Goal: Task Accomplishment & Management: Use online tool/utility

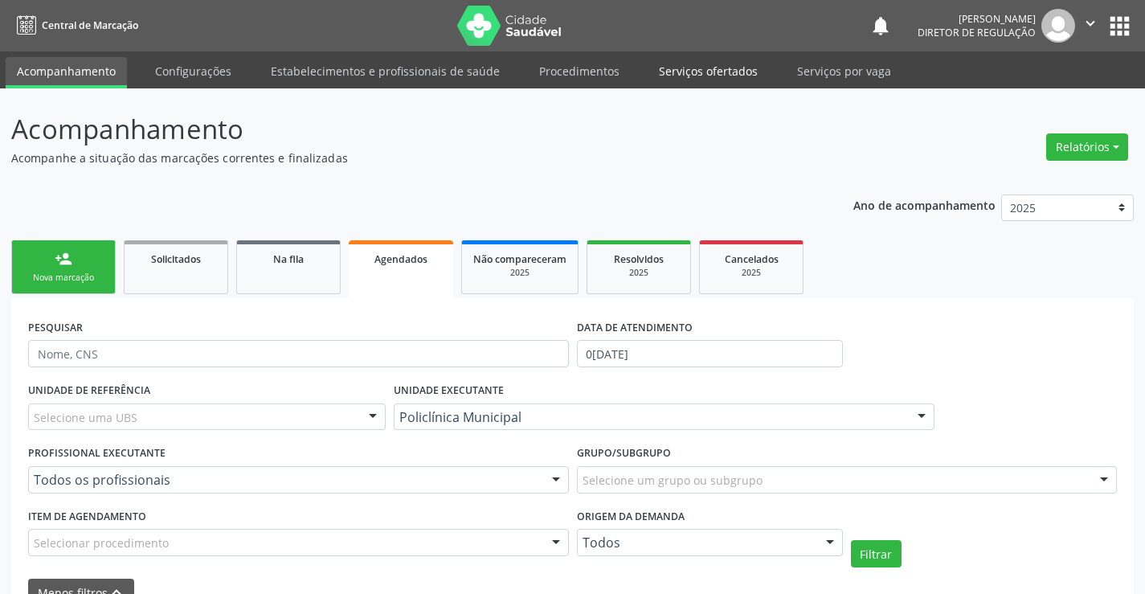
click at [694, 58] on link "Serviços ofertados" at bounding box center [708, 71] width 121 height 28
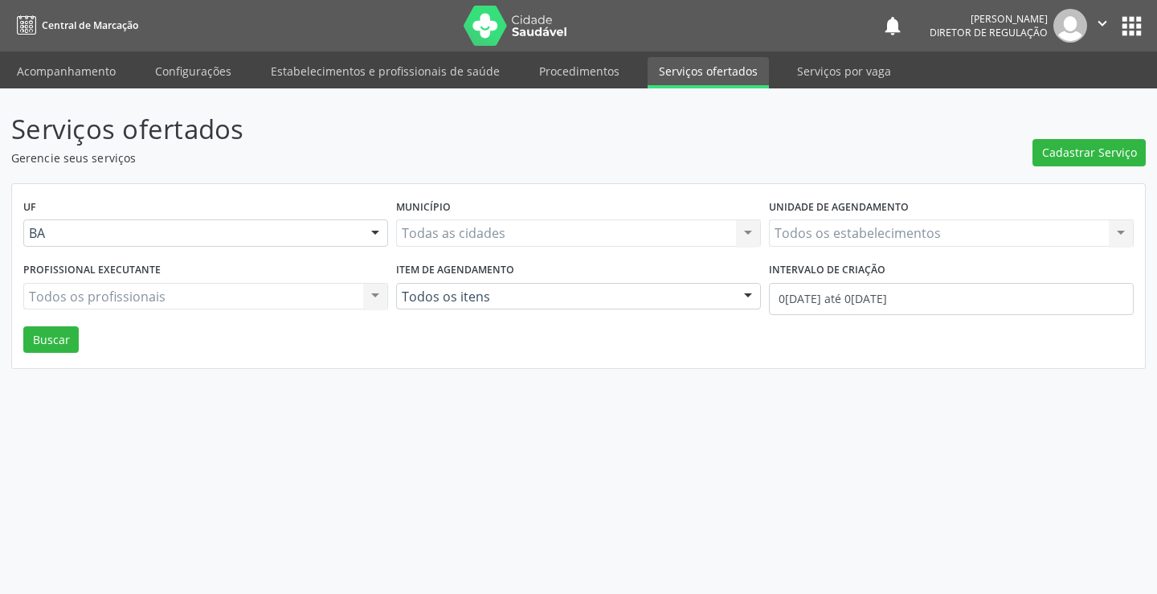
click at [816, 219] on label "Unidade de agendamento" at bounding box center [839, 207] width 140 height 25
click at [810, 225] on div "Todos os estabelecimentos Todos os estabelecimentos Nenhum resultado encontrado…" at bounding box center [951, 232] width 365 height 27
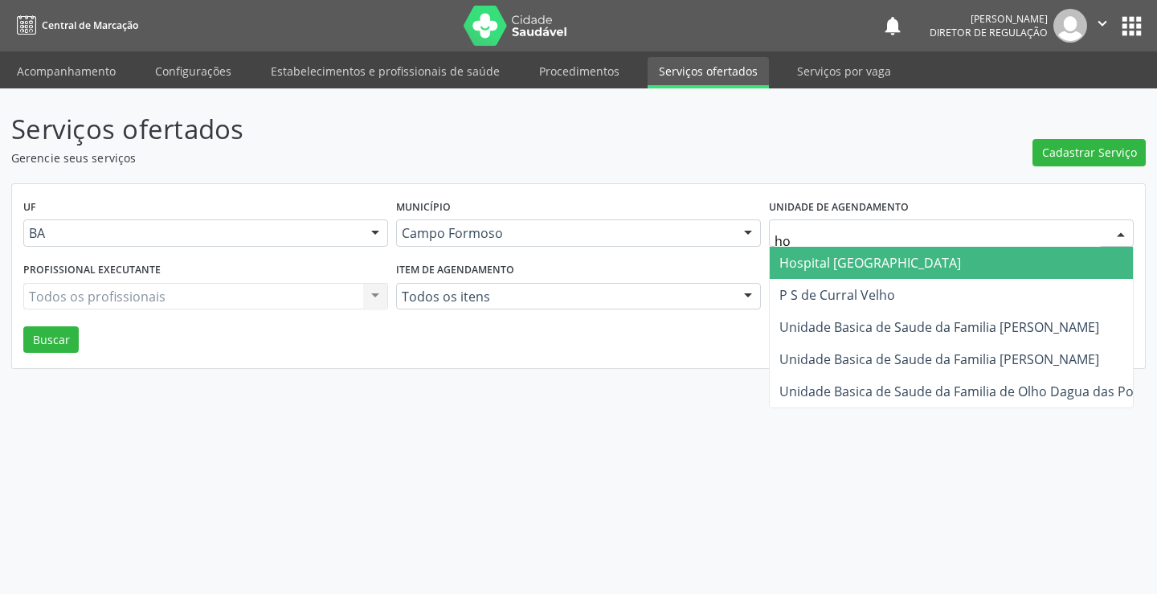
type input "hos"
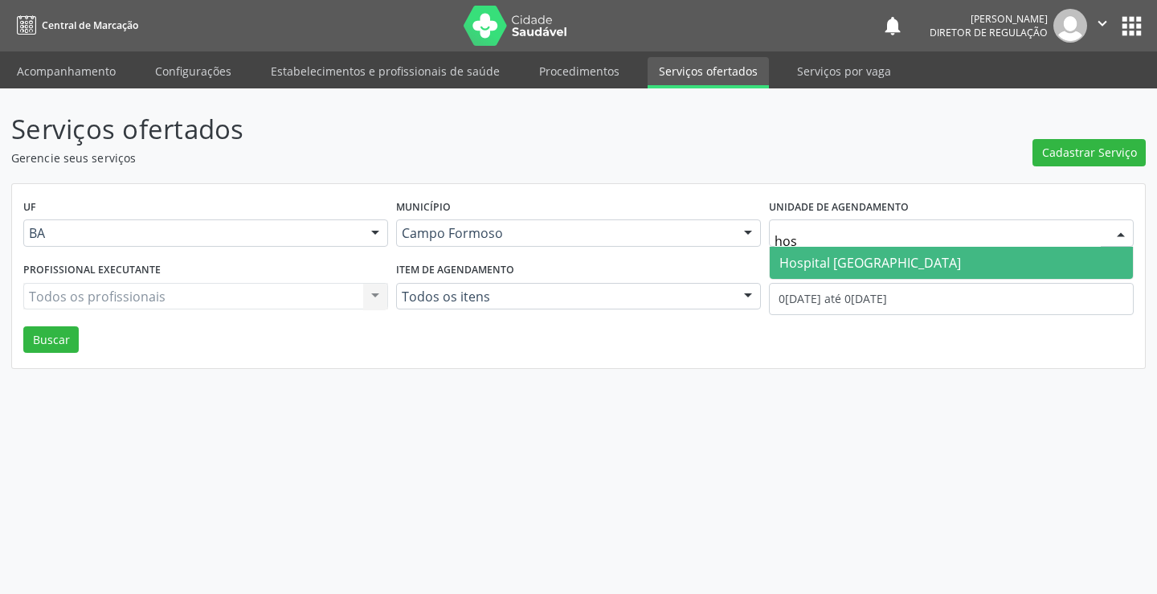
click at [821, 268] on span "Hospital [GEOGRAPHIC_DATA]" at bounding box center [871, 263] width 182 height 18
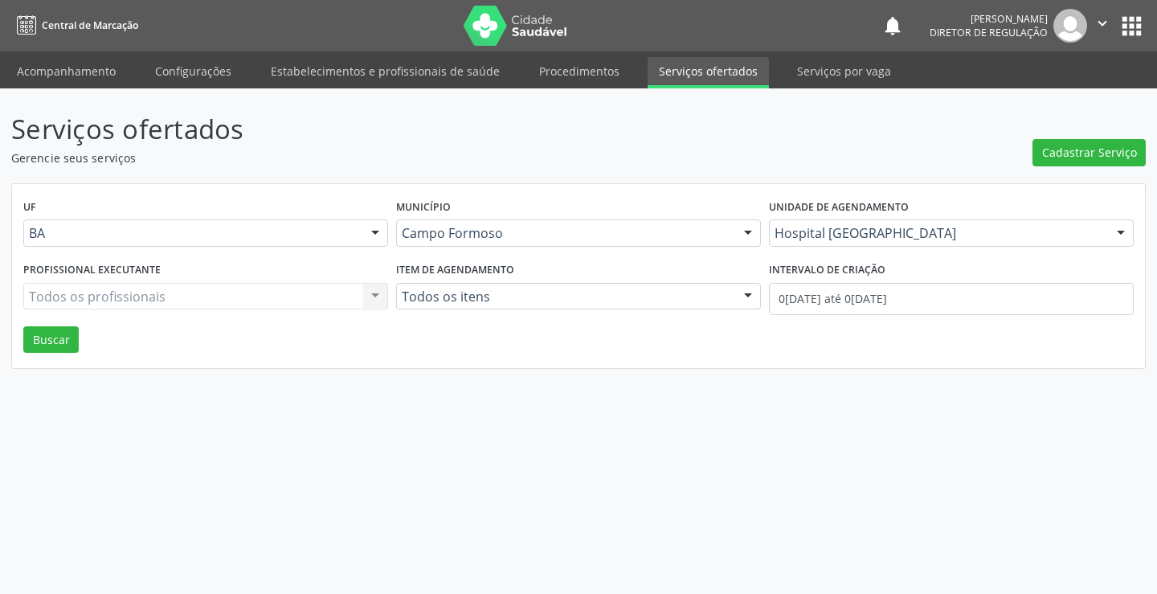
click at [185, 303] on div "Todos os profissionais Todos os profissionais Nenhum resultado encontrado para:…" at bounding box center [205, 296] width 365 height 27
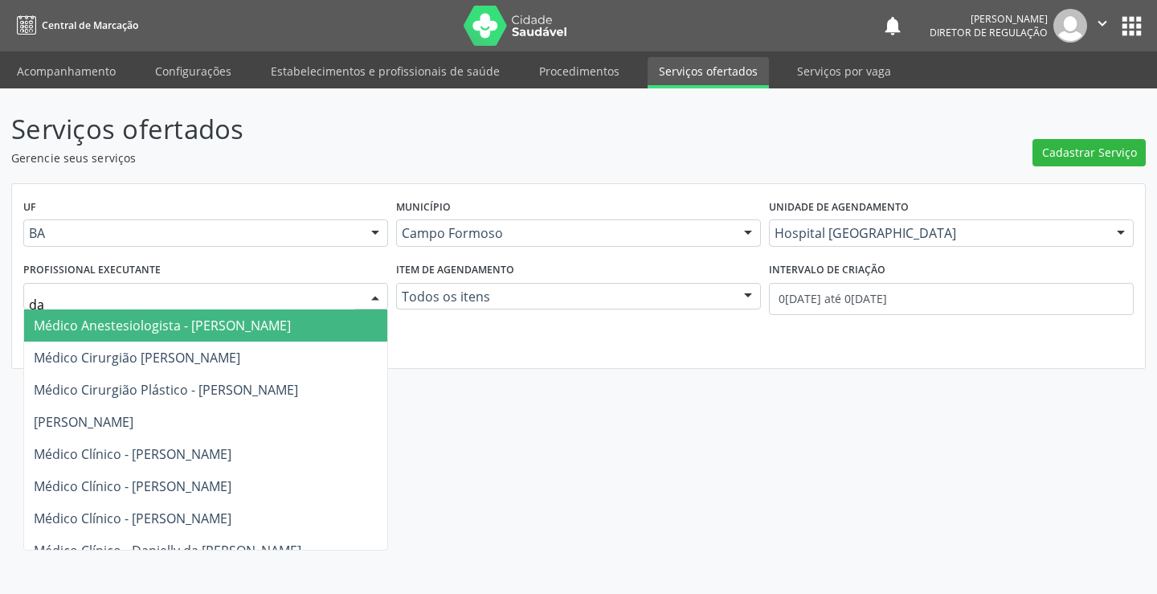
type input "dan"
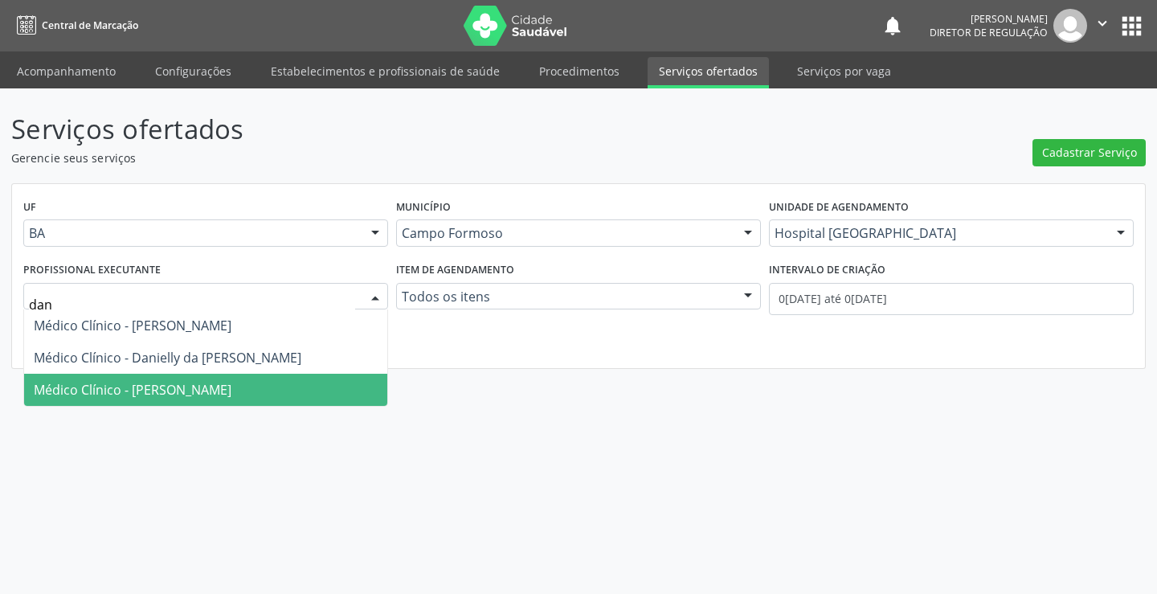
click at [215, 380] on span "Médico Clínico - [PERSON_NAME]" at bounding box center [205, 390] width 363 height 32
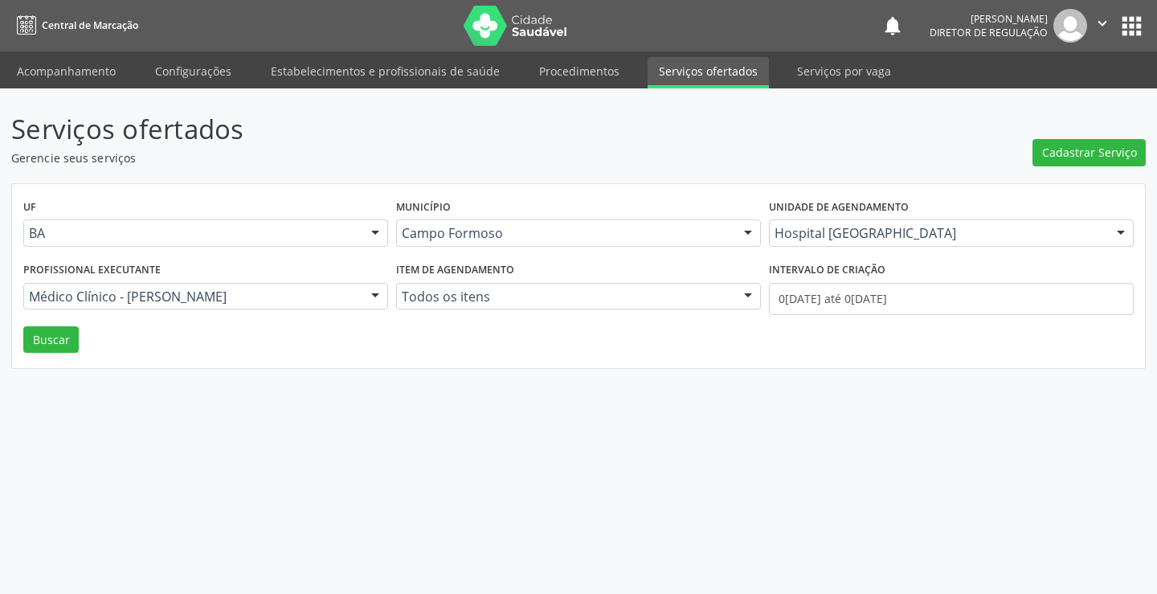
click at [935, 318] on div "Intervalo de criação 0[DATE] até 0[DATE]" at bounding box center [951, 292] width 373 height 68
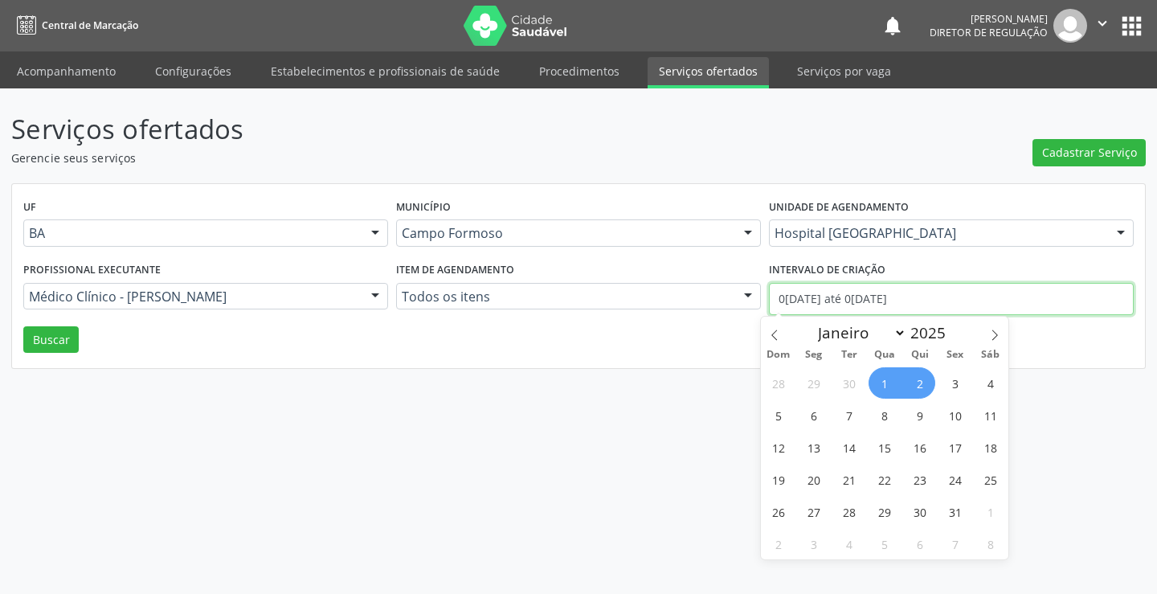
click at [907, 307] on input "0[DATE] até 0[DATE]" at bounding box center [951, 299] width 365 height 32
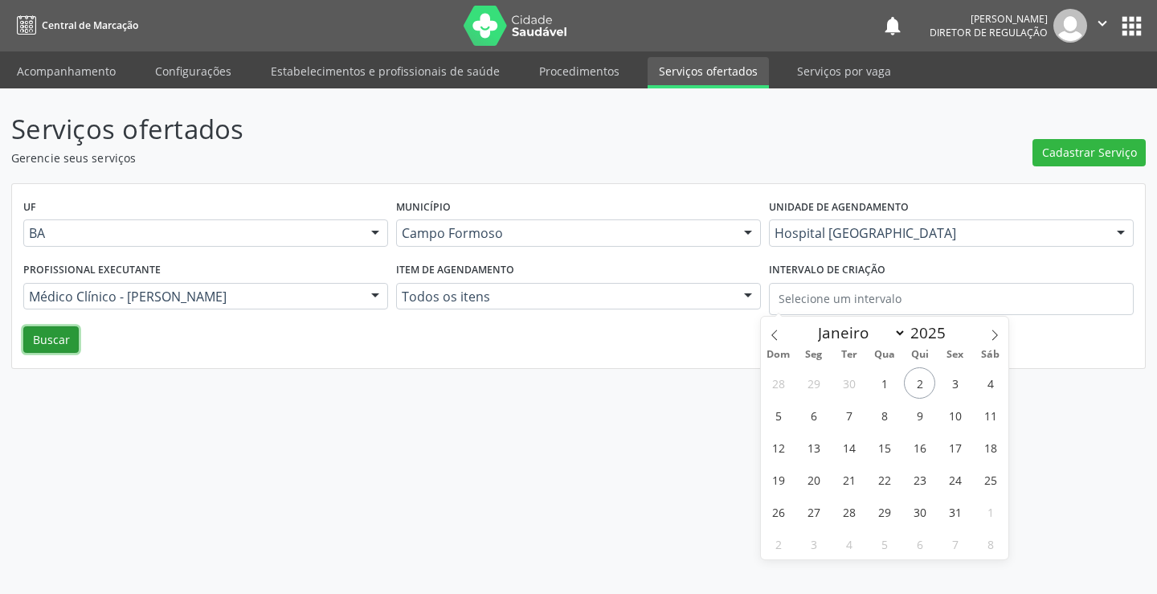
click at [35, 340] on button "Buscar" at bounding box center [50, 339] width 55 height 27
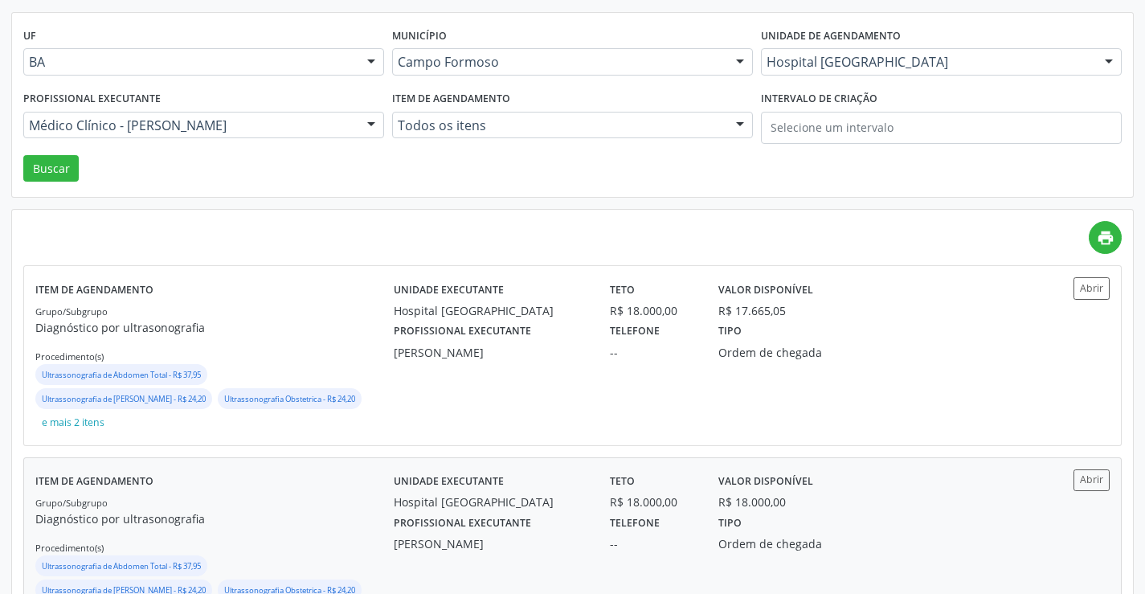
scroll to position [241, 0]
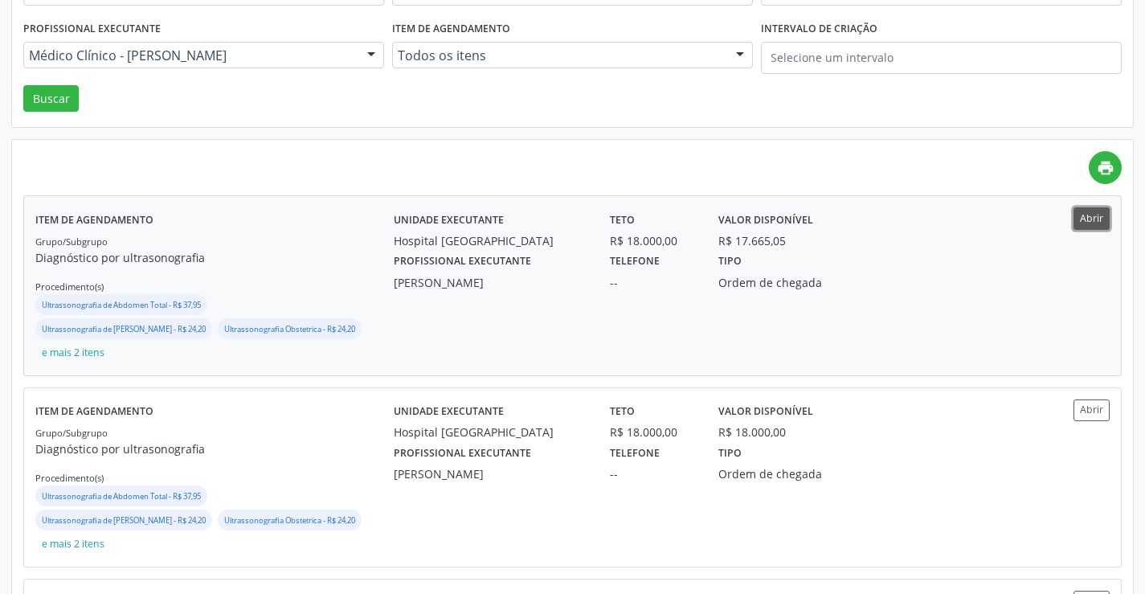
click at [1075, 210] on button "Abrir" at bounding box center [1092, 218] width 36 height 22
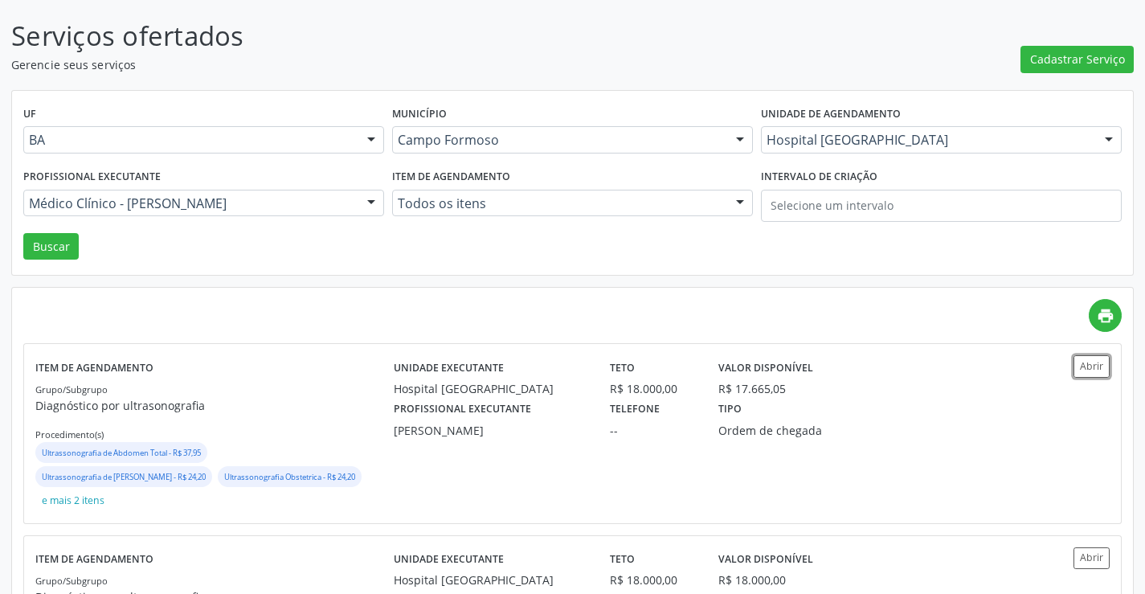
scroll to position [80, 0]
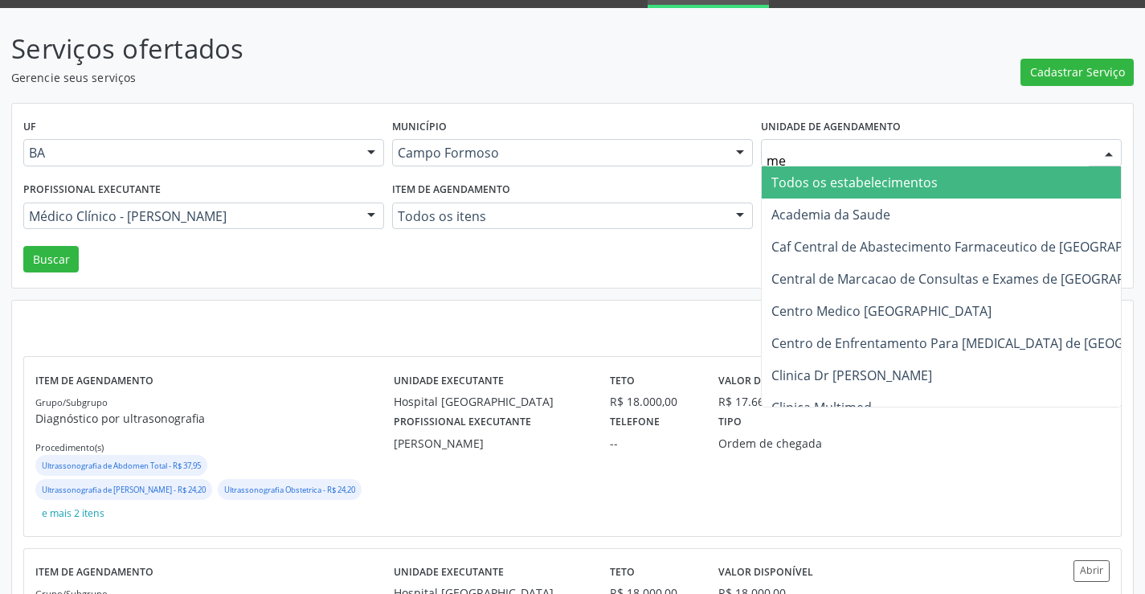
type input "med"
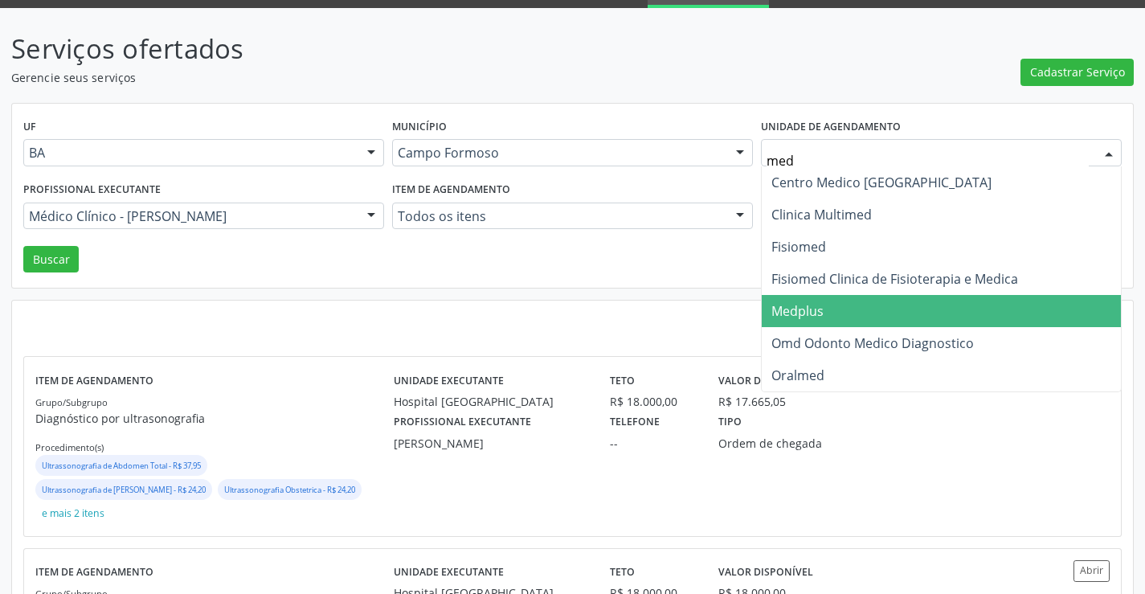
click at [801, 310] on span "Medplus" at bounding box center [798, 311] width 52 height 18
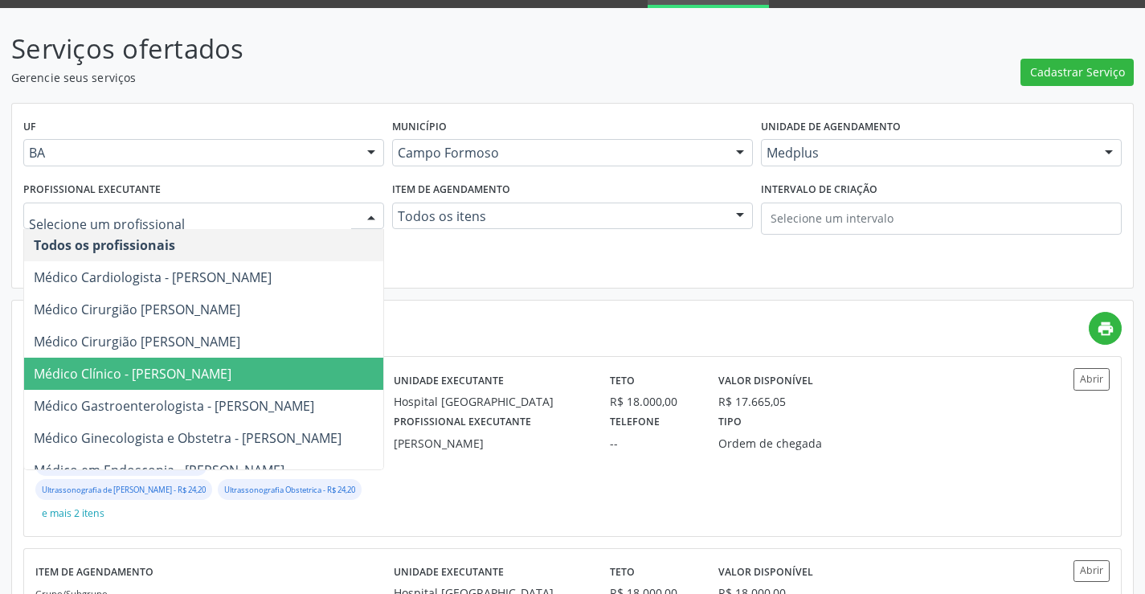
click at [238, 363] on span "Médico Clínico - [PERSON_NAME]" at bounding box center [203, 374] width 359 height 32
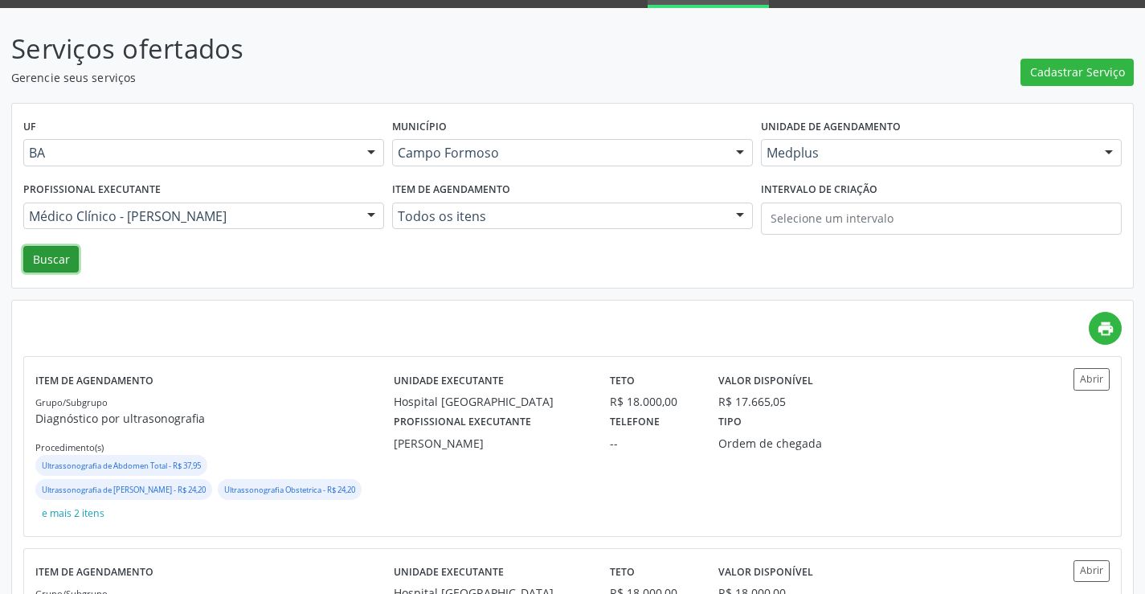
click at [58, 265] on button "Buscar" at bounding box center [50, 259] width 55 height 27
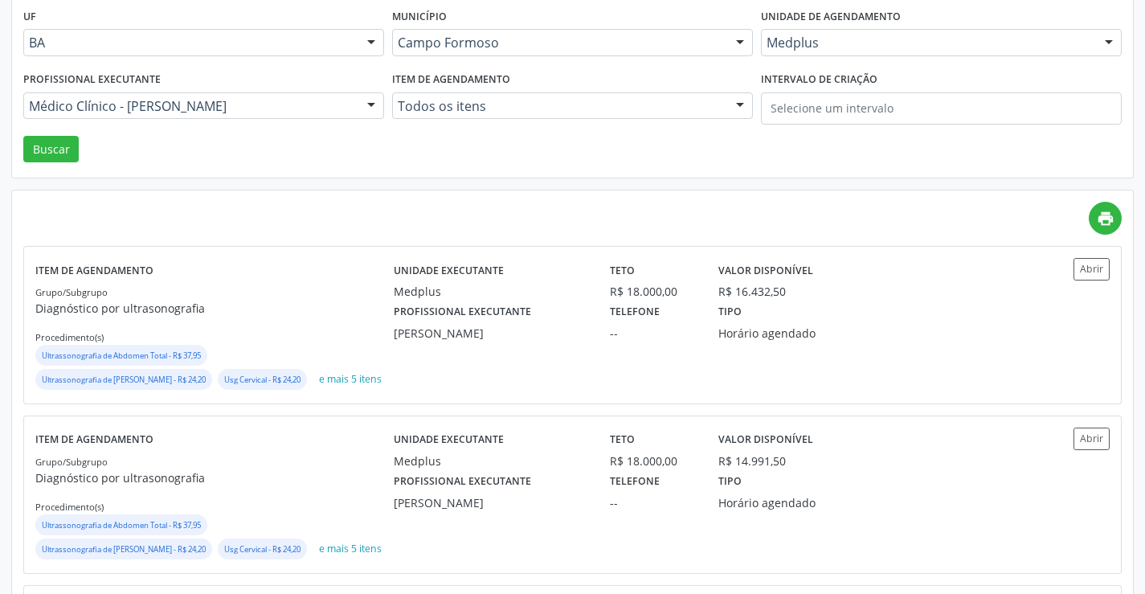
scroll to position [241, 0]
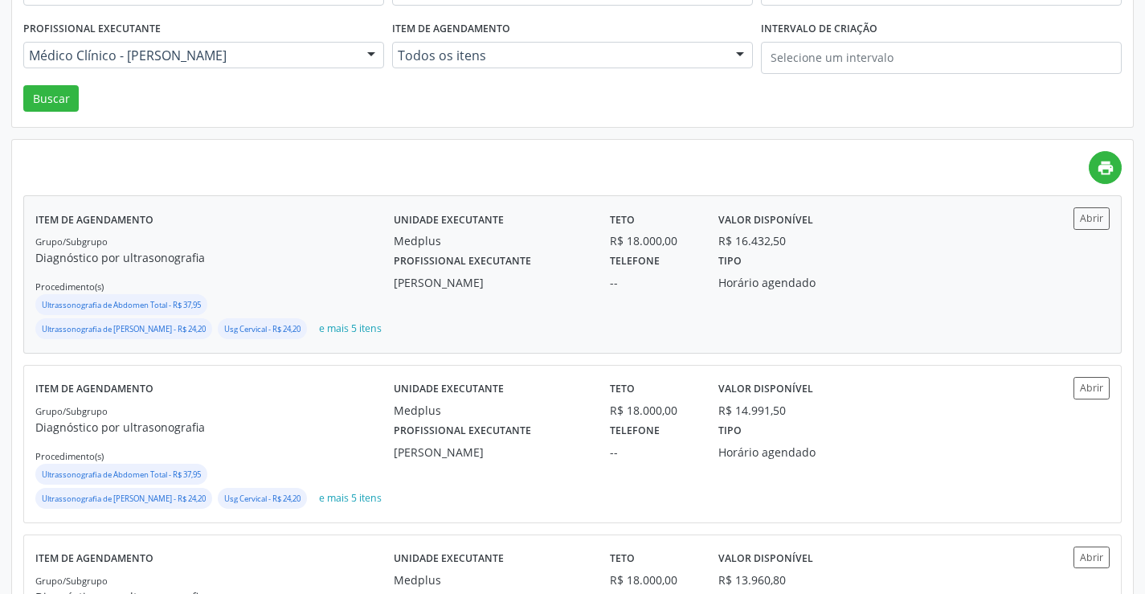
click at [1104, 236] on div "Abrir" at bounding box center [1065, 274] width 89 height 134
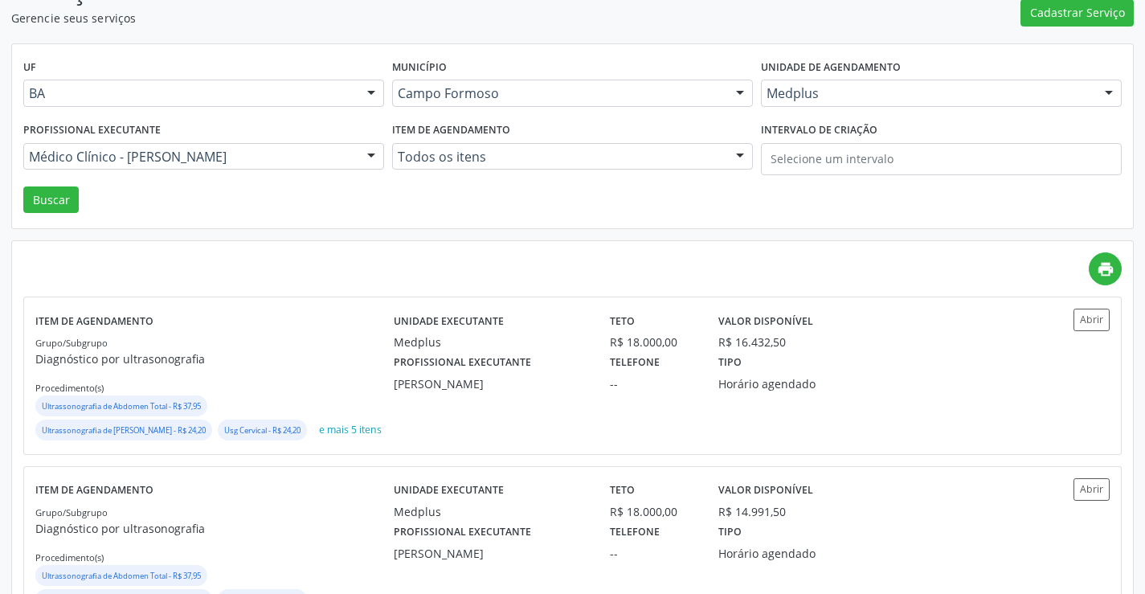
scroll to position [0, 0]
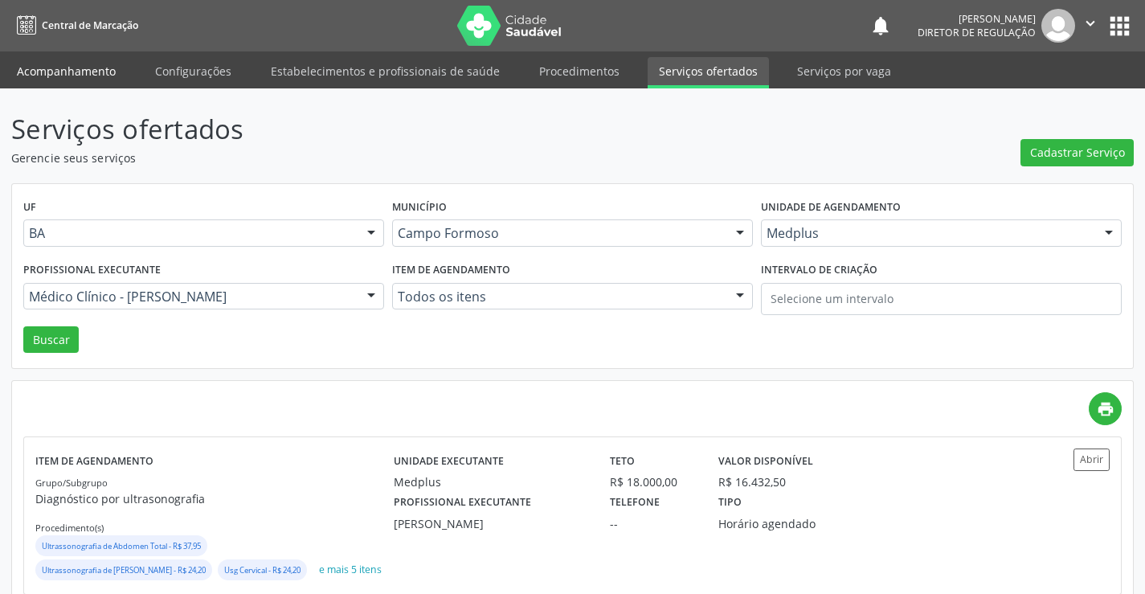
click at [61, 68] on link "Acompanhamento" at bounding box center [66, 71] width 121 height 28
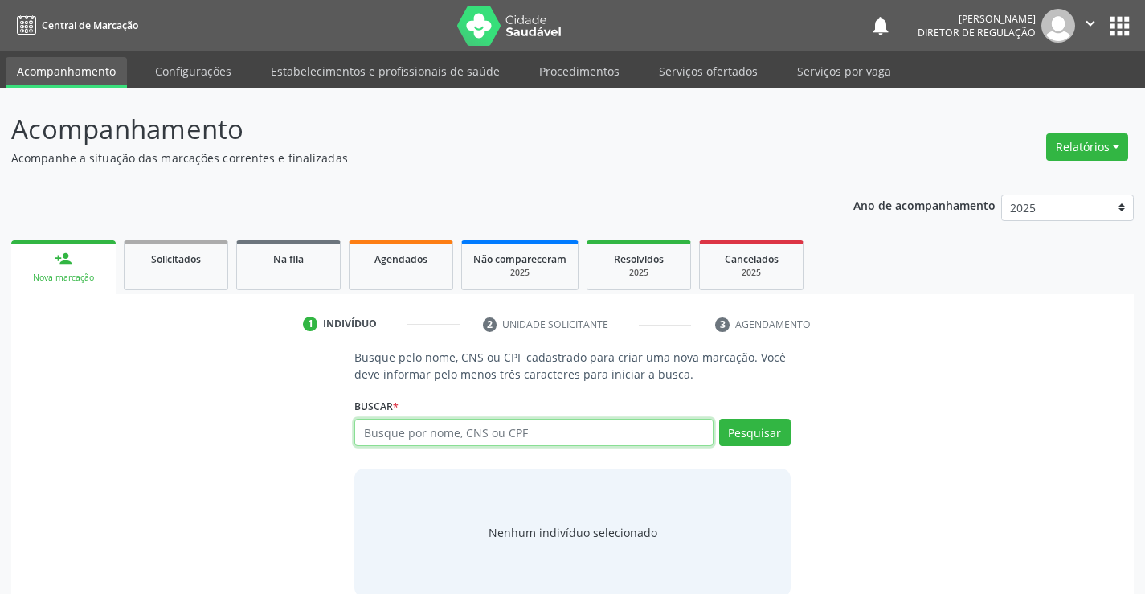
click at [480, 428] on input "text" at bounding box center [533, 432] width 358 height 27
type input "700902922351390"
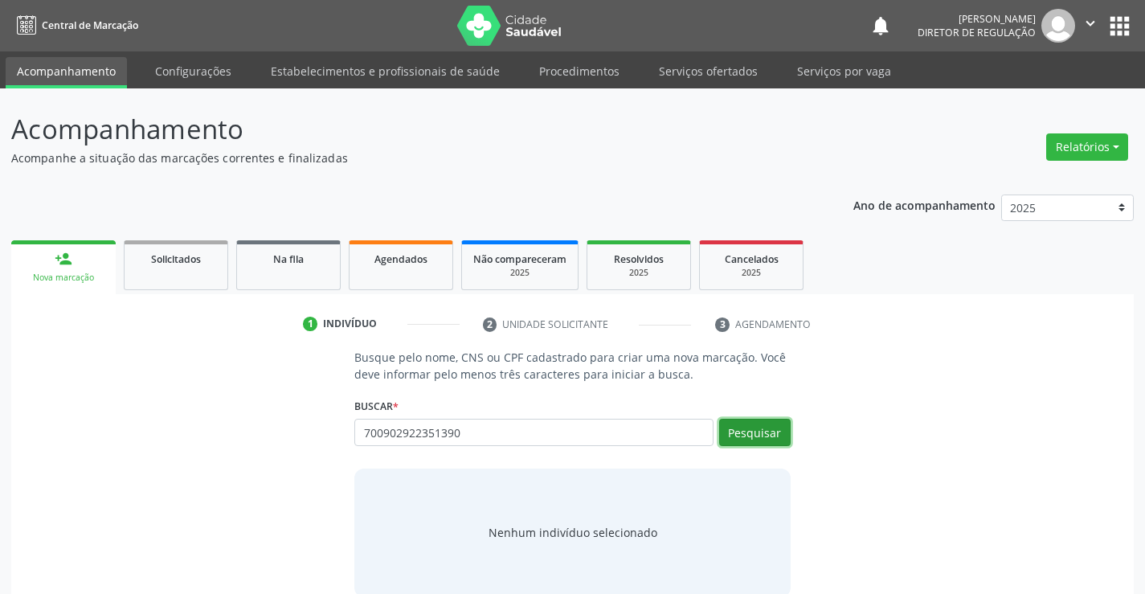
click at [760, 442] on button "Pesquisar" at bounding box center [755, 432] width 72 height 27
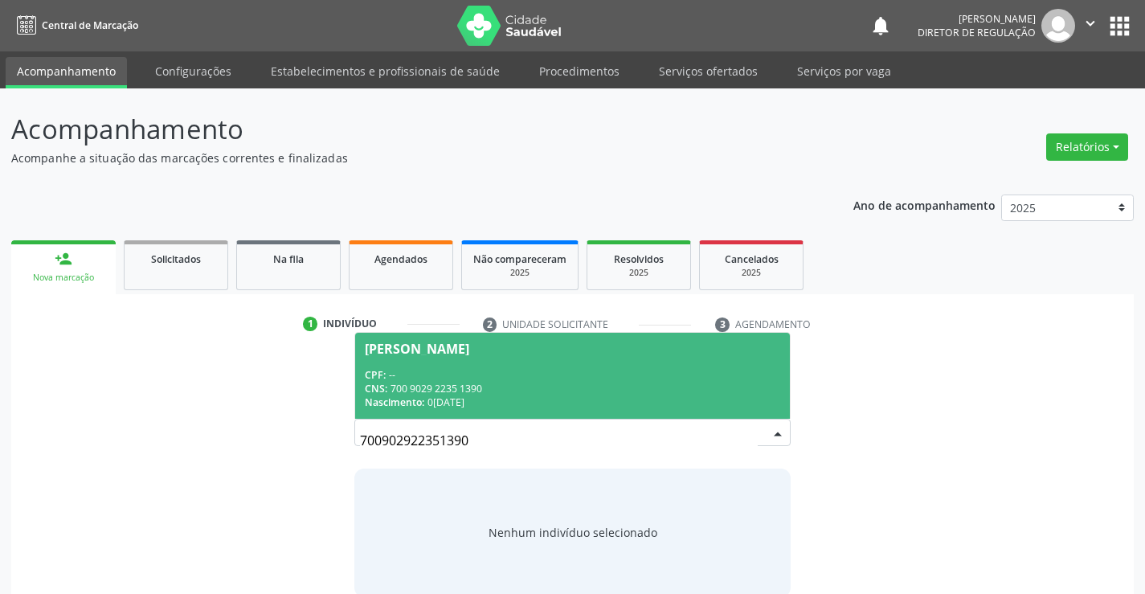
click at [384, 358] on span "[PERSON_NAME] CPF: -- CNS: 700 9029 2235 1390 Nascimento: 0[DATE]" at bounding box center [572, 376] width 434 height 86
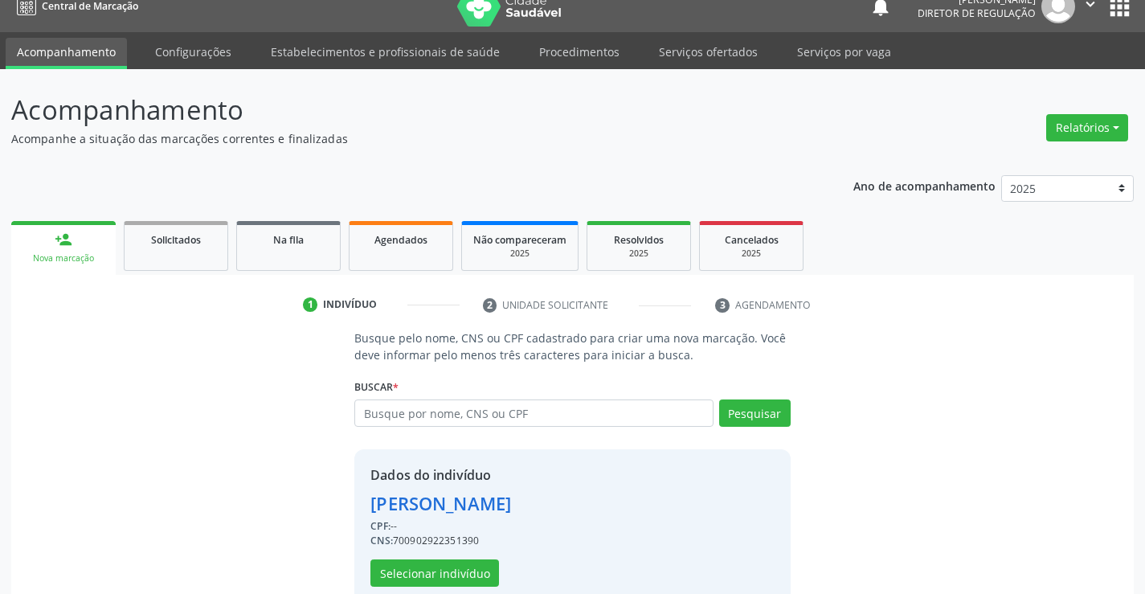
scroll to position [51, 0]
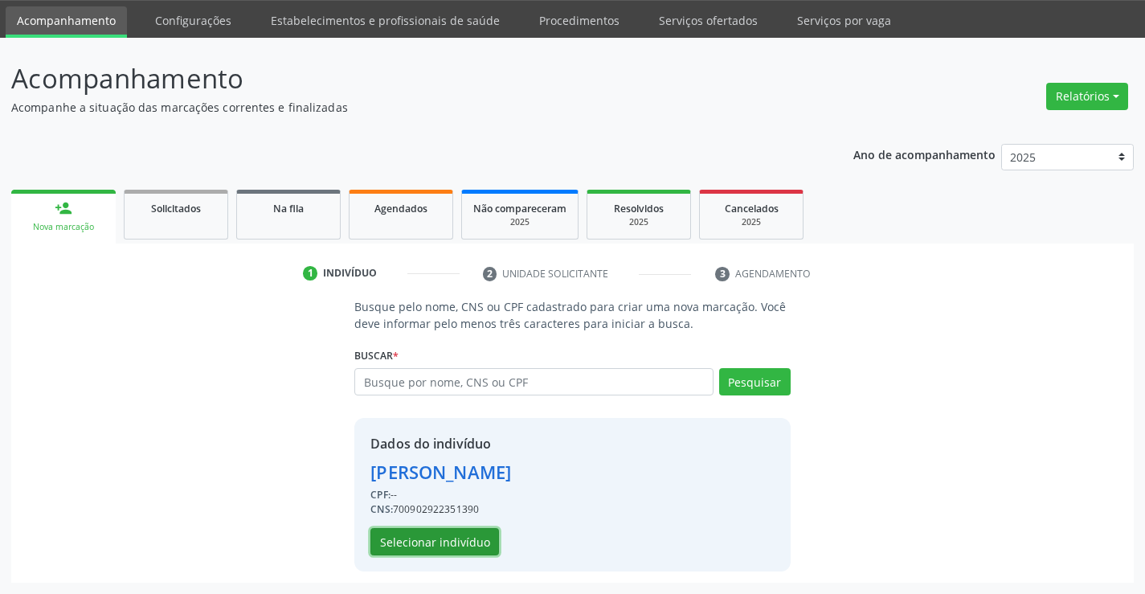
click at [442, 547] on button "Selecionar indivíduo" at bounding box center [435, 541] width 129 height 27
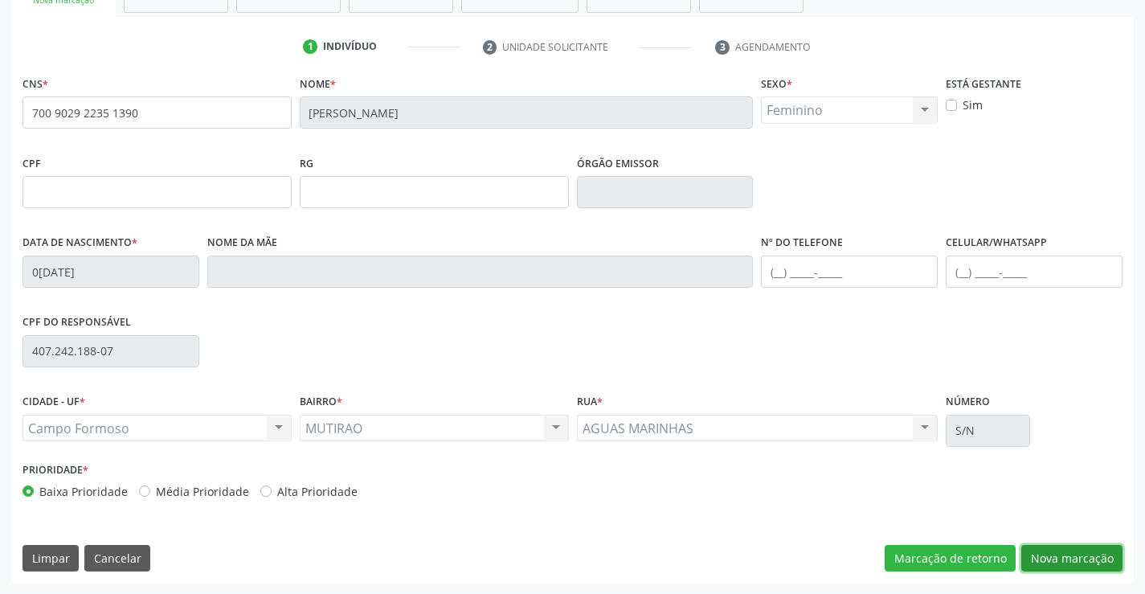
click at [1037, 561] on button "Nova marcação" at bounding box center [1072, 558] width 101 height 27
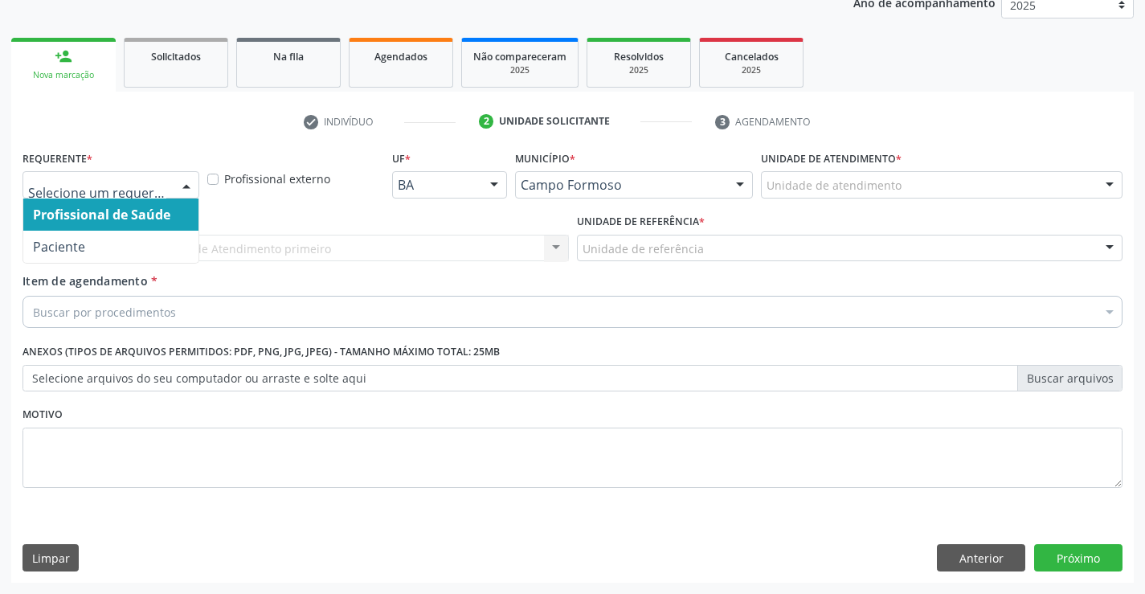
click at [166, 181] on div at bounding box center [111, 184] width 177 height 27
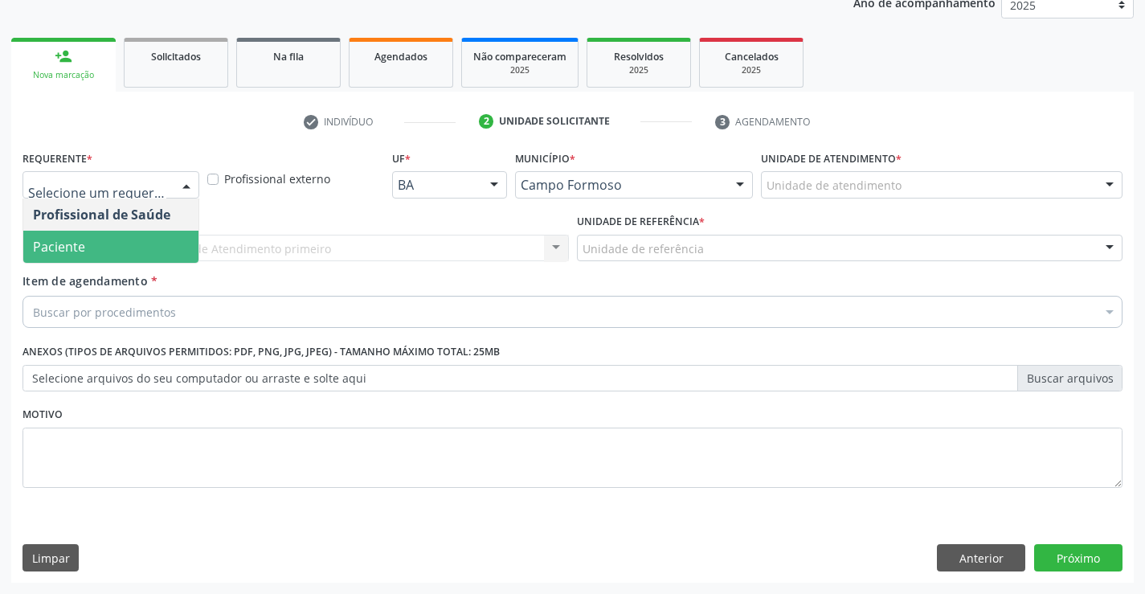
click at [155, 251] on span "Paciente" at bounding box center [110, 247] width 175 height 32
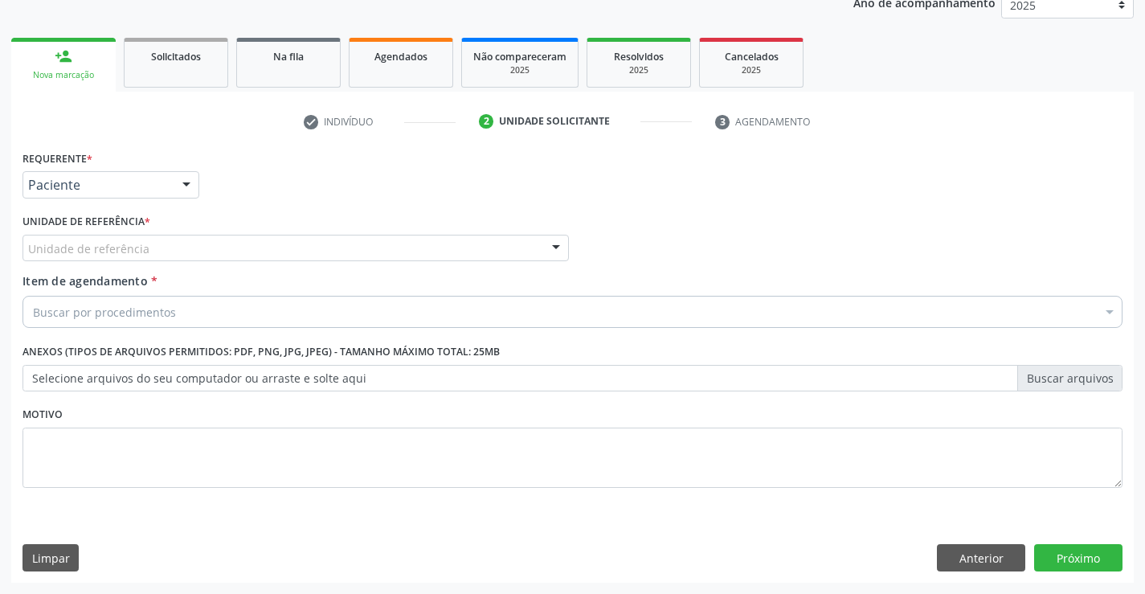
click at [286, 255] on div "Unidade de referência" at bounding box center [296, 248] width 547 height 27
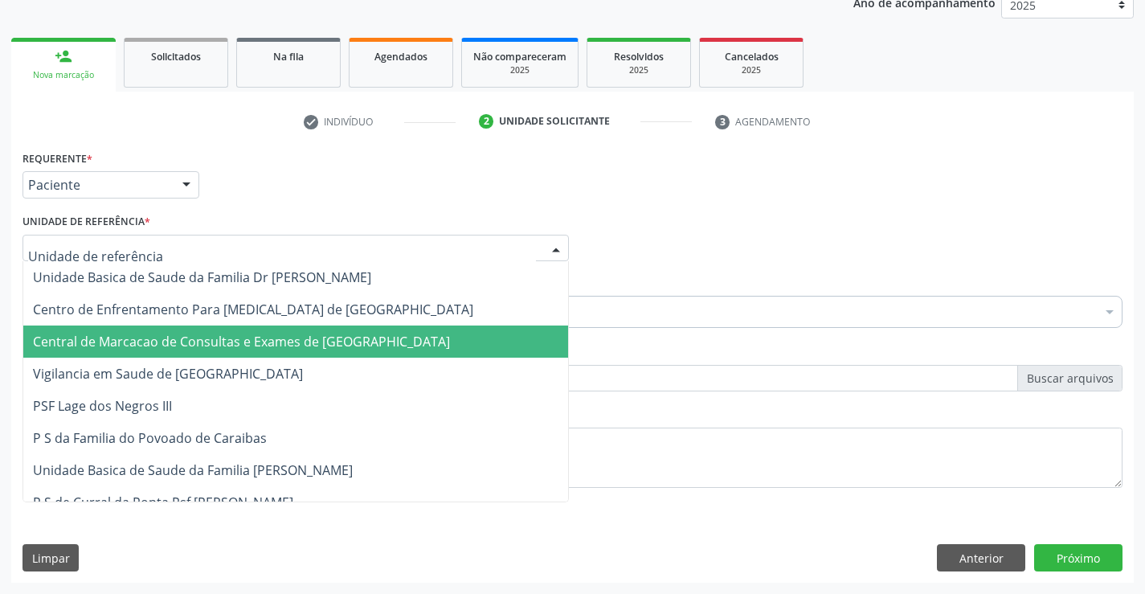
click at [259, 337] on span "Central de Marcacao de Consultas e Exames de [GEOGRAPHIC_DATA]" at bounding box center [241, 342] width 417 height 18
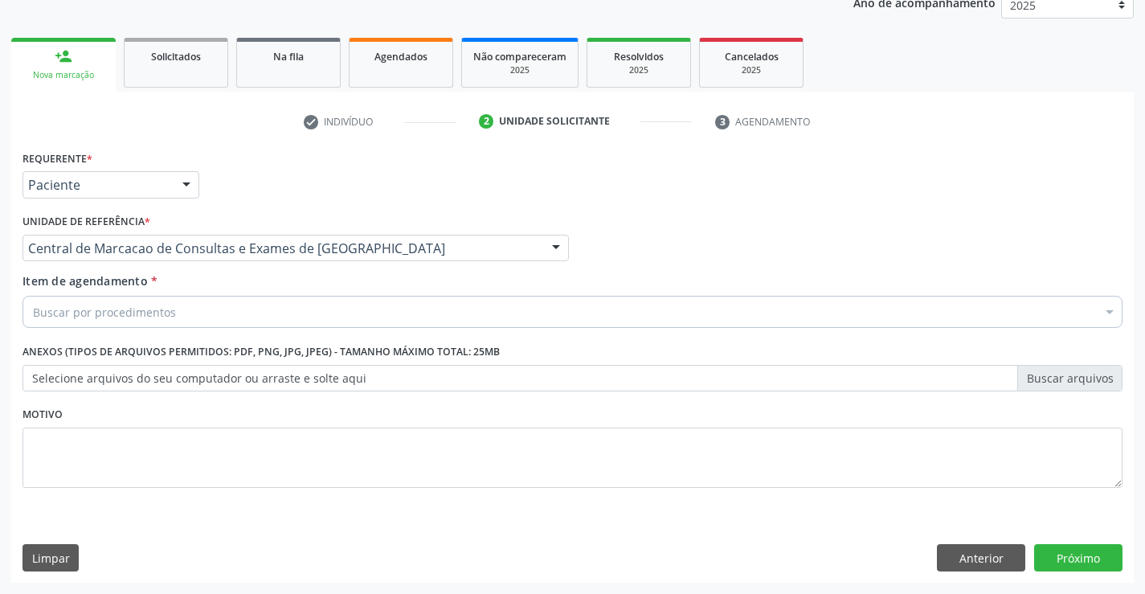
click at [268, 318] on div "Buscar por procedimentos" at bounding box center [573, 312] width 1100 height 32
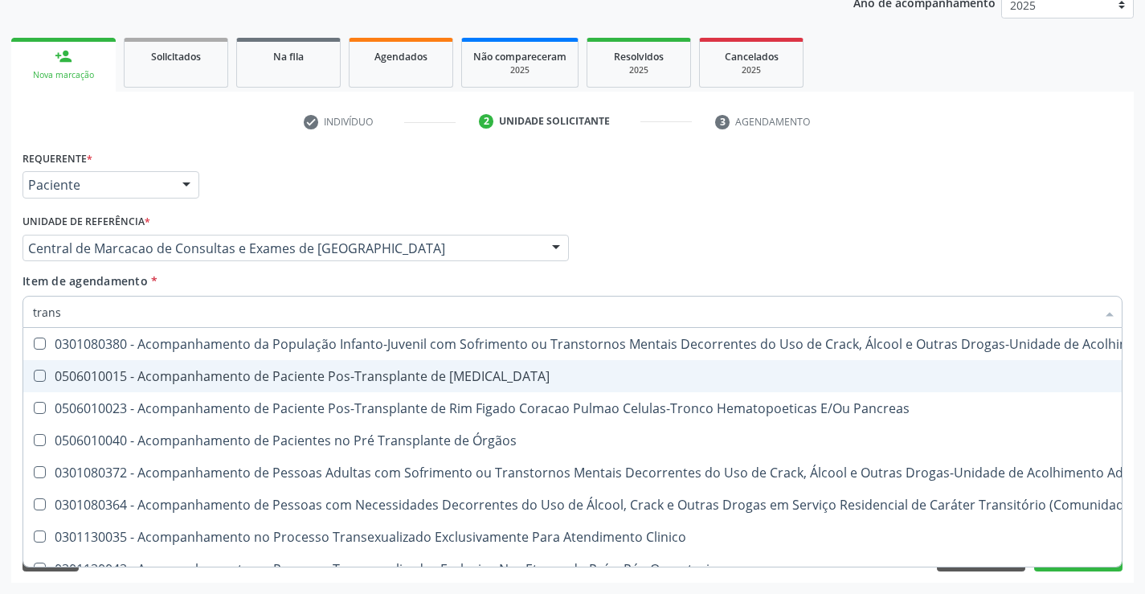
type input "transvag"
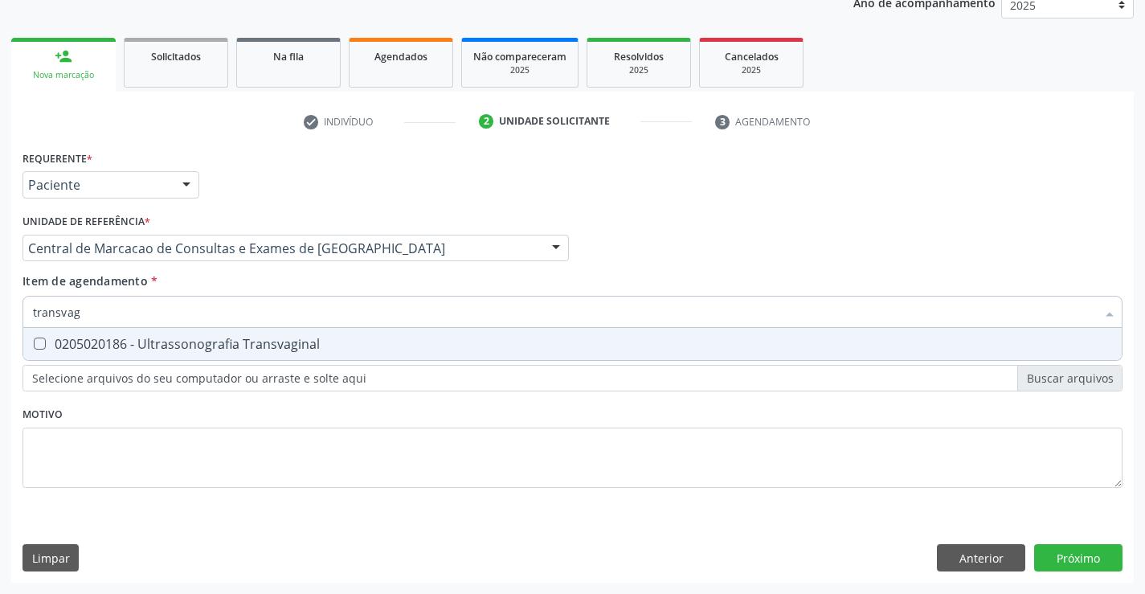
click at [353, 340] on div "0205020186 - Ultrassonografia Transvaginal" at bounding box center [573, 344] width 1080 height 13
checkbox Transvaginal "true"
click at [1059, 561] on div "Requerente * Paciente Profissional de Saúde Paciente Nenhum resultado encontrad…" at bounding box center [572, 364] width 1123 height 436
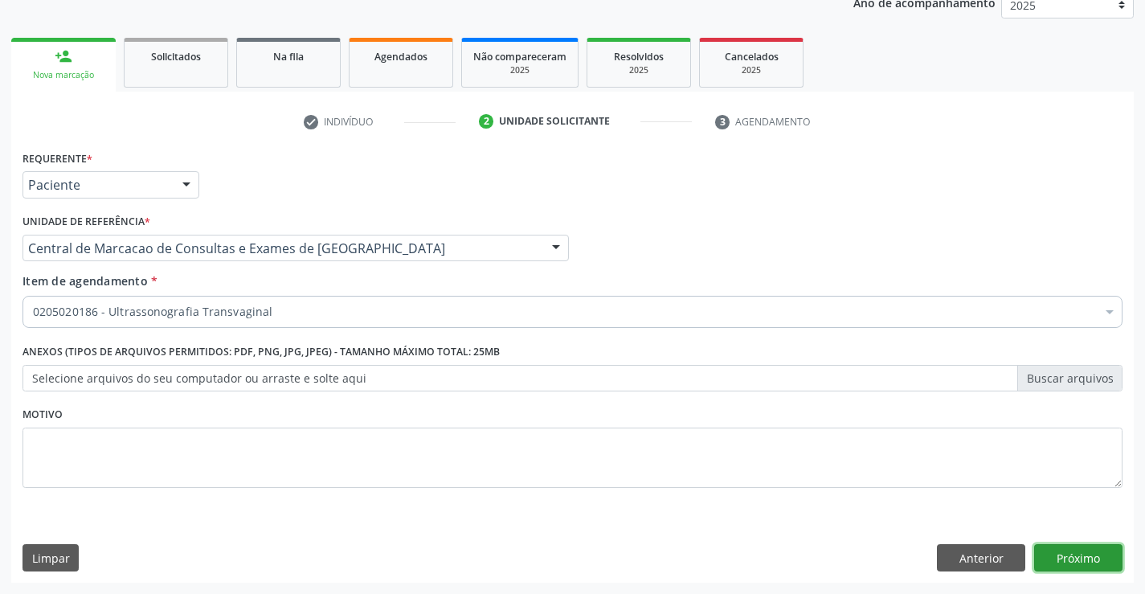
click at [1067, 553] on button "Próximo" at bounding box center [1078, 557] width 88 height 27
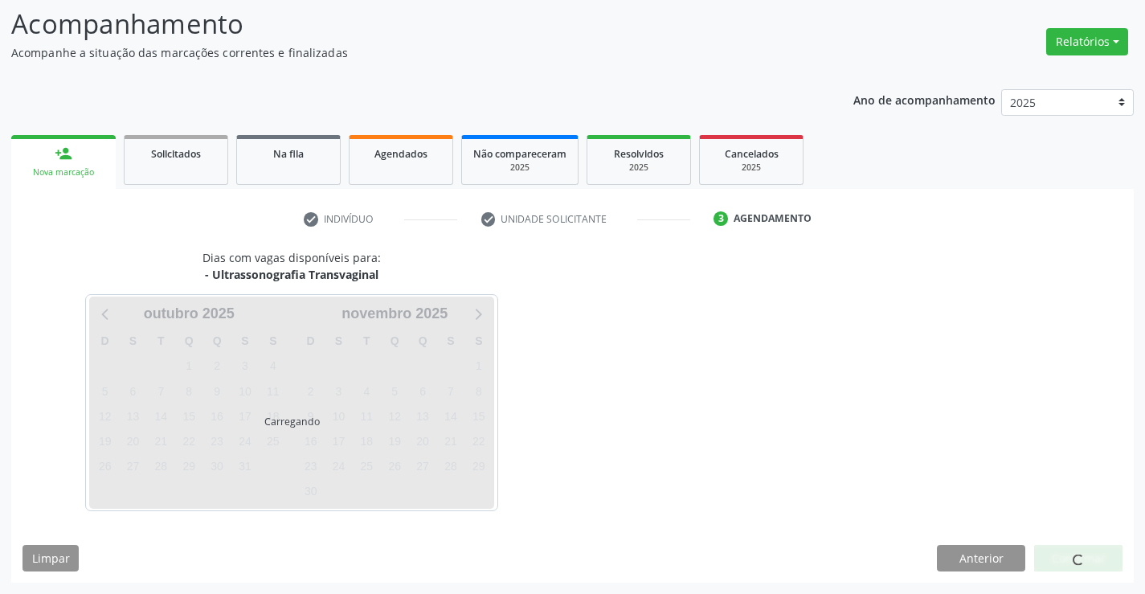
scroll to position [105, 0]
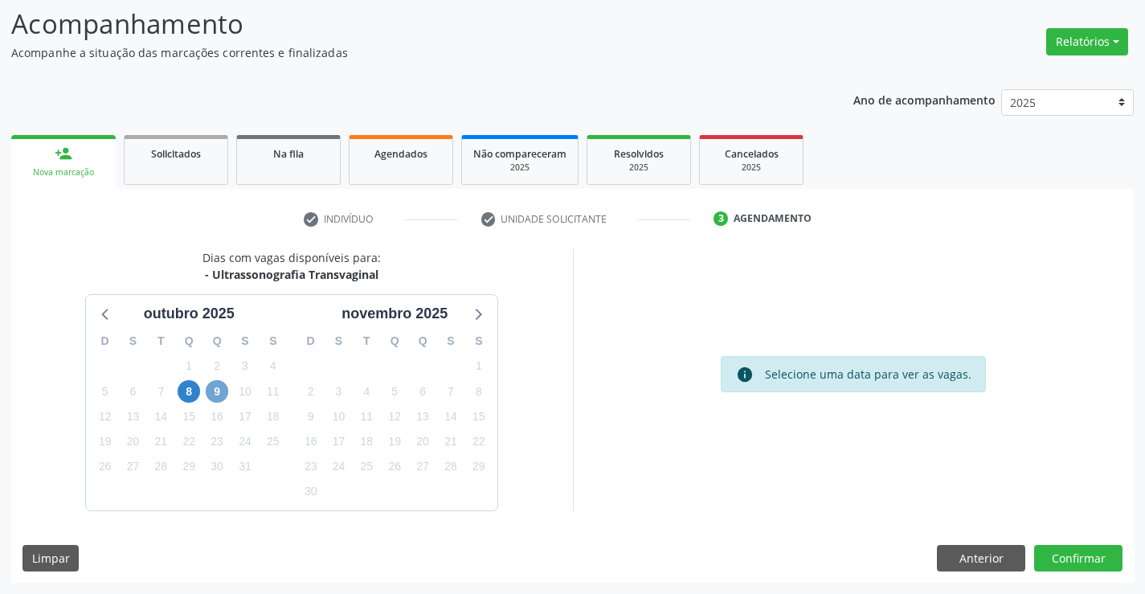
click at [223, 392] on span "9" at bounding box center [217, 391] width 23 height 23
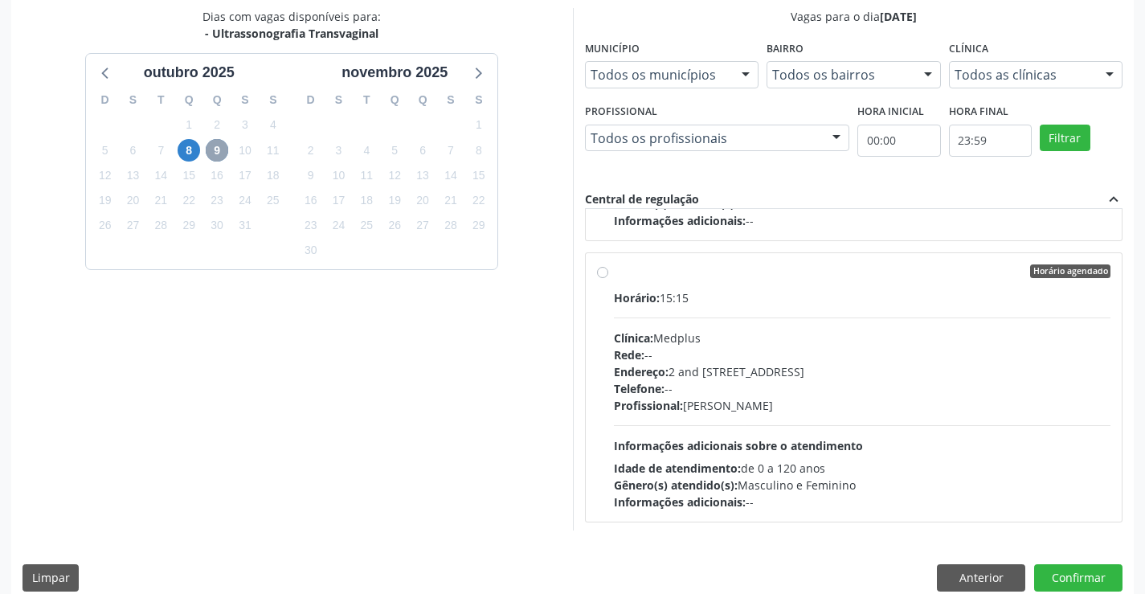
scroll to position [3071, 0]
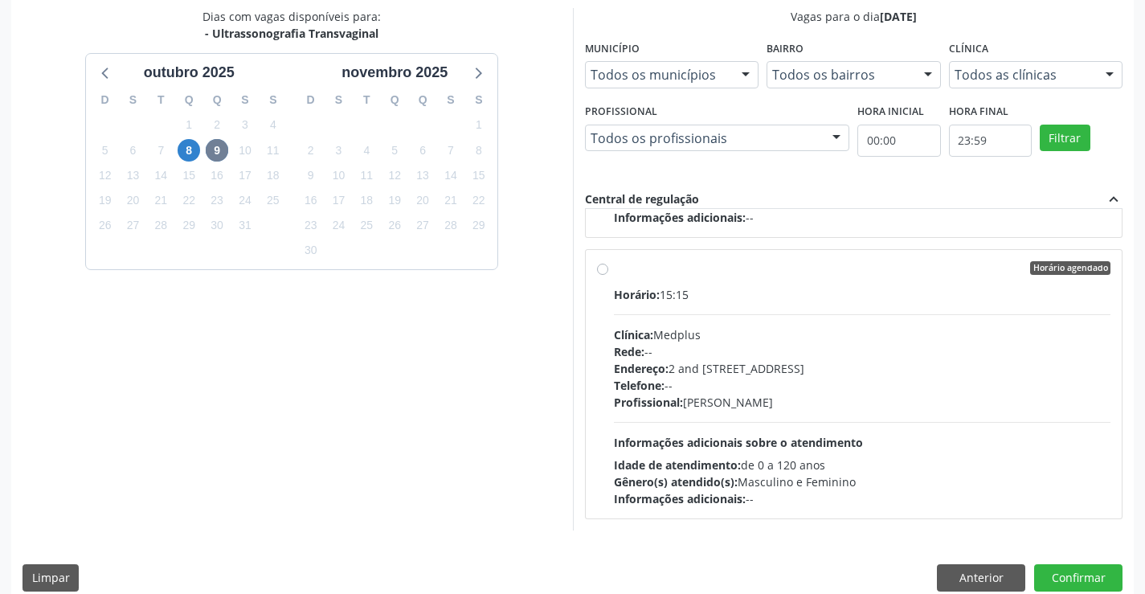
click at [830, 289] on div "Horário: 15:15" at bounding box center [863, 294] width 498 height 17
click at [608, 276] on input "Horário agendado Horário: 15:15 Clínica: Medplus Rede: -- Endereço: 2 and [STRE…" at bounding box center [602, 268] width 11 height 14
radio input "true"
click at [1079, 567] on button "Confirmar" at bounding box center [1078, 577] width 88 height 27
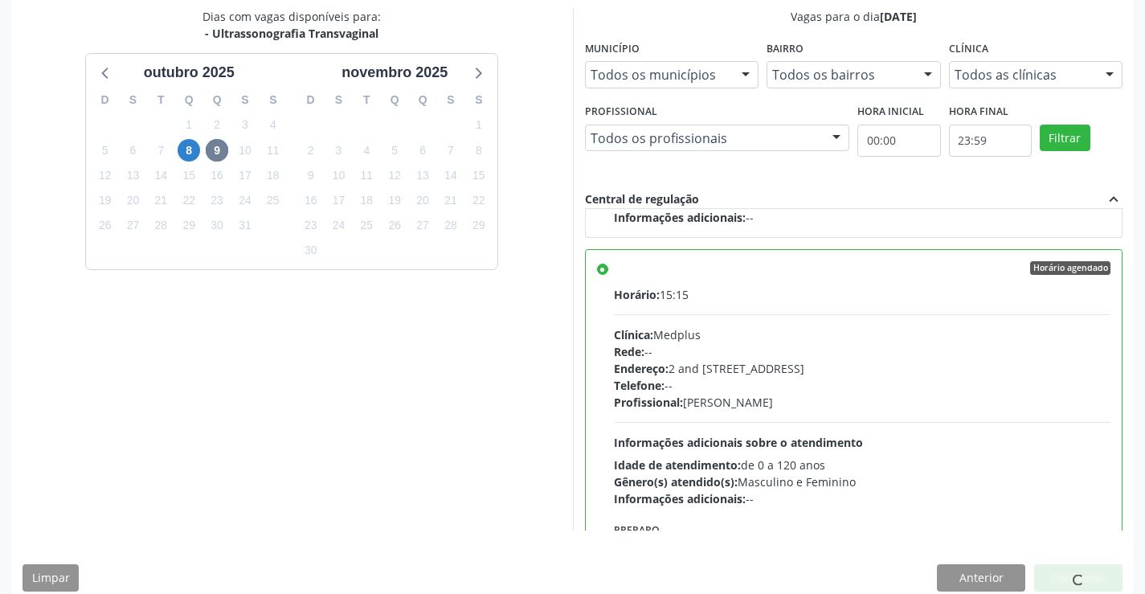
scroll to position [0, 0]
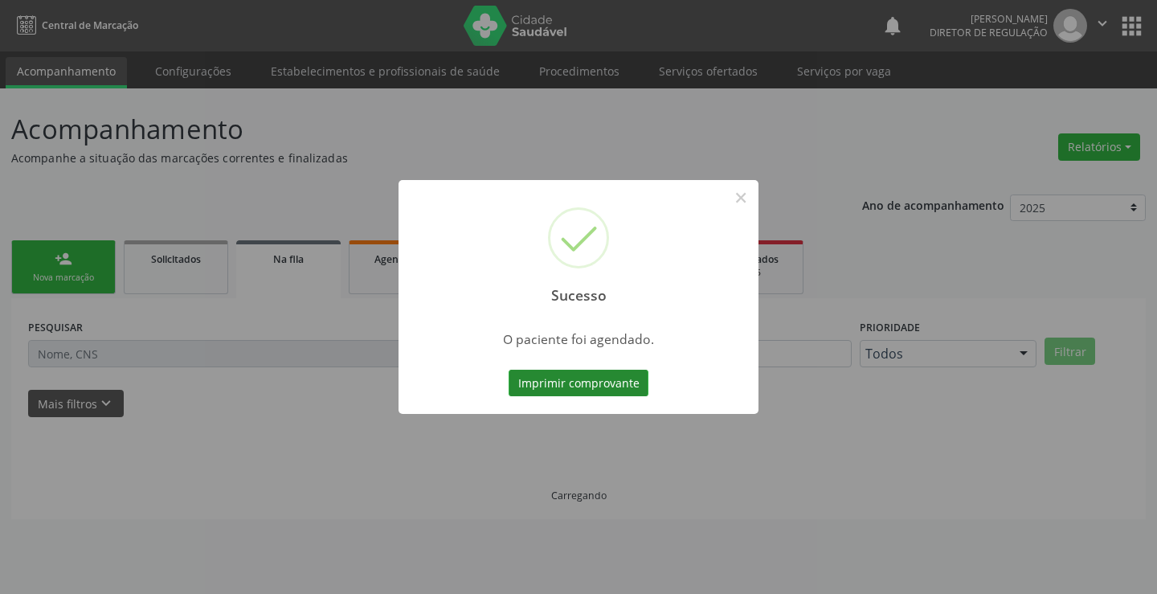
click at [615, 390] on button "Imprimir comprovante" at bounding box center [579, 383] width 140 height 27
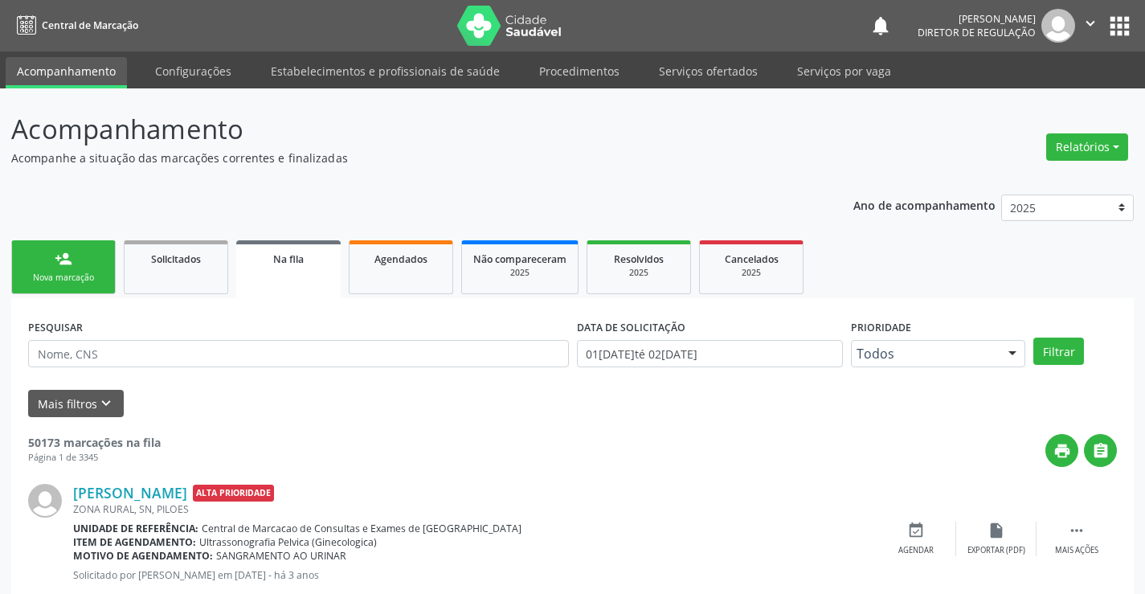
click at [87, 277] on div "Nova marcação" at bounding box center [63, 278] width 80 height 12
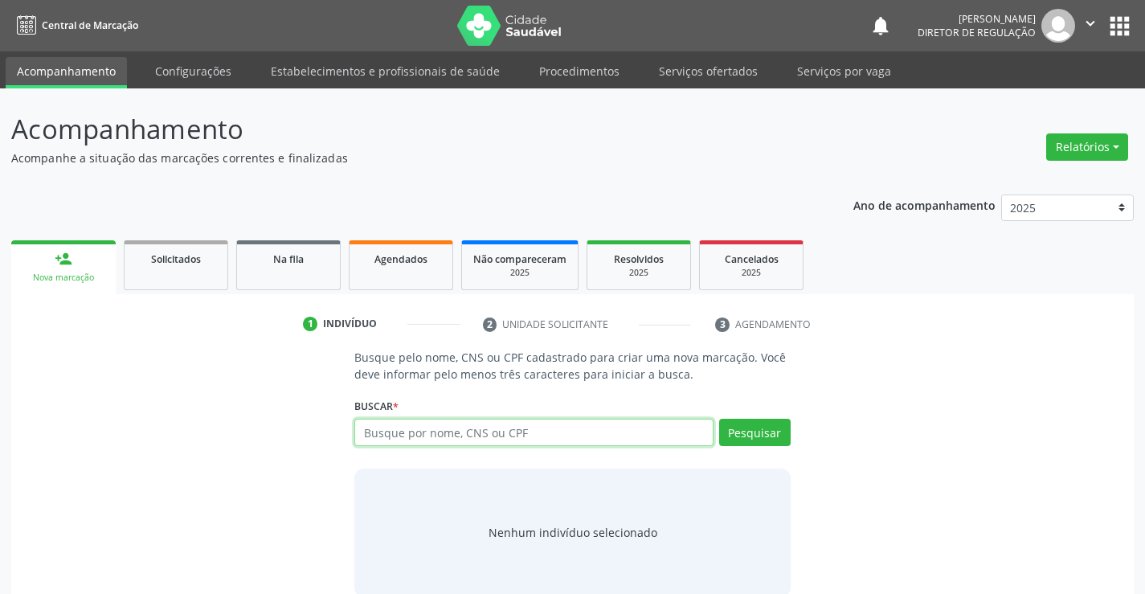
click at [492, 436] on input "text" at bounding box center [533, 432] width 358 height 27
type input "700008236199805"
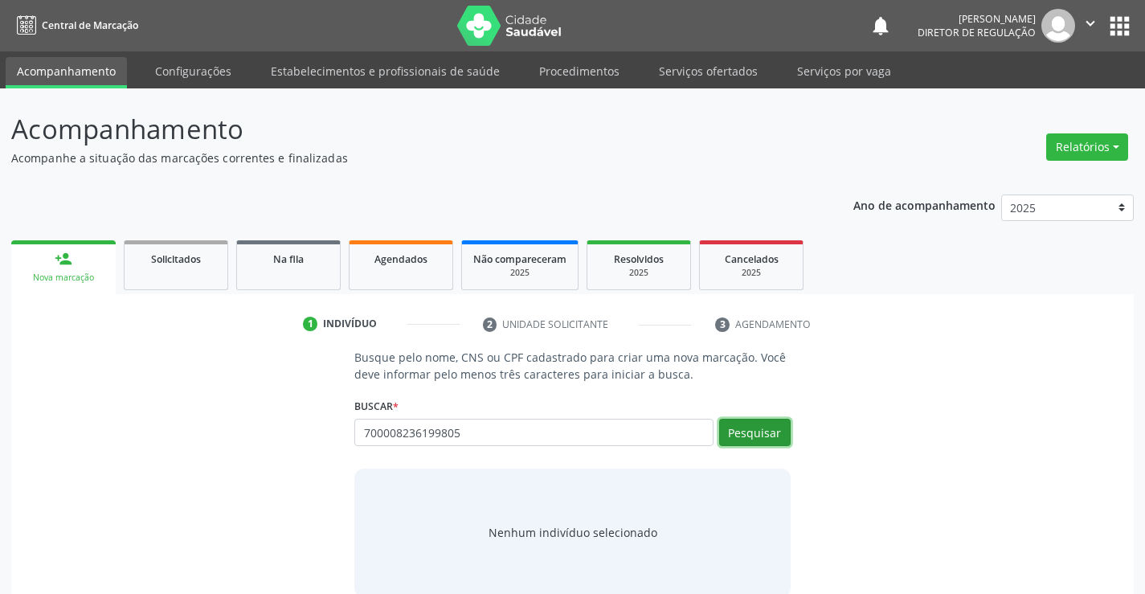
click at [744, 432] on button "Pesquisar" at bounding box center [755, 432] width 72 height 27
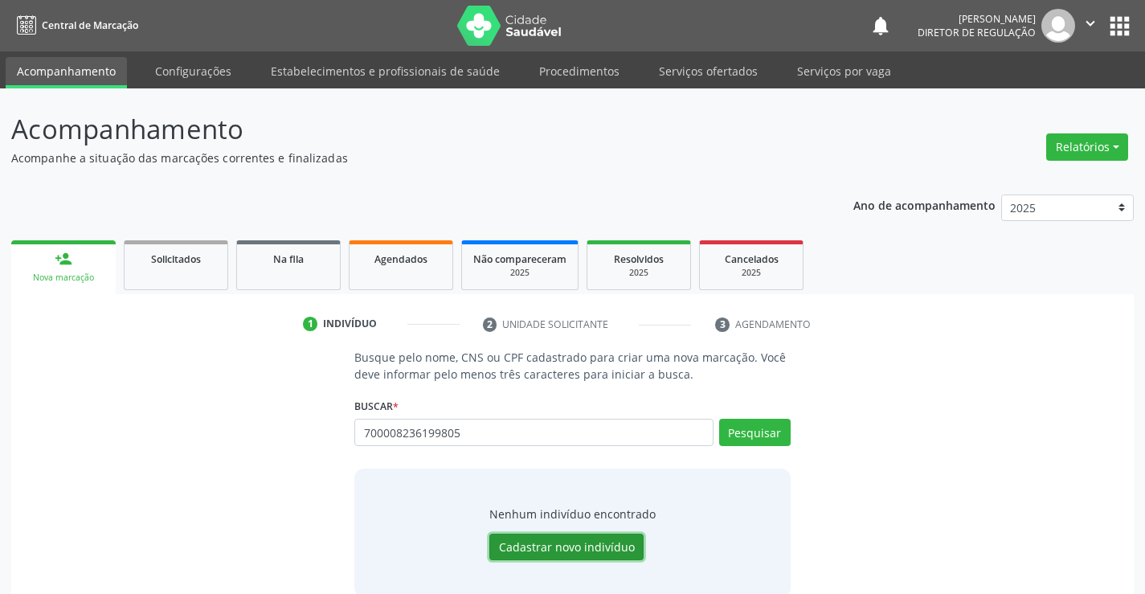
click at [552, 551] on button "Cadastrar novo indivíduo" at bounding box center [567, 547] width 154 height 27
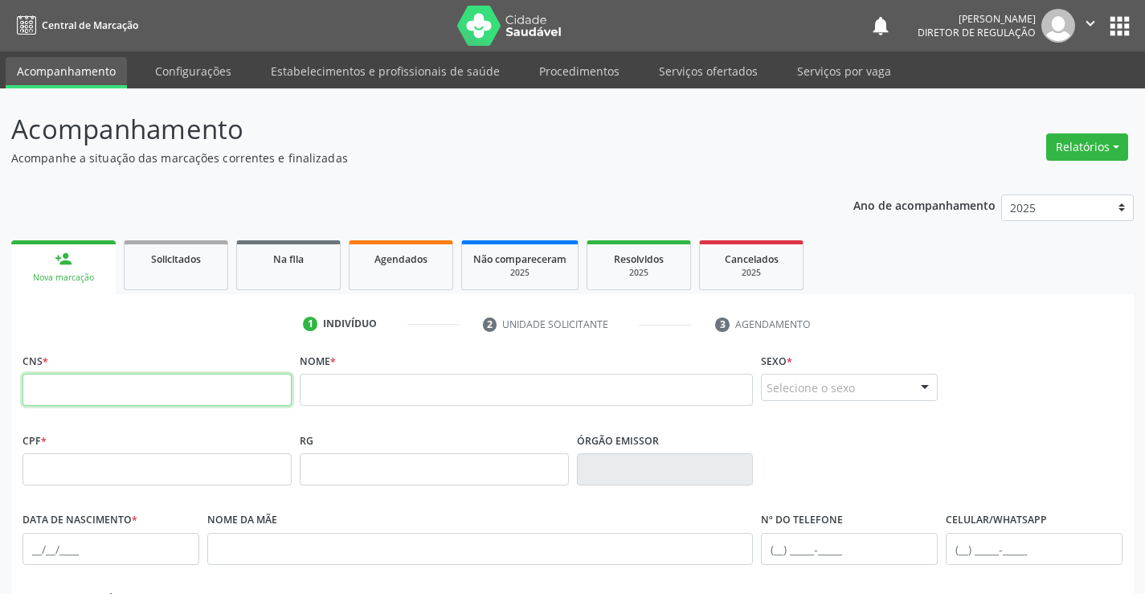
click at [211, 391] on input "text" at bounding box center [157, 390] width 269 height 32
type input "700 0082 3619 9805"
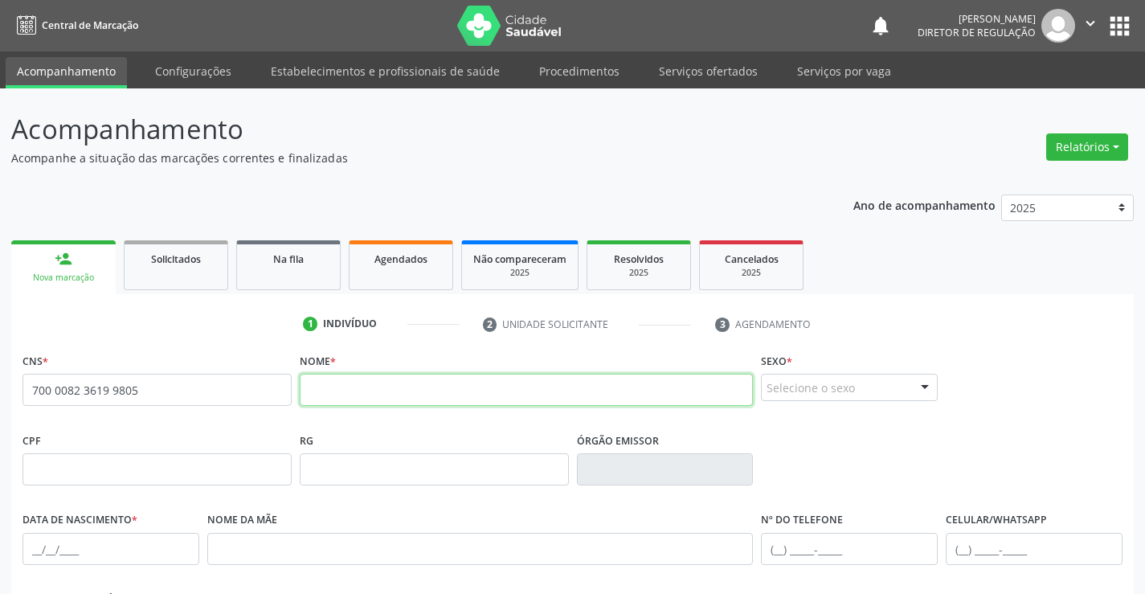
click at [386, 389] on input "text" at bounding box center [527, 390] width 454 height 32
type input "[PERSON_NAME]"
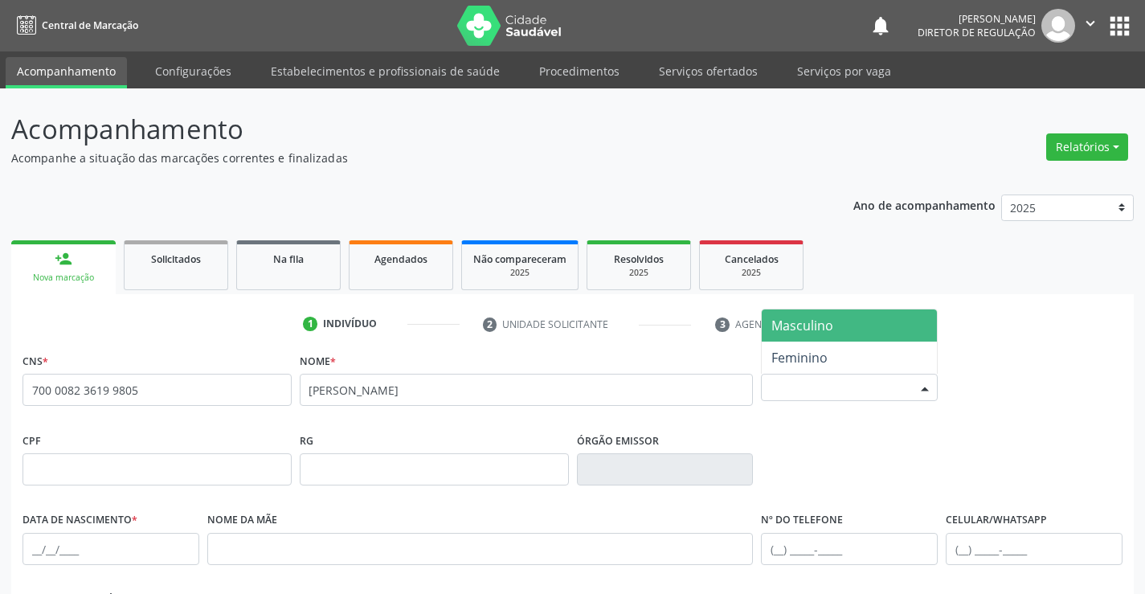
click at [873, 399] on div "Selecione o sexo" at bounding box center [849, 387] width 177 height 27
click at [844, 323] on span "Masculino" at bounding box center [849, 325] width 175 height 32
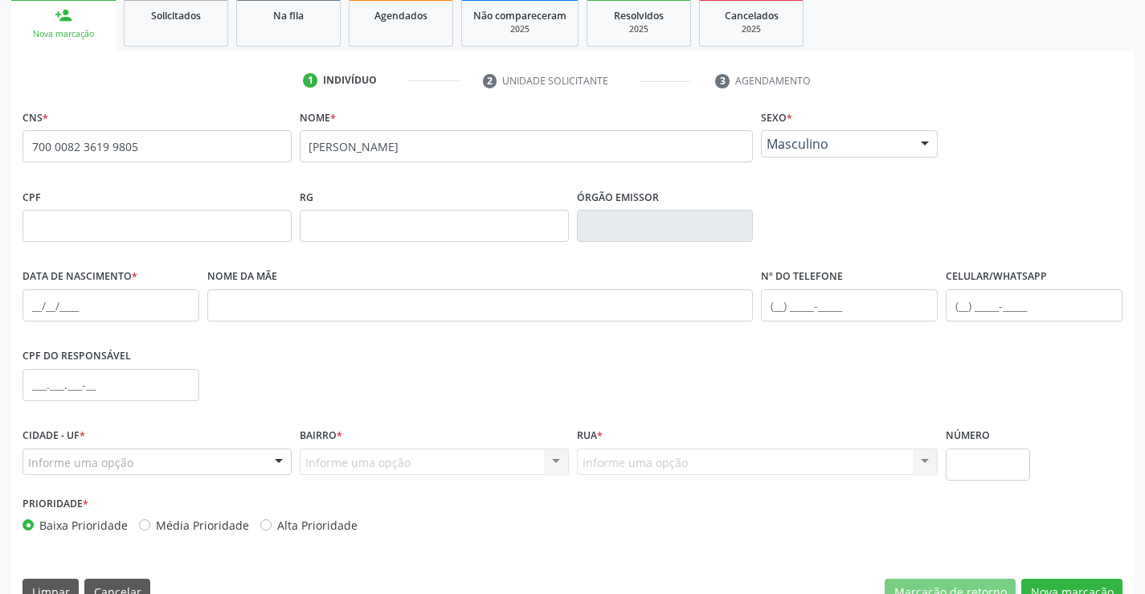
scroll to position [277, 0]
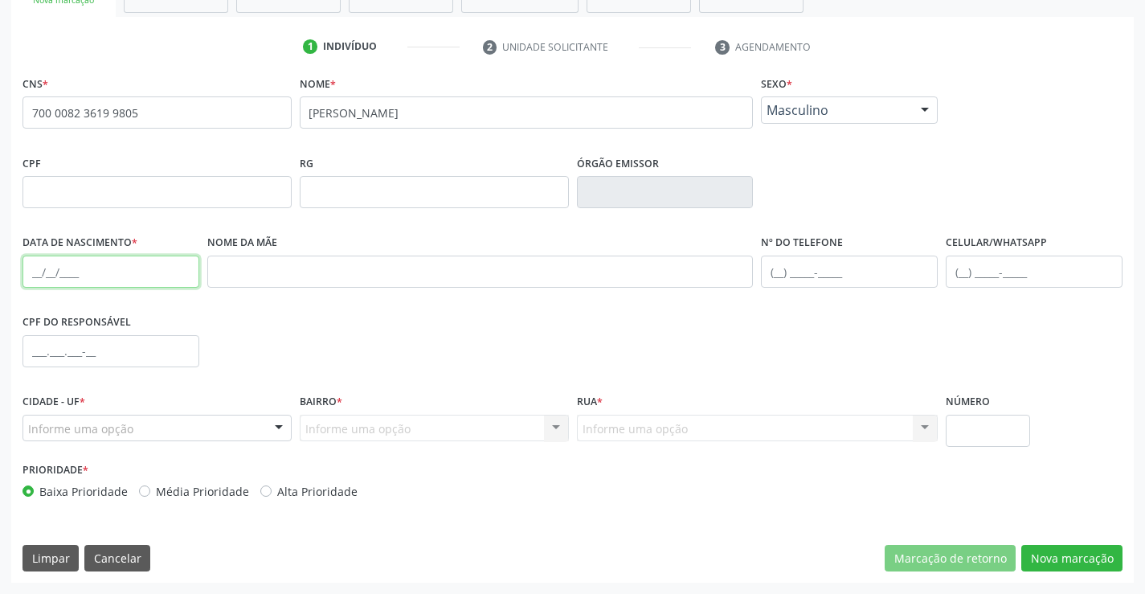
click at [51, 274] on input "text" at bounding box center [111, 272] width 177 height 32
click at [57, 270] on input "07/11/9978" at bounding box center [111, 272] width 177 height 32
click at [49, 273] on input "07/19/978" at bounding box center [111, 272] width 177 height 32
click at [73, 272] on input "07/01/9978" at bounding box center [111, 272] width 177 height 32
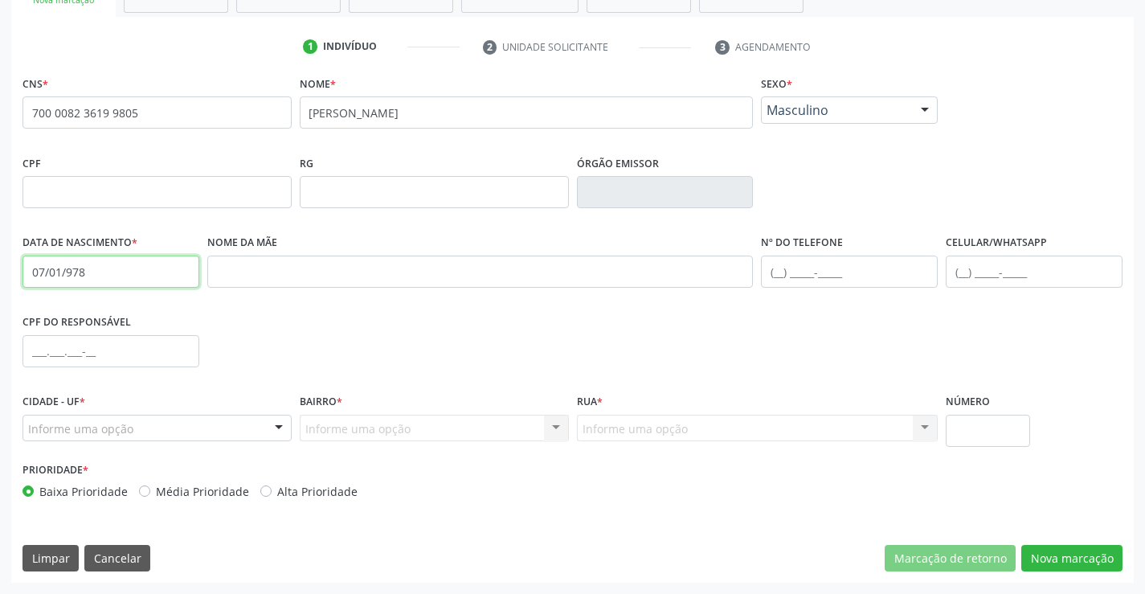
click at [87, 272] on input "07/01/978" at bounding box center [111, 272] width 177 height 32
type input "[DATE]"
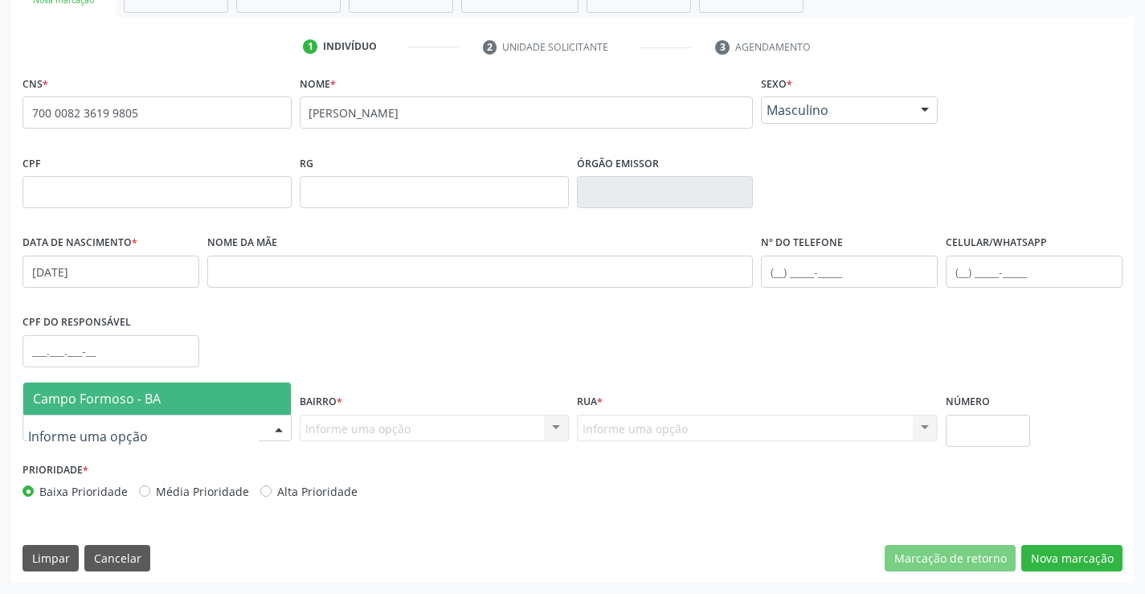
click at [179, 423] on div at bounding box center [157, 428] width 269 height 27
click at [170, 393] on span "Campo Formoso - BA" at bounding box center [157, 399] width 268 height 32
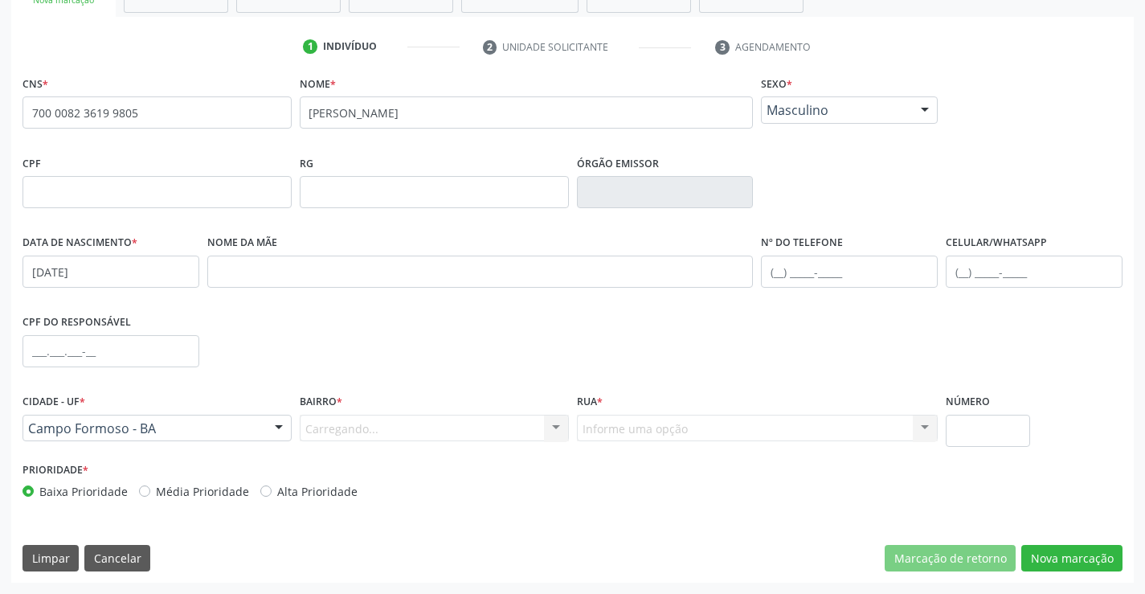
click at [428, 435] on div "Carregando... Nenhum resultado encontrado para: " " Nenhuma opção encontrada. D…" at bounding box center [434, 428] width 269 height 27
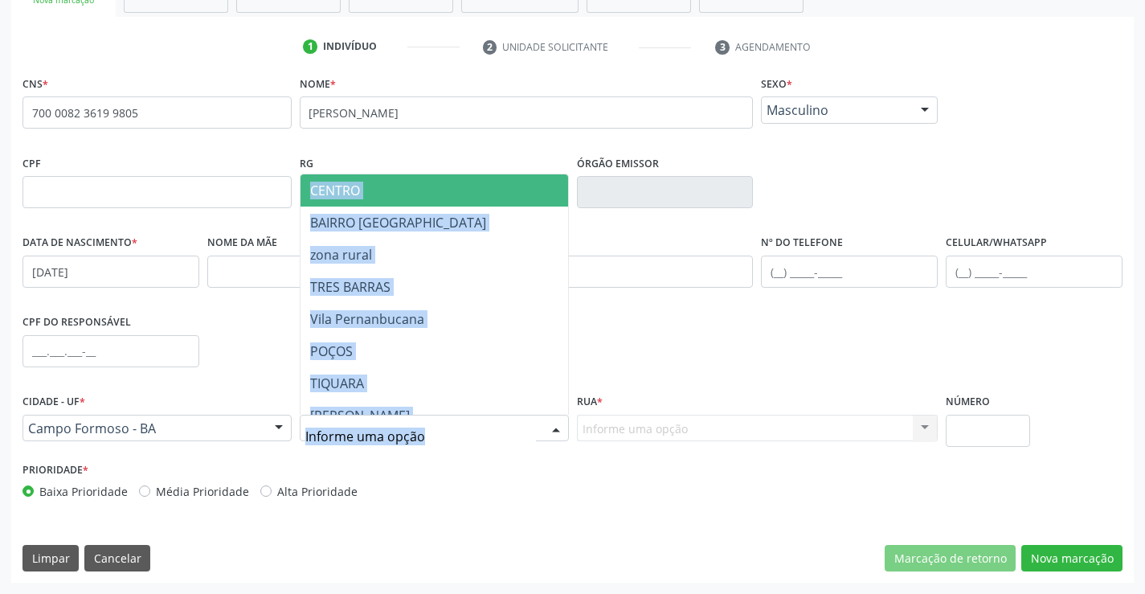
click at [428, 435] on div at bounding box center [434, 428] width 269 height 27
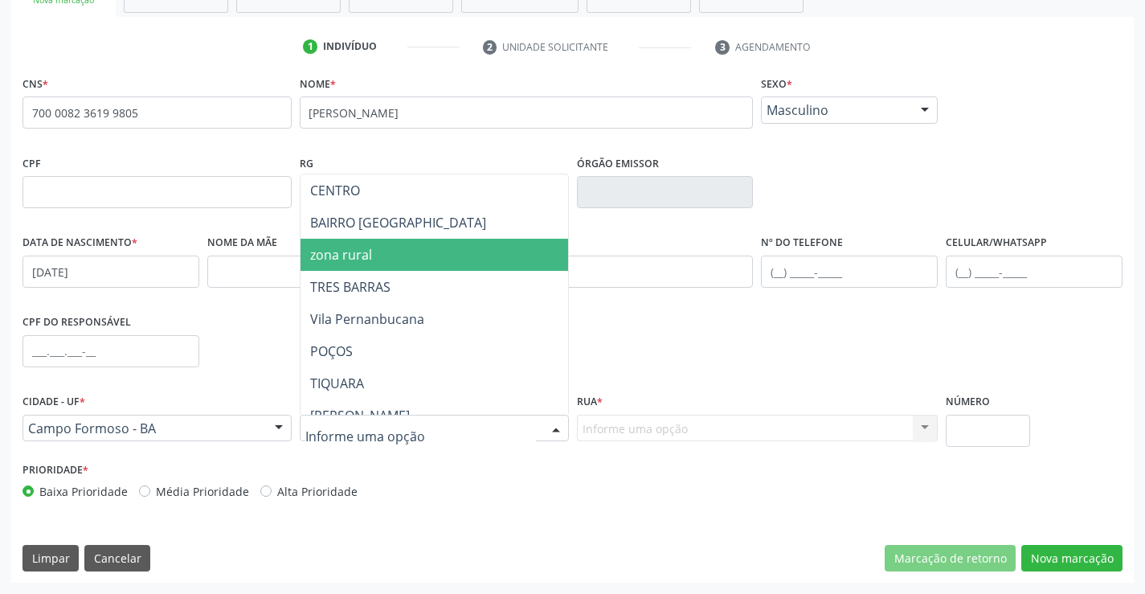
click at [410, 257] on span "zona rural" at bounding box center [474, 255] width 347 height 32
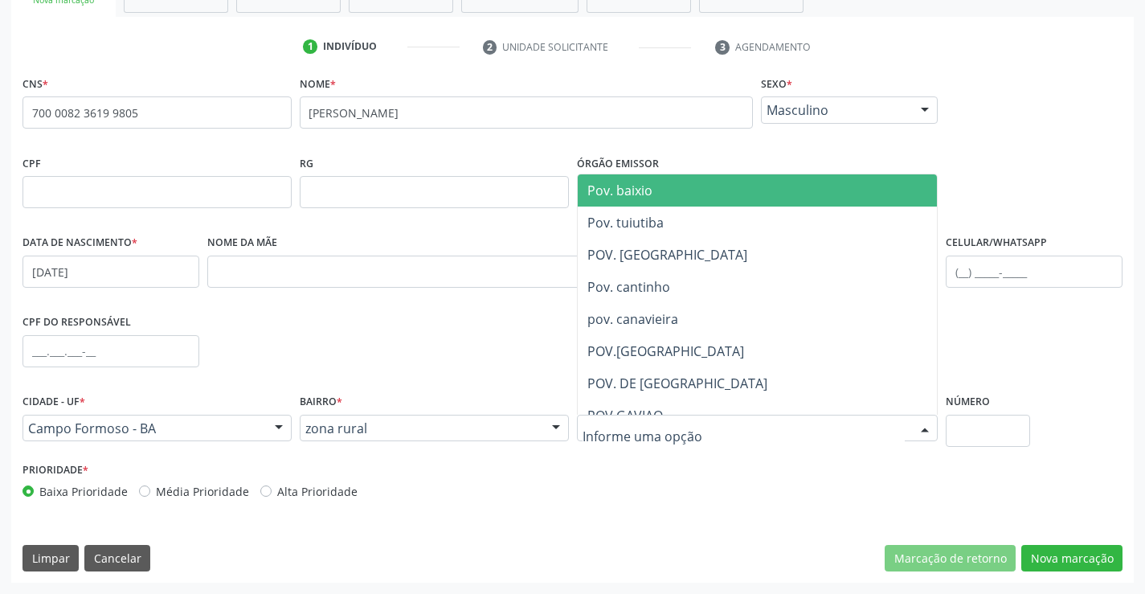
click at [609, 426] on input "text" at bounding box center [744, 436] width 323 height 32
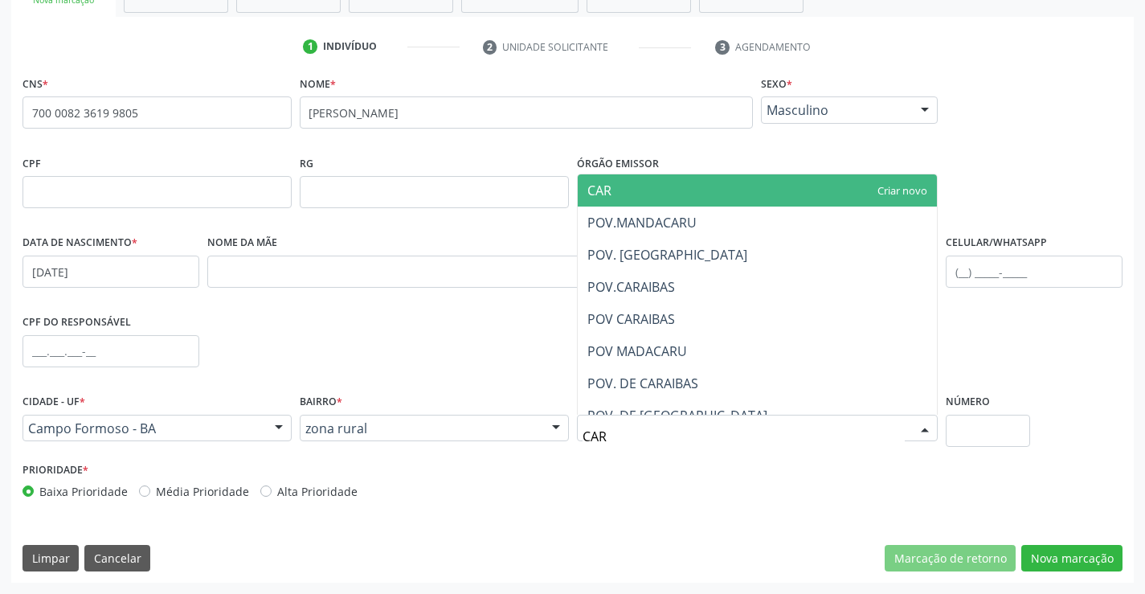
type input "CARA"
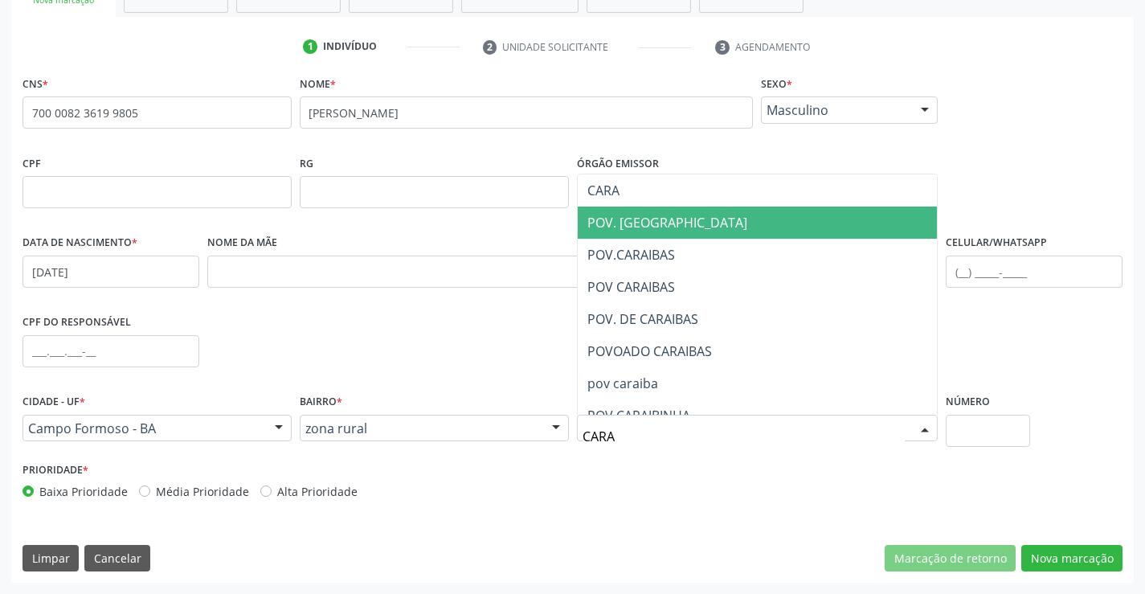
click at [668, 236] on span "POV. [GEOGRAPHIC_DATA]" at bounding box center [758, 223] width 360 height 32
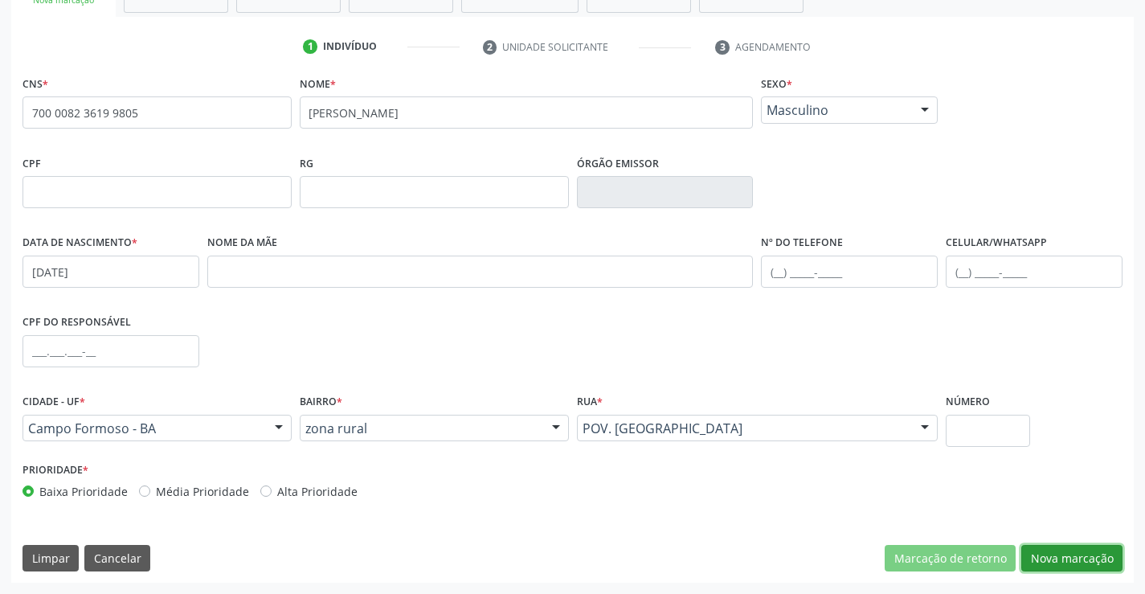
click at [1090, 555] on button "Nova marcação" at bounding box center [1072, 558] width 101 height 27
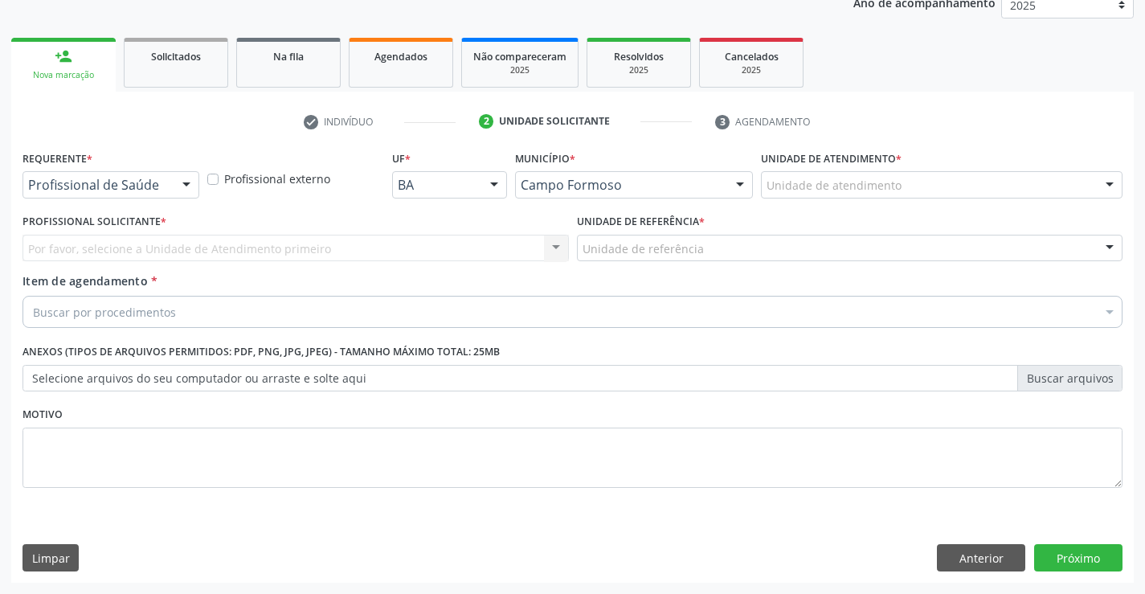
scroll to position [203, 0]
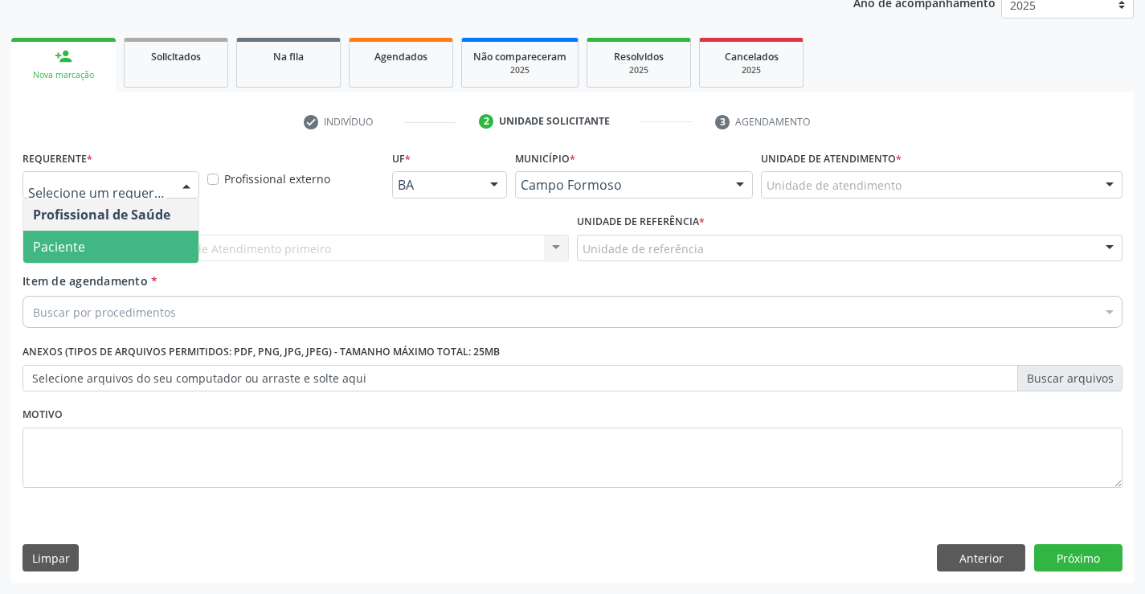
click at [125, 241] on span "Paciente" at bounding box center [110, 247] width 175 height 32
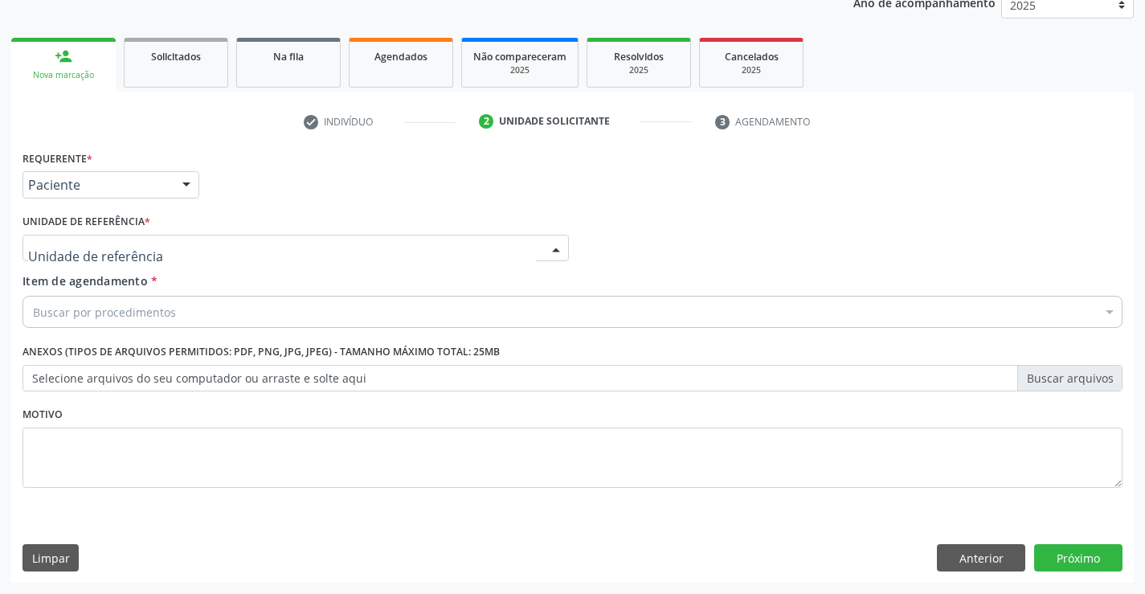
click at [196, 238] on div at bounding box center [296, 248] width 547 height 27
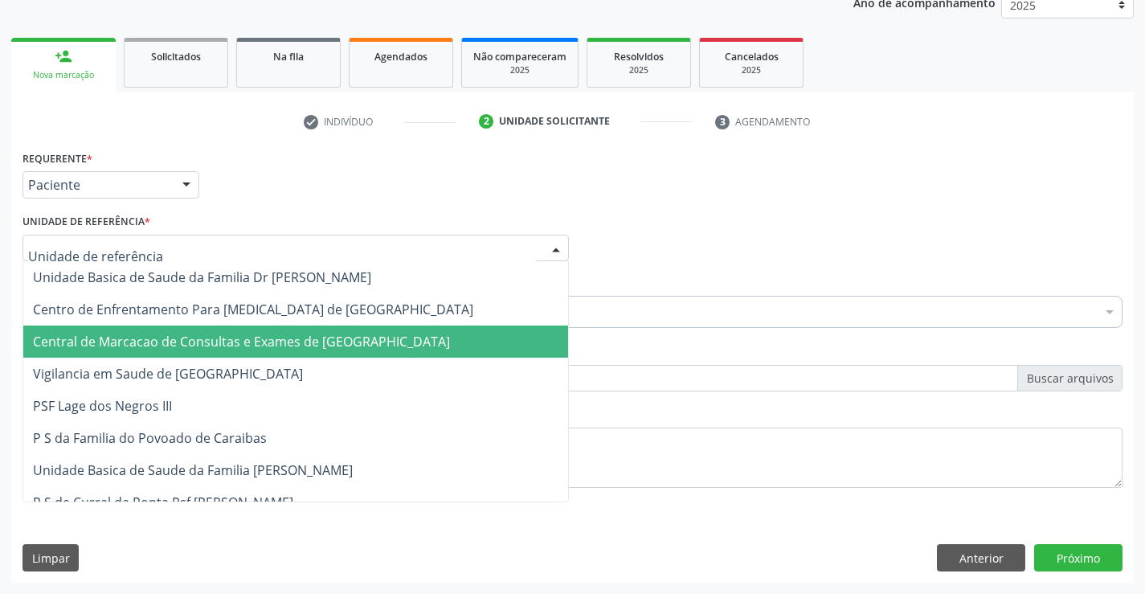
click at [198, 332] on span "Central de Marcacao de Consultas e Exames de [GEOGRAPHIC_DATA]" at bounding box center [295, 342] width 545 height 32
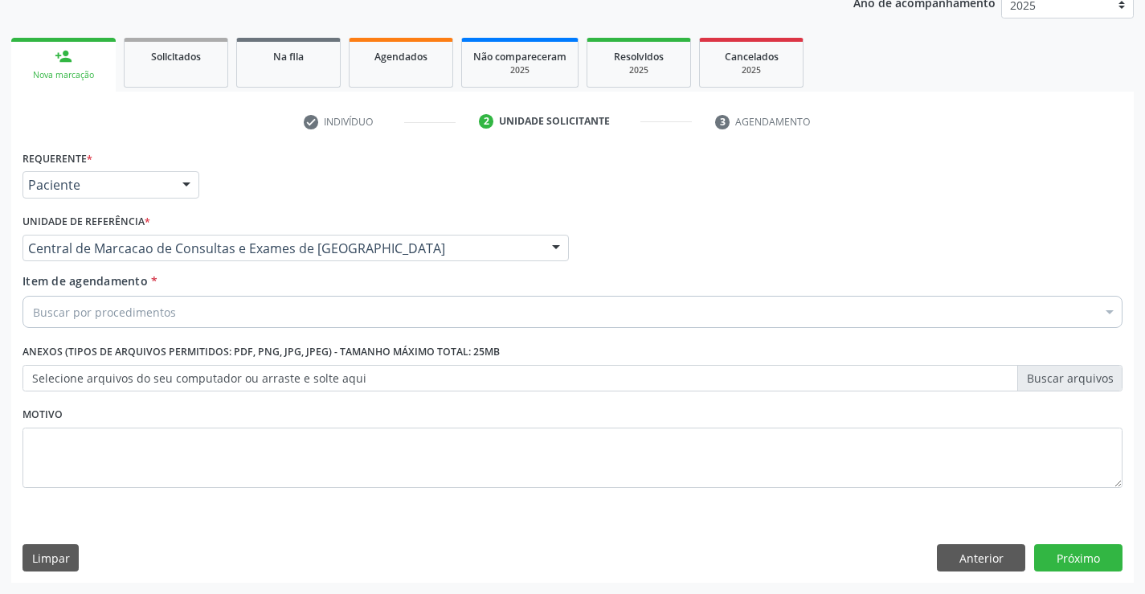
click at [233, 318] on div "Buscar por procedimentos" at bounding box center [573, 312] width 1100 height 32
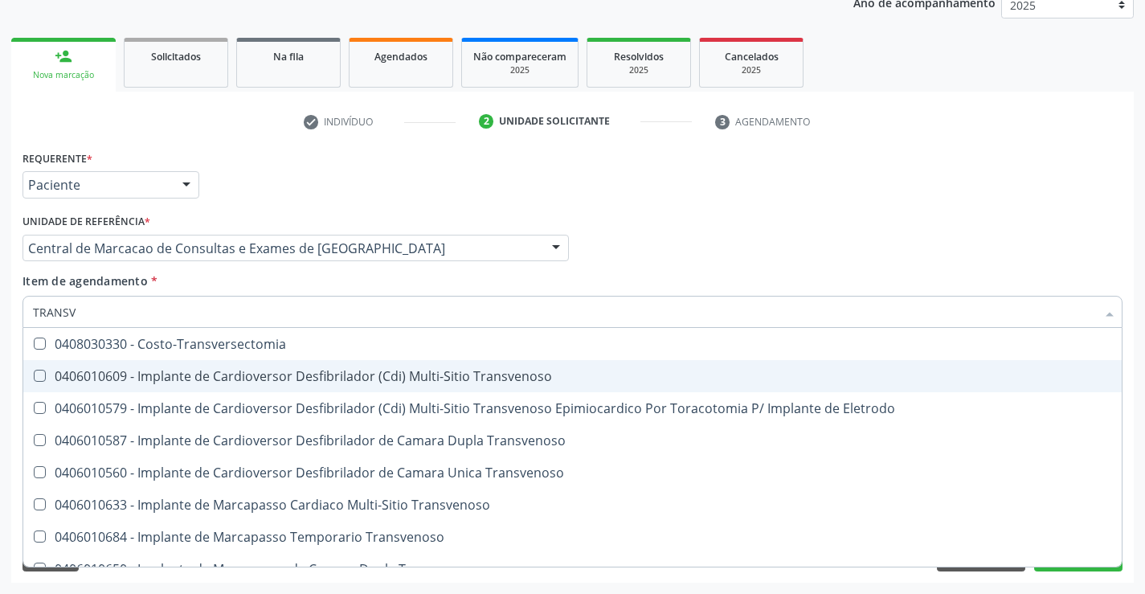
type input "TRANSVA"
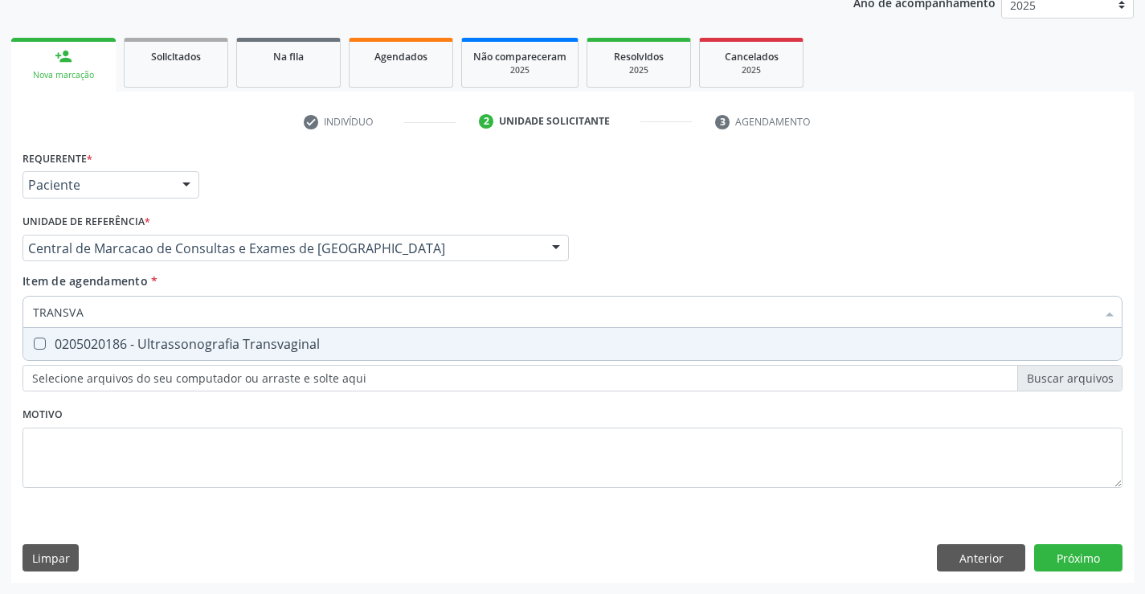
drag, startPoint x: 252, startPoint y: 342, endPoint x: 439, endPoint y: 380, distance: 190.4
click at [256, 341] on div "0205020186 - Ultrassonografia Transvaginal" at bounding box center [573, 344] width 1080 height 13
checkbox Transvaginal "true"
click at [1097, 564] on div "Requerente * Paciente Profissional de Saúde Paciente Nenhum resultado encontrad…" at bounding box center [572, 364] width 1123 height 436
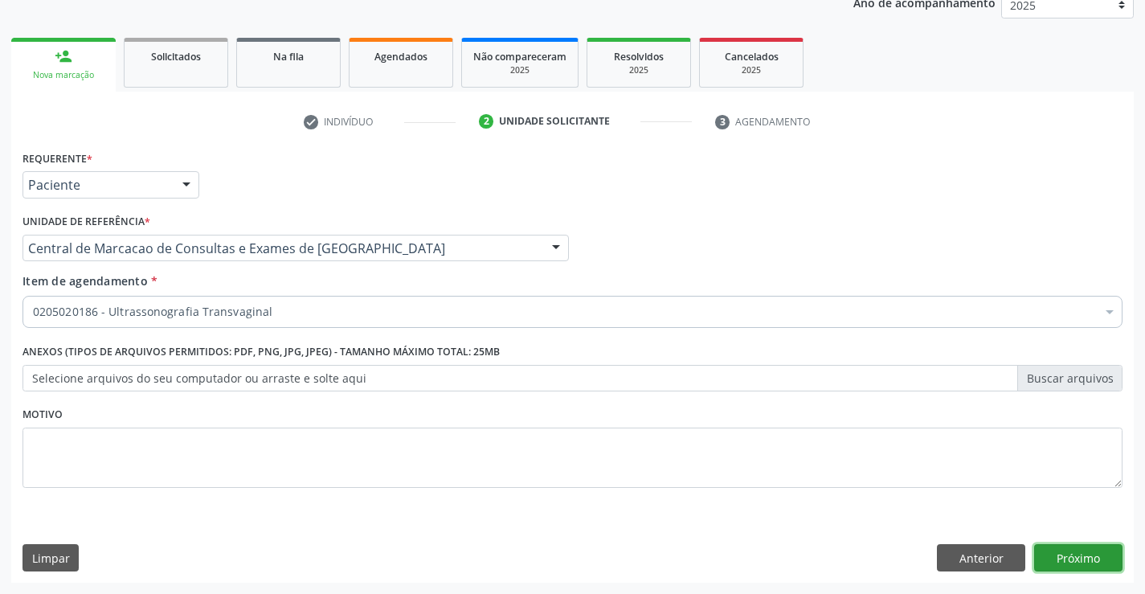
click at [1072, 565] on button "Próximo" at bounding box center [1078, 557] width 88 height 27
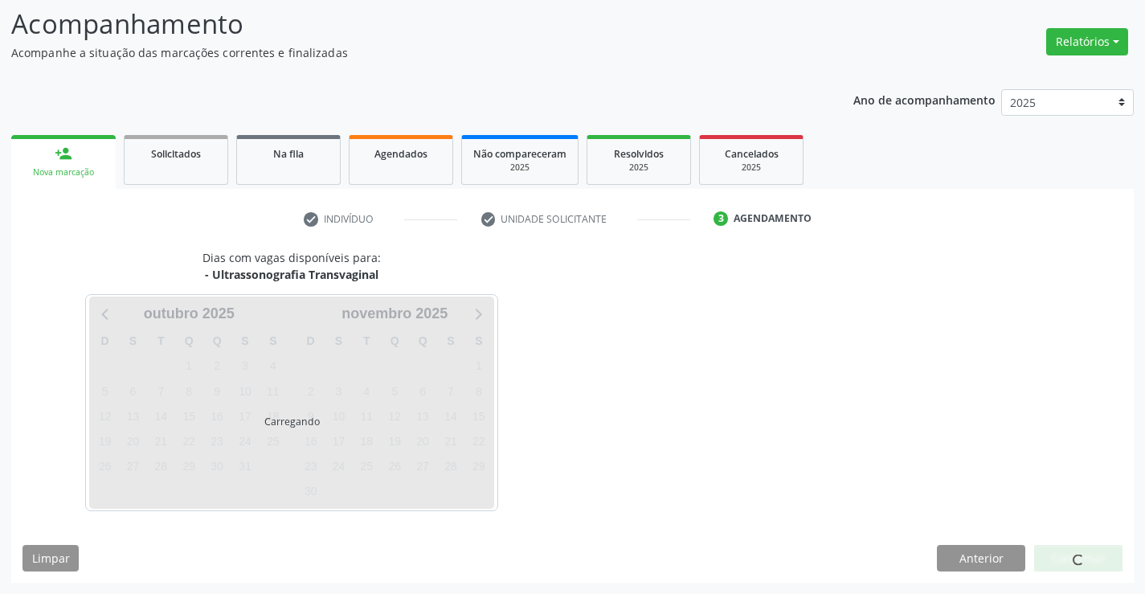
scroll to position [105, 0]
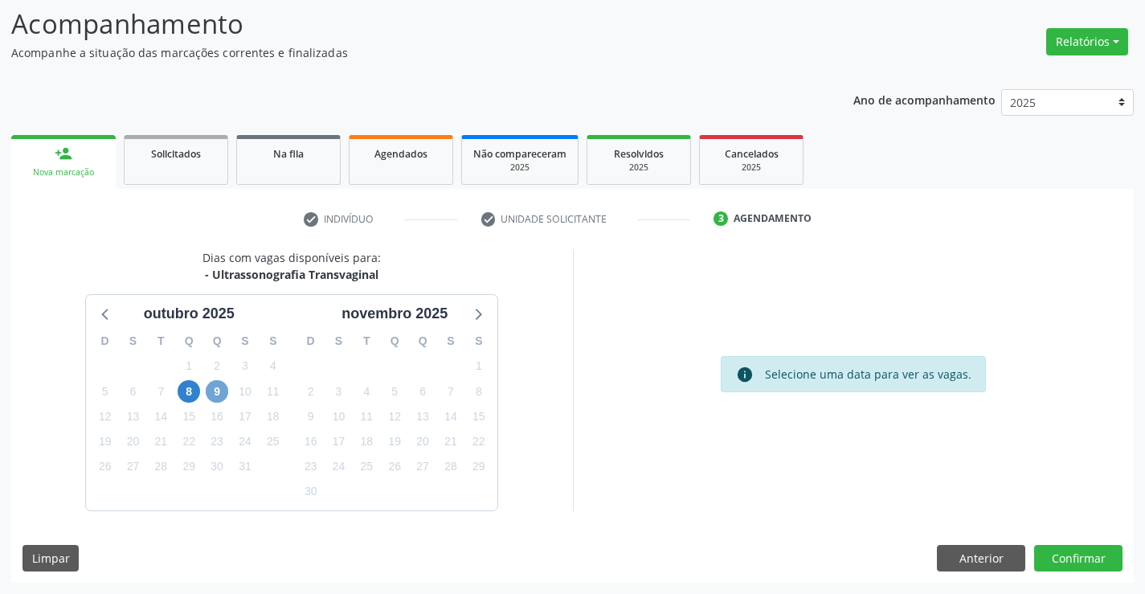
click at [219, 398] on span "9" at bounding box center [217, 391] width 23 height 23
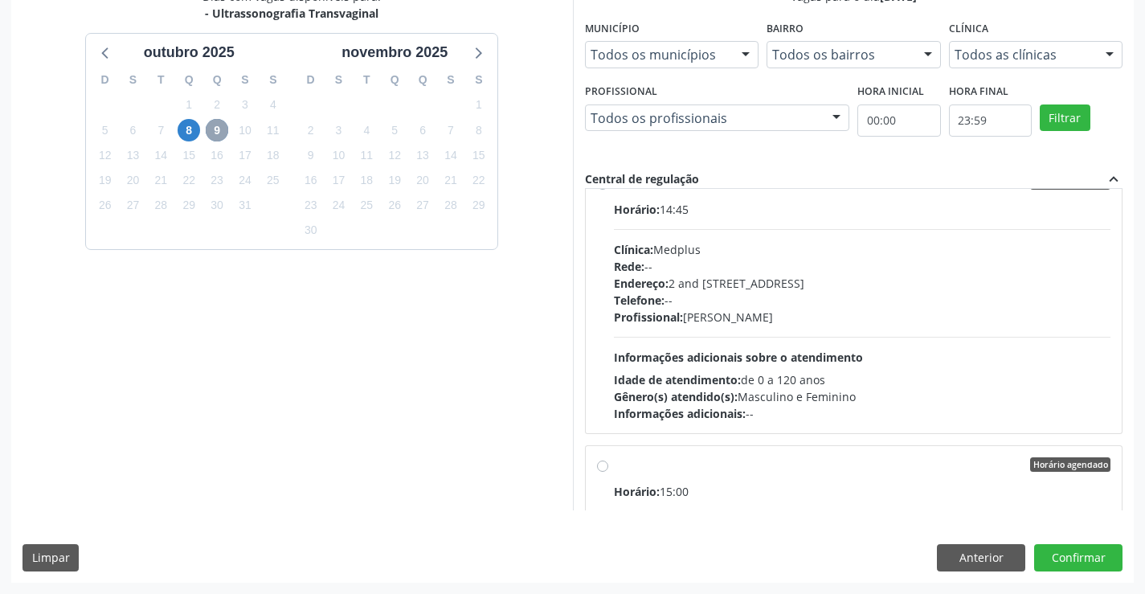
scroll to position [2789, 0]
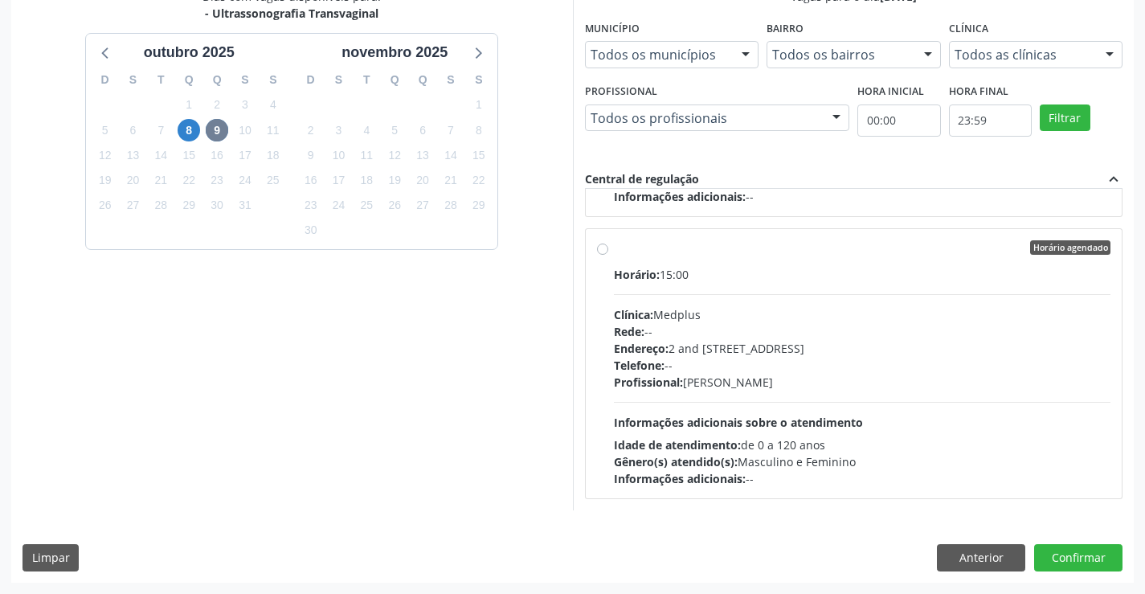
click at [793, 292] on div "Horário: 15:00 Clínica: Medplus Rede: -- Endereço: 2 and [STREET_ADDRESS] Telef…" at bounding box center [863, 376] width 498 height 221
click at [608, 255] on input "Horário agendado Horário: 15:00 Clínica: Medplus Rede: -- Endereço: 2 and [STRE…" at bounding box center [602, 247] width 11 height 14
radio input "true"
click at [1081, 562] on button "Confirmar" at bounding box center [1078, 557] width 88 height 27
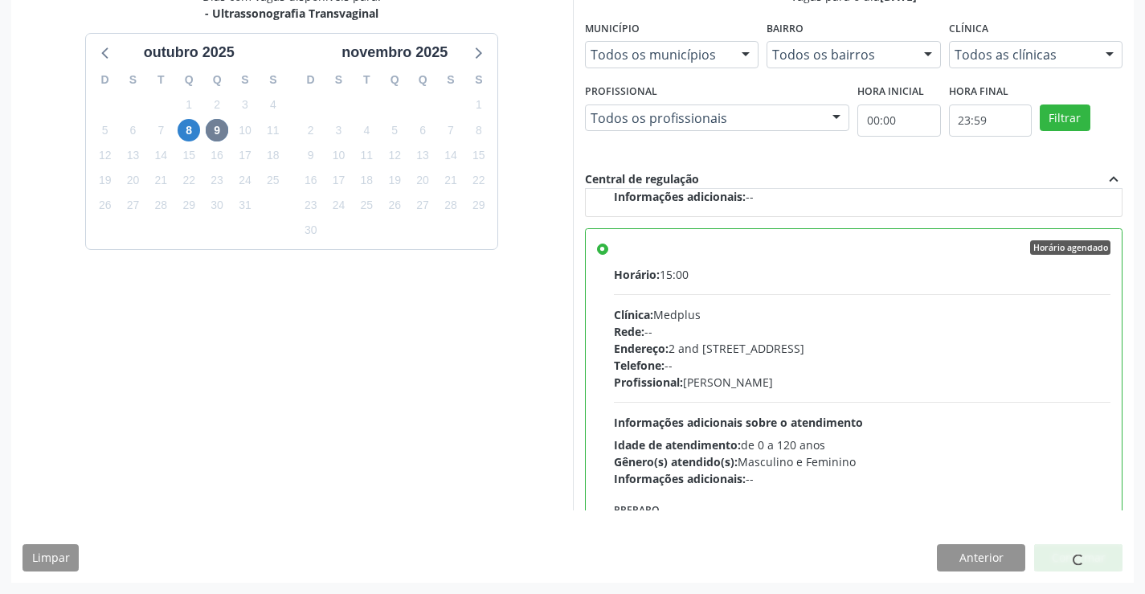
scroll to position [0, 0]
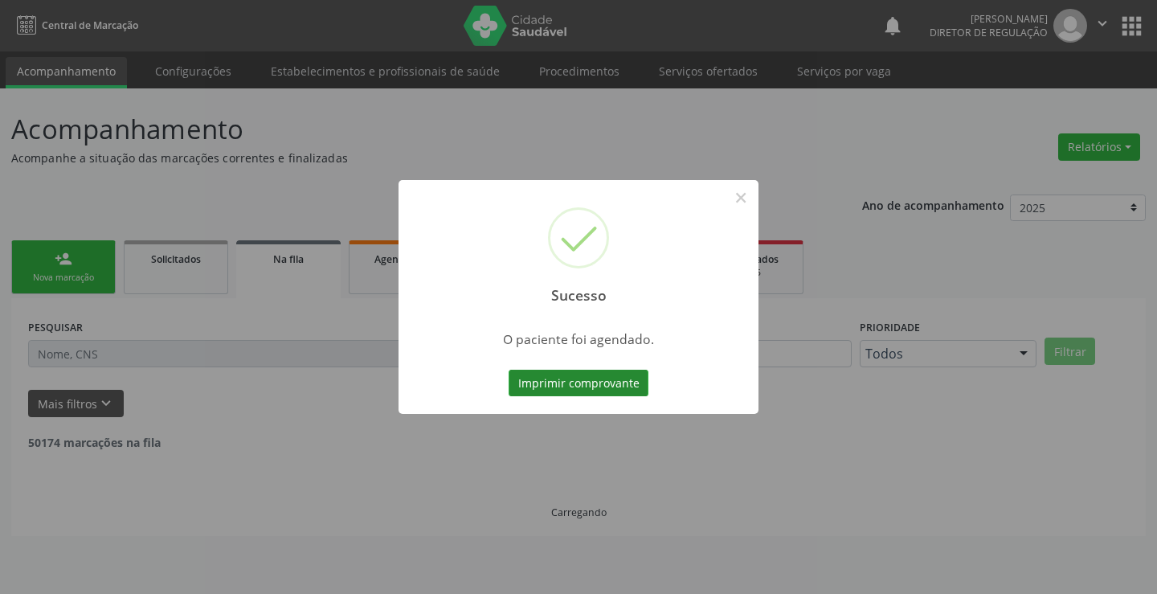
click at [573, 387] on button "Imprimir comprovante" at bounding box center [579, 383] width 140 height 27
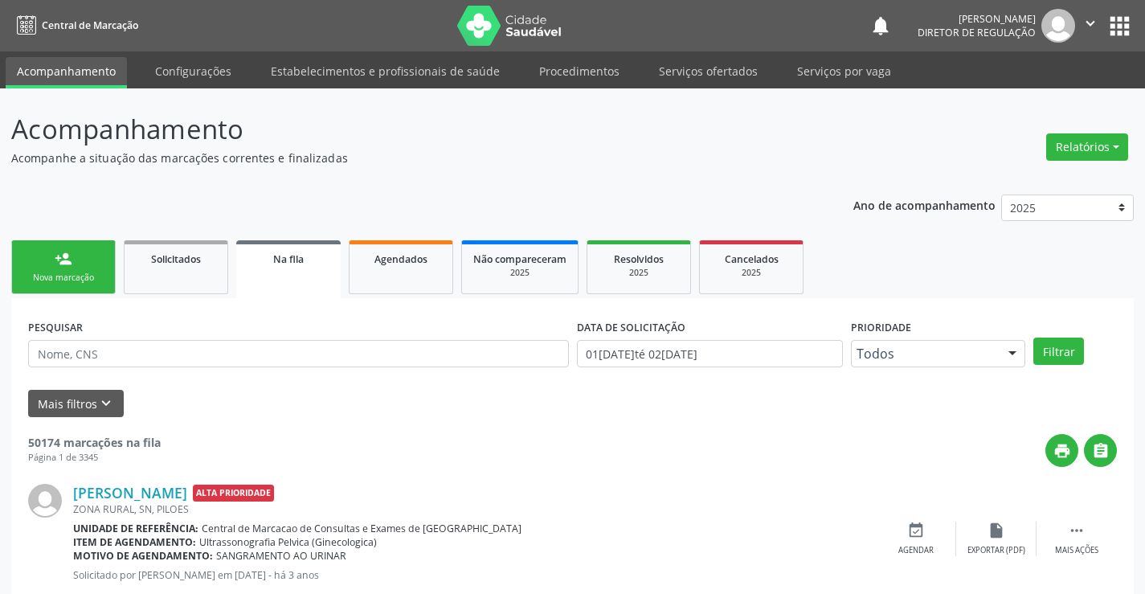
click at [92, 281] on div "Nova marcação" at bounding box center [63, 278] width 80 height 12
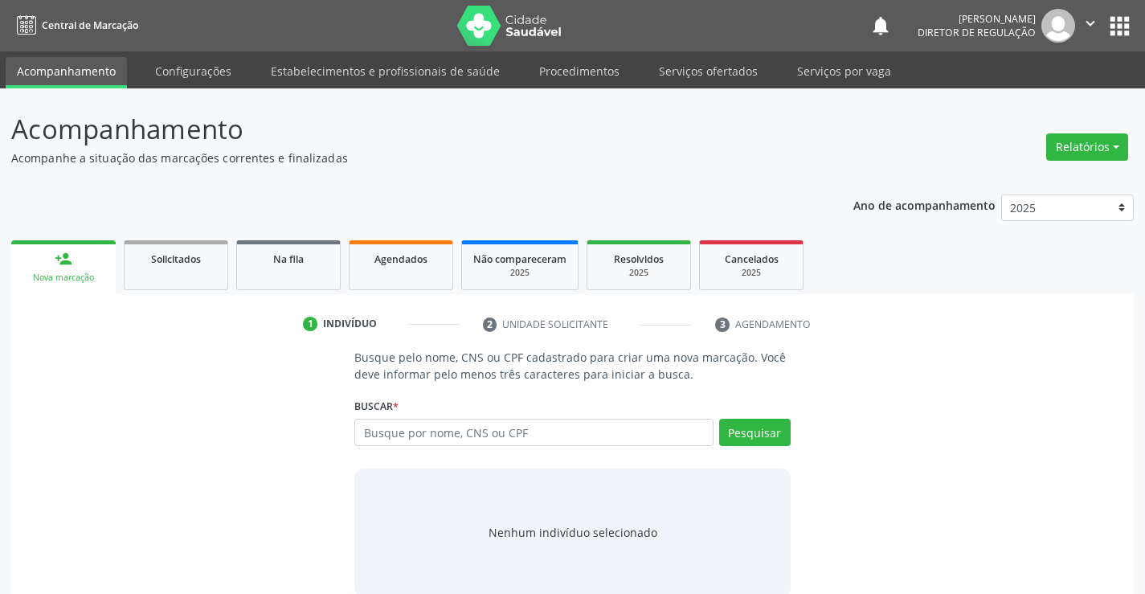
click at [461, 418] on div "Buscar * Busque por nome, CNS ou CPF Nenhum resultado encontrado para: " " Digi…" at bounding box center [572, 425] width 436 height 63
click at [462, 433] on input "text" at bounding box center [533, 432] width 358 height 27
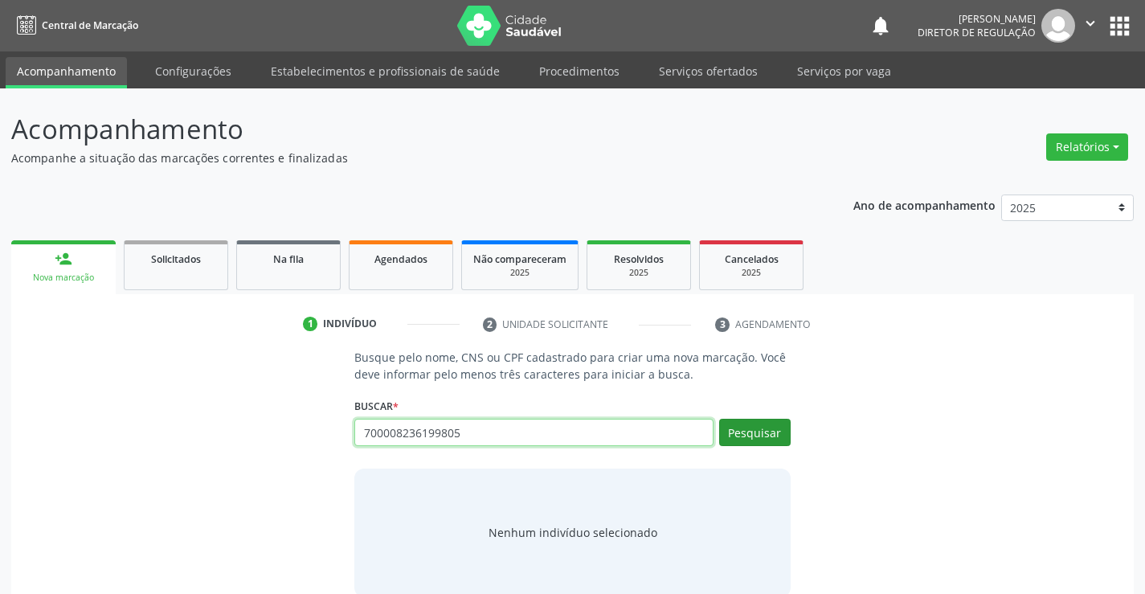
type input "700008236199805"
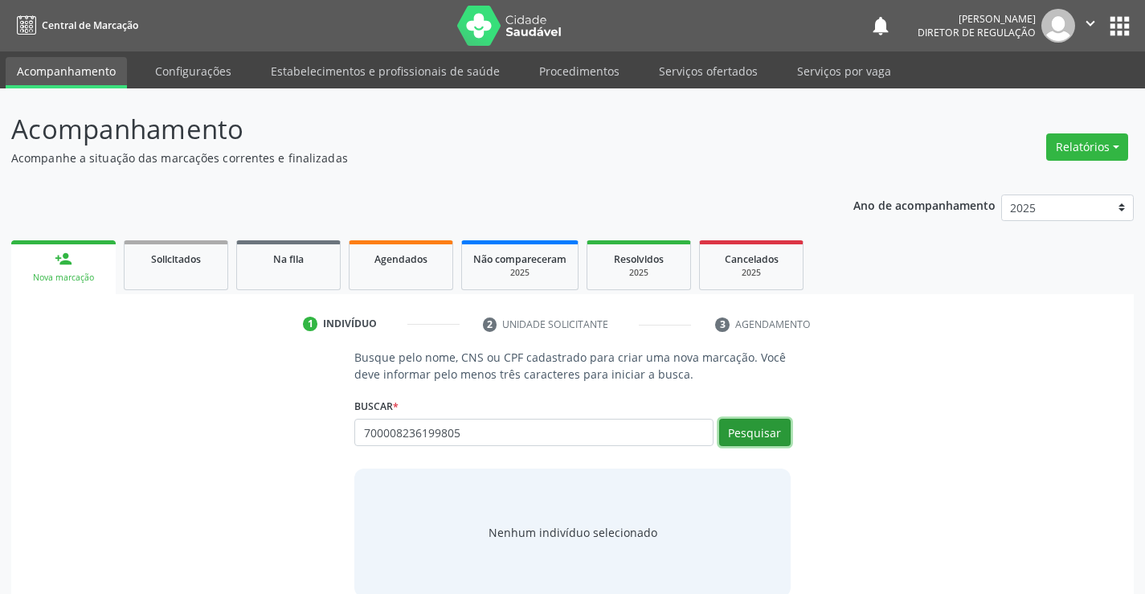
drag, startPoint x: 735, startPoint y: 432, endPoint x: 622, endPoint y: 204, distance: 254.9
click at [736, 430] on button "Pesquisar" at bounding box center [755, 432] width 72 height 27
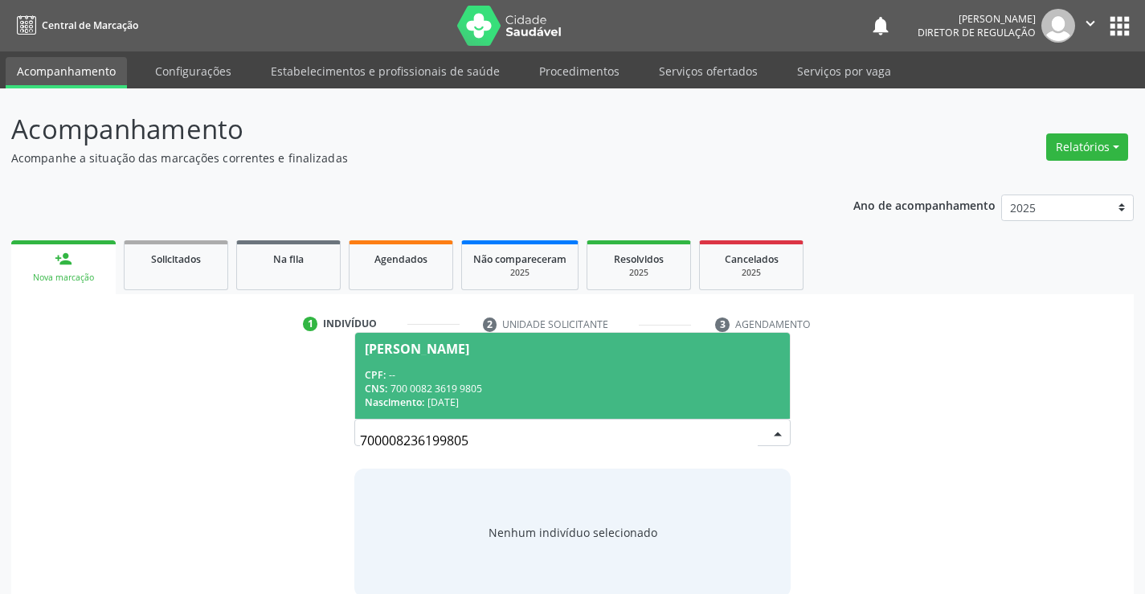
click at [526, 387] on div "CNS: 700 0082 3619 9805" at bounding box center [572, 389] width 415 height 14
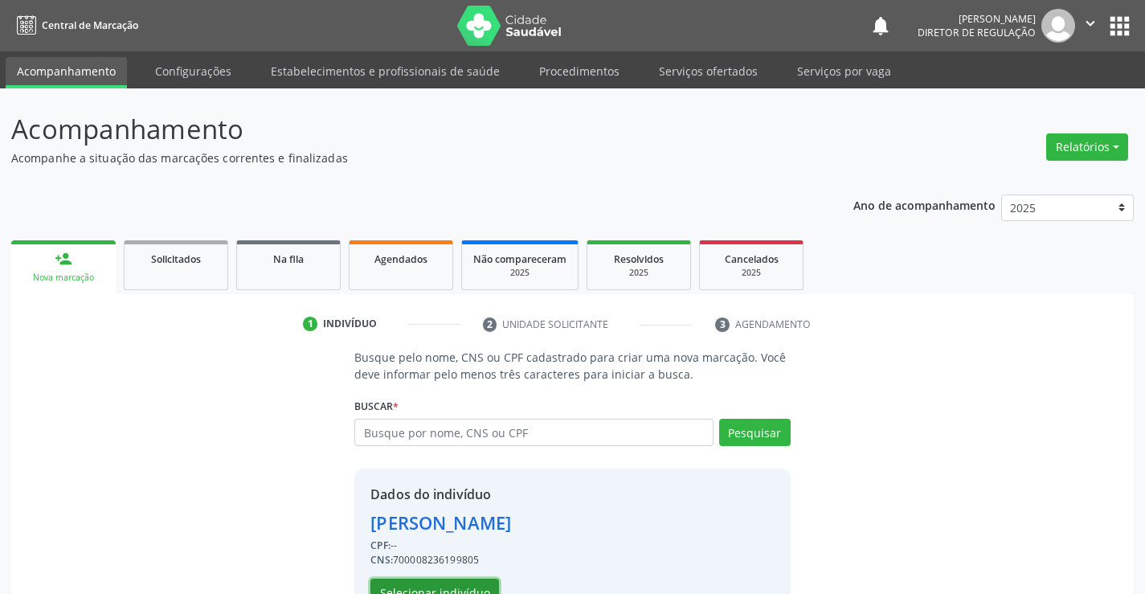
click at [443, 585] on button "Selecionar indivíduo" at bounding box center [435, 592] width 129 height 27
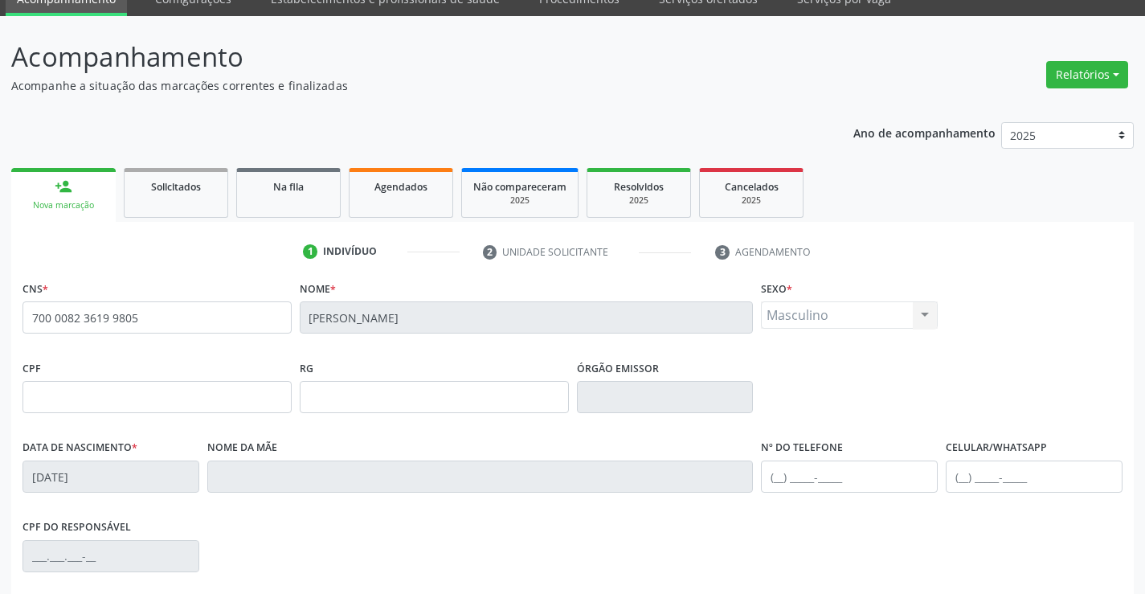
scroll to position [277, 0]
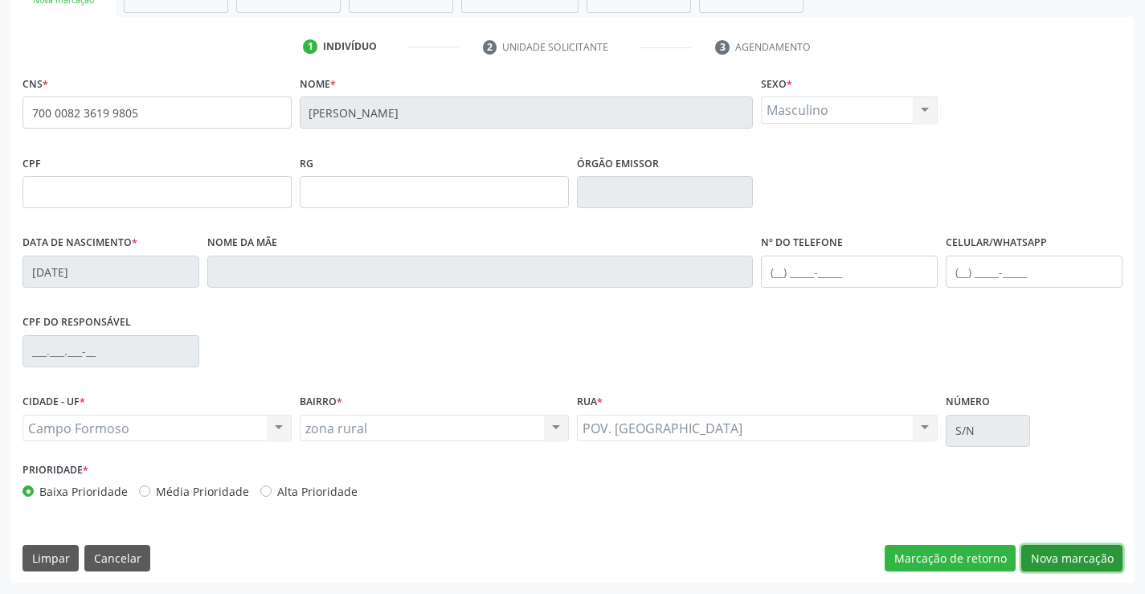
click at [1084, 563] on button "Nova marcação" at bounding box center [1072, 558] width 101 height 27
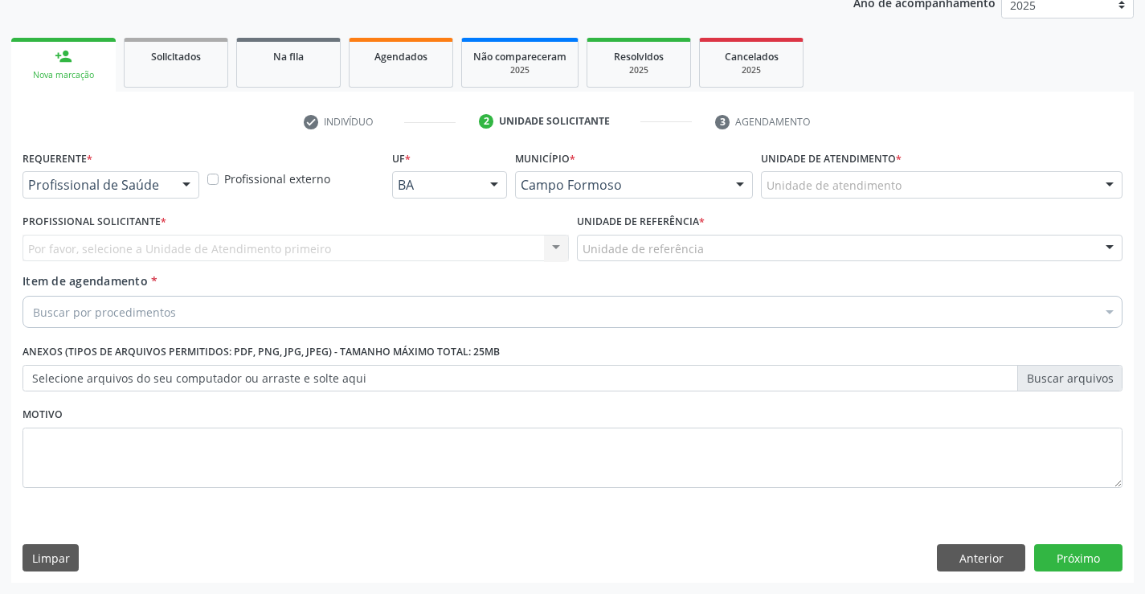
scroll to position [203, 0]
click at [183, 191] on div at bounding box center [186, 185] width 24 height 27
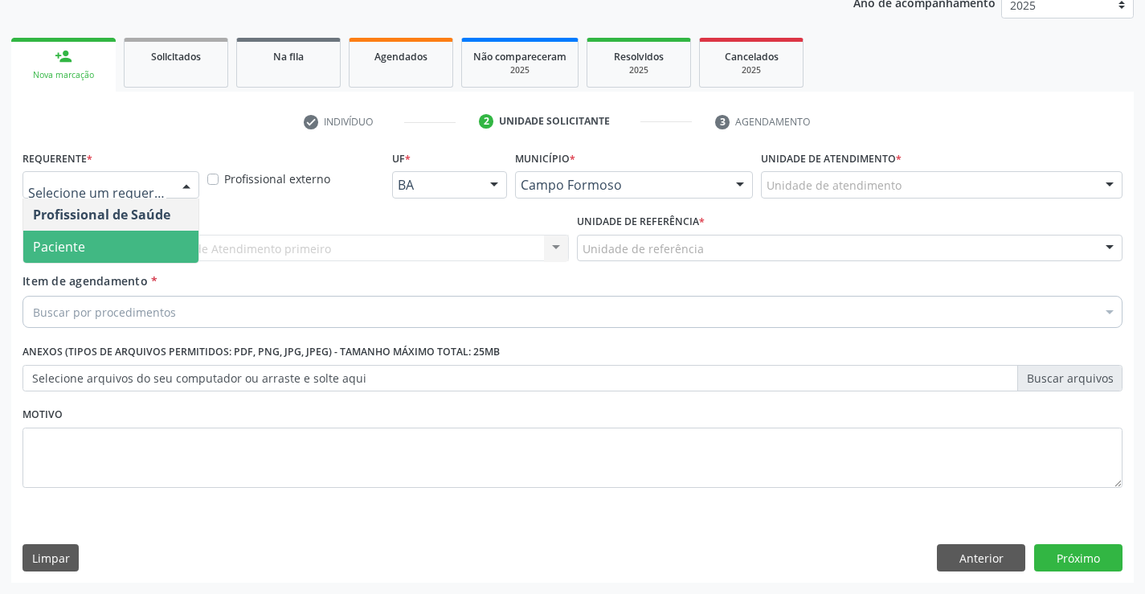
click at [162, 250] on span "Paciente" at bounding box center [110, 247] width 175 height 32
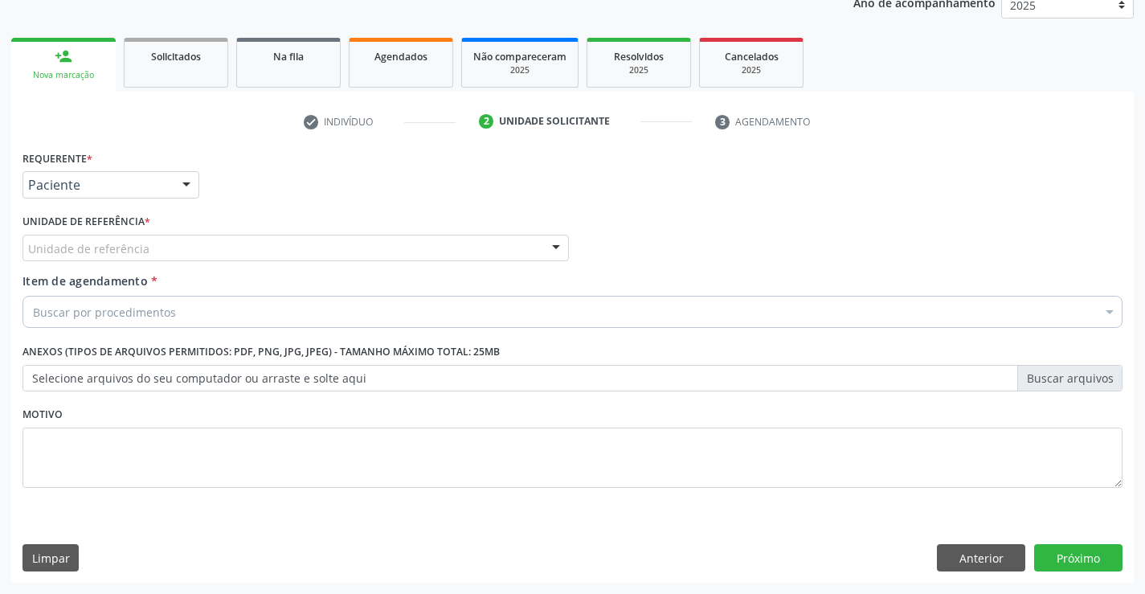
click at [325, 248] on div "Unidade de referência" at bounding box center [296, 248] width 547 height 27
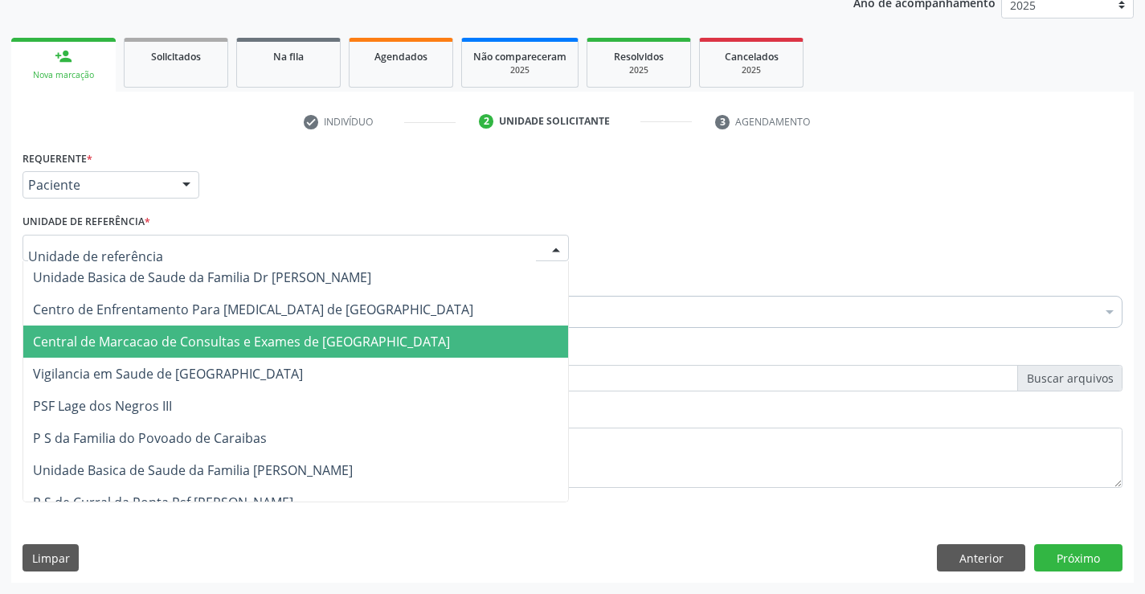
click at [324, 334] on span "Central de Marcacao de Consultas e Exames de [GEOGRAPHIC_DATA]" at bounding box center [241, 342] width 417 height 18
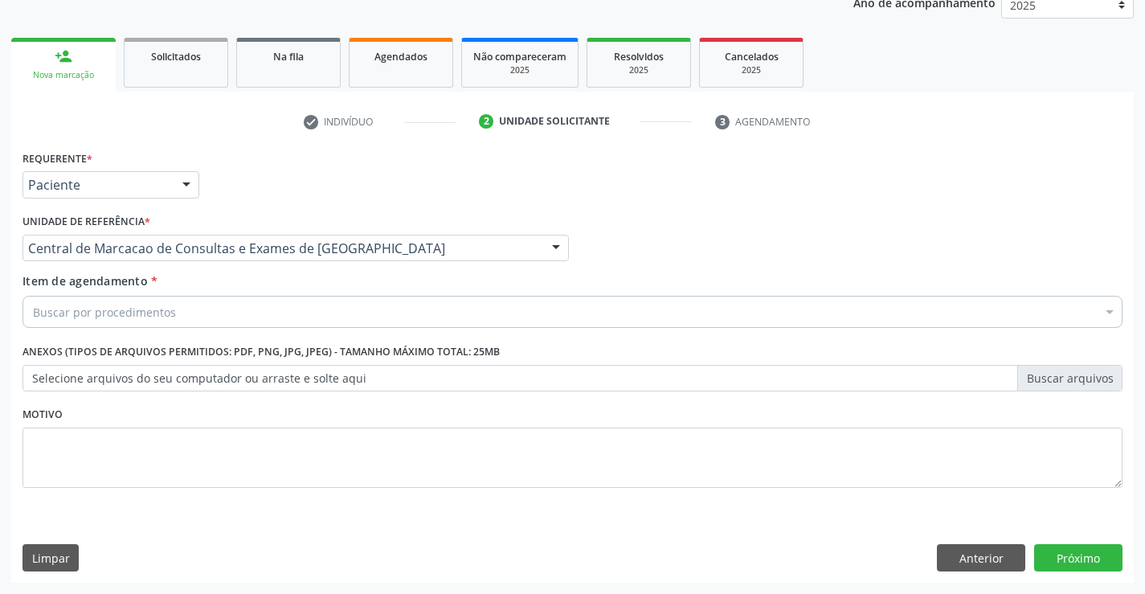
click at [345, 313] on div "Buscar por procedimentos" at bounding box center [573, 312] width 1100 height 32
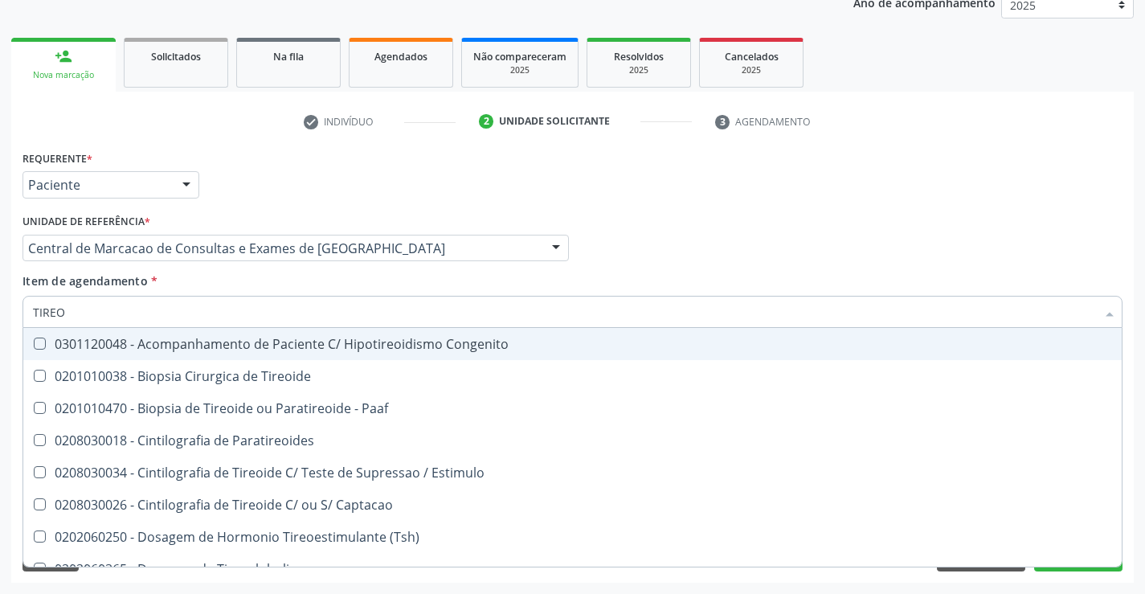
type input "TIREOI"
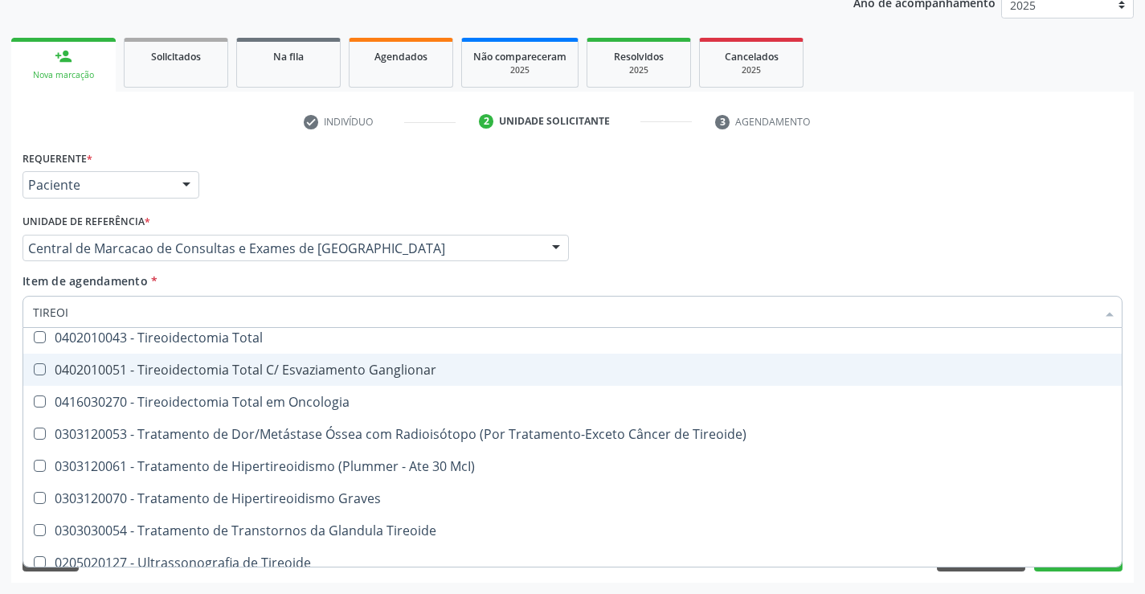
scroll to position [436, 0]
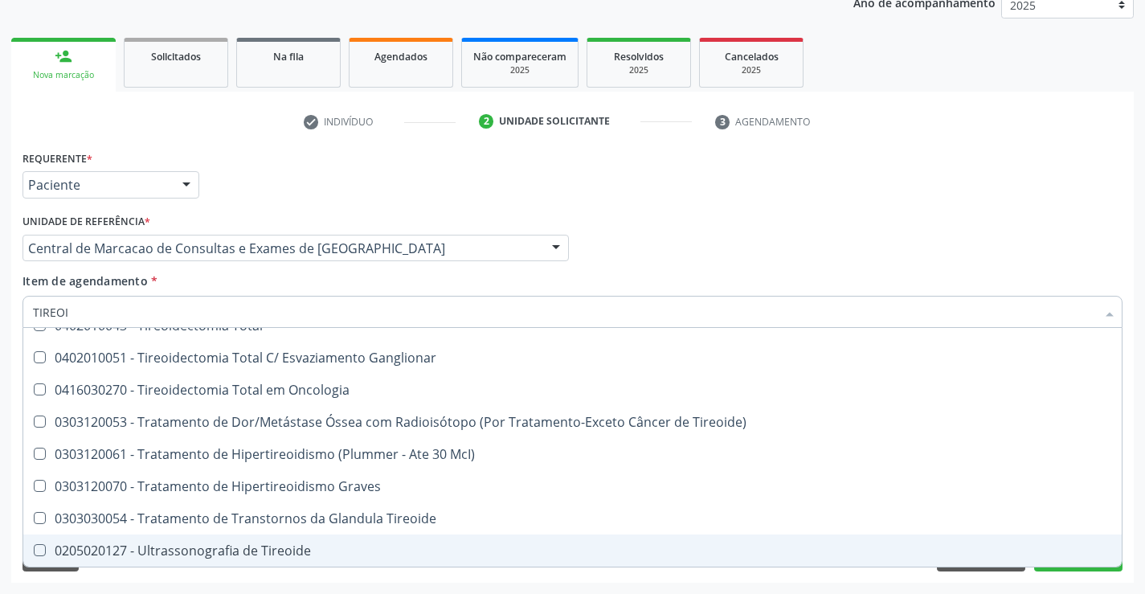
click at [331, 539] on span "0205020127 - Ultrassonografia de Tireoide" at bounding box center [572, 551] width 1099 height 32
checkbox Tireoide "true"
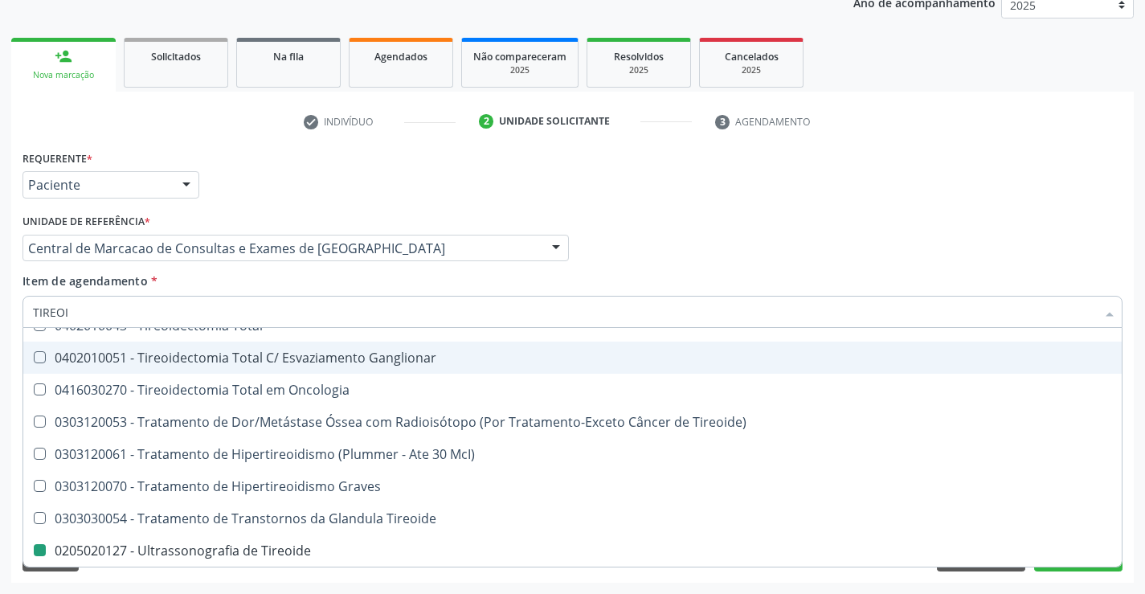
click at [724, 244] on div "Profissional Solicitante Por favor, selecione a Unidade de Atendimento primeiro…" at bounding box center [572, 241] width 1108 height 63
checkbox Tireoide "true"
checkbox Tireoide "false"
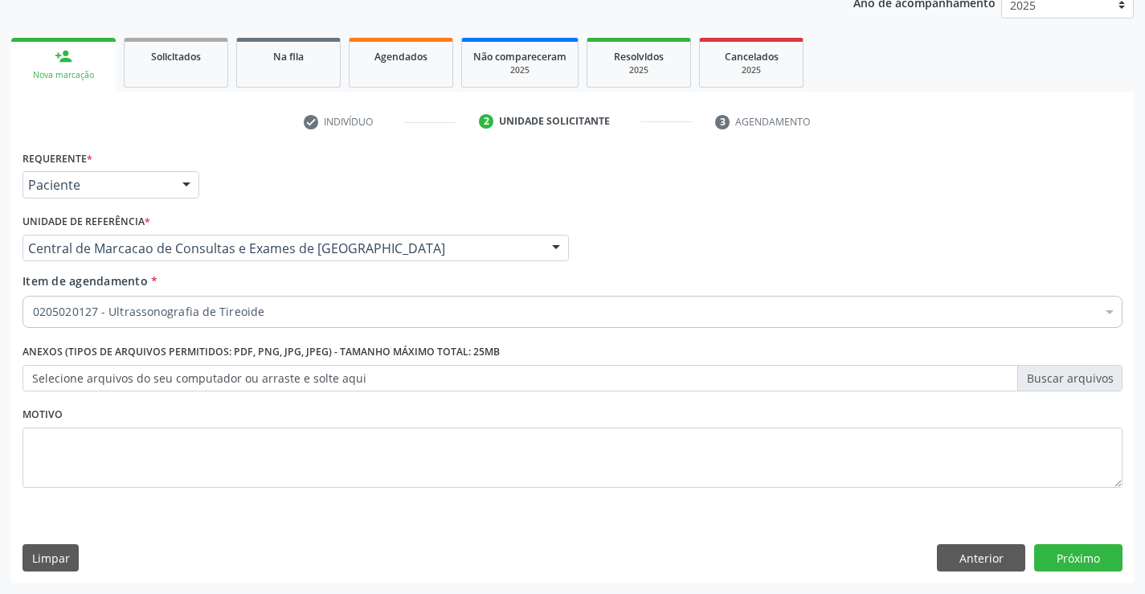
scroll to position [0, 0]
click at [1086, 561] on button "Próximo" at bounding box center [1078, 557] width 88 height 27
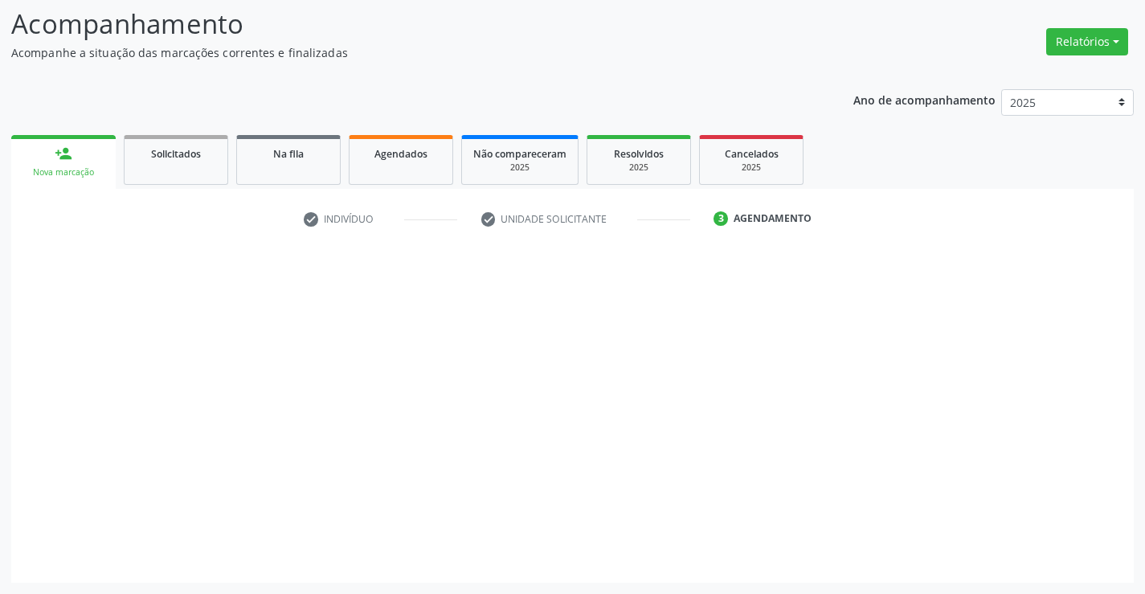
scroll to position [105, 0]
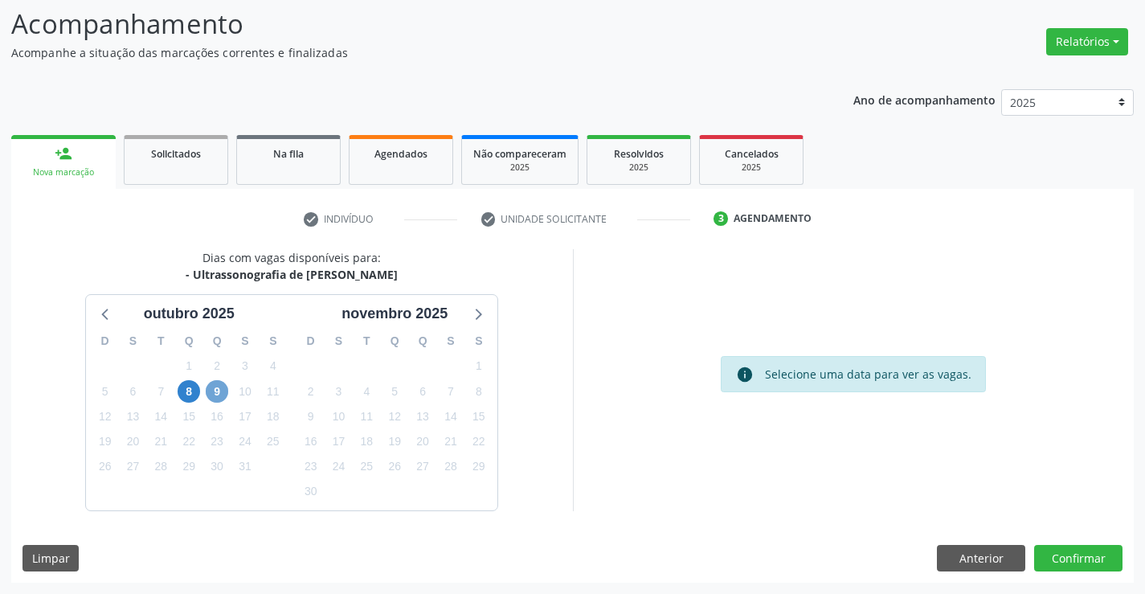
click at [208, 390] on span "9" at bounding box center [217, 391] width 23 height 23
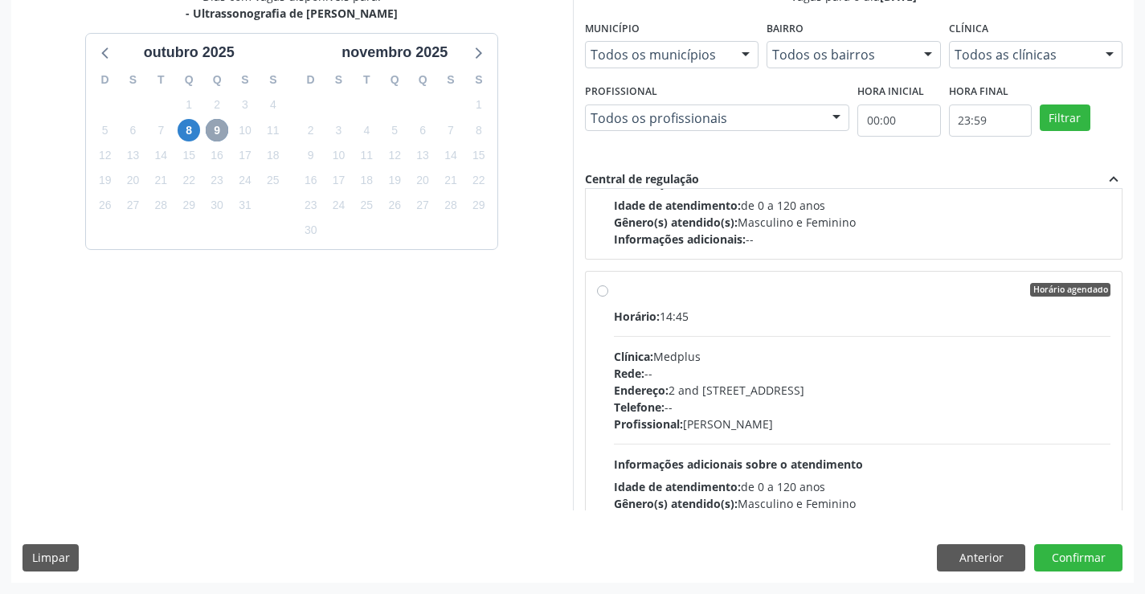
scroll to position [1944, 0]
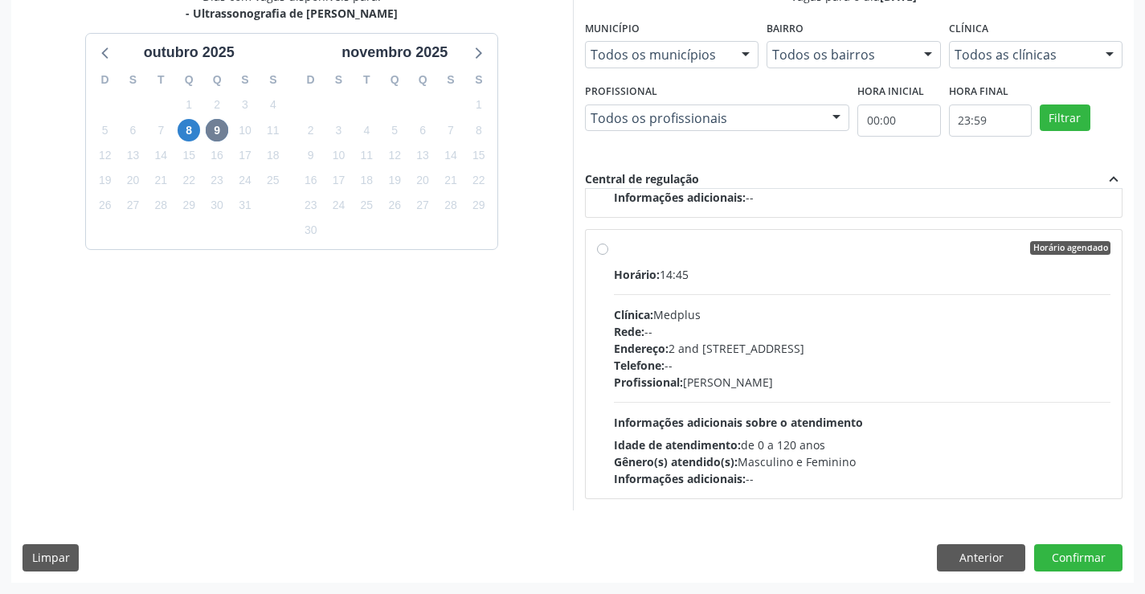
click at [764, 283] on div "Horário: 14:45" at bounding box center [863, 274] width 498 height 17
click at [608, 256] on input "Horário agendado Horário: 14:45 Clínica: Medplus Rede: -- Endereço: 2 and [STRE…" at bounding box center [602, 248] width 11 height 14
radio input "true"
click at [1093, 556] on button "Confirmar" at bounding box center [1078, 557] width 88 height 27
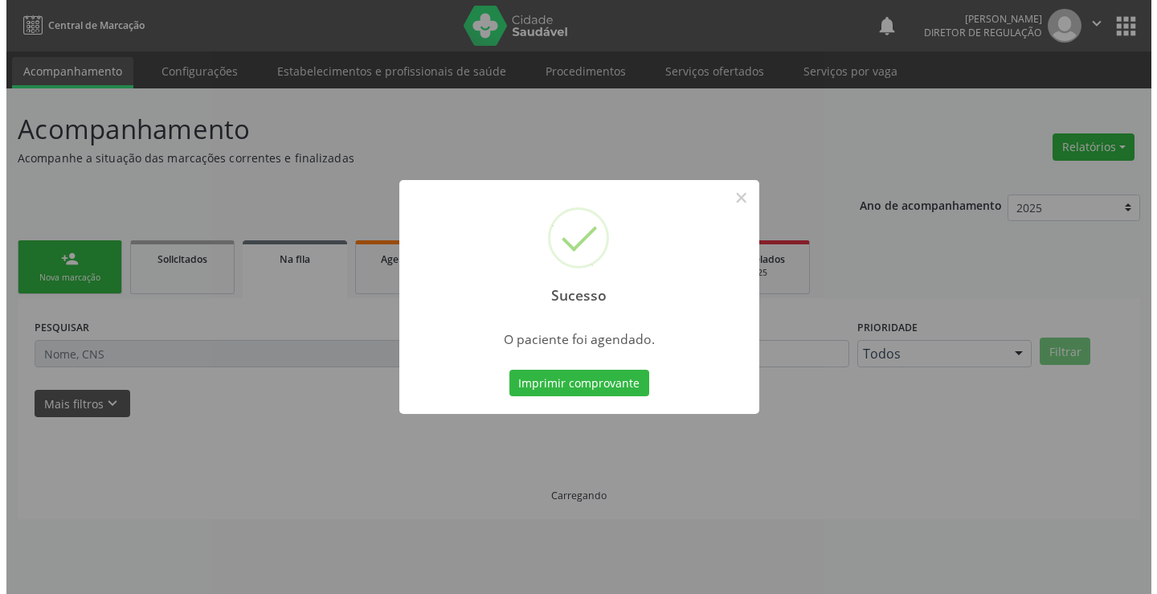
scroll to position [0, 0]
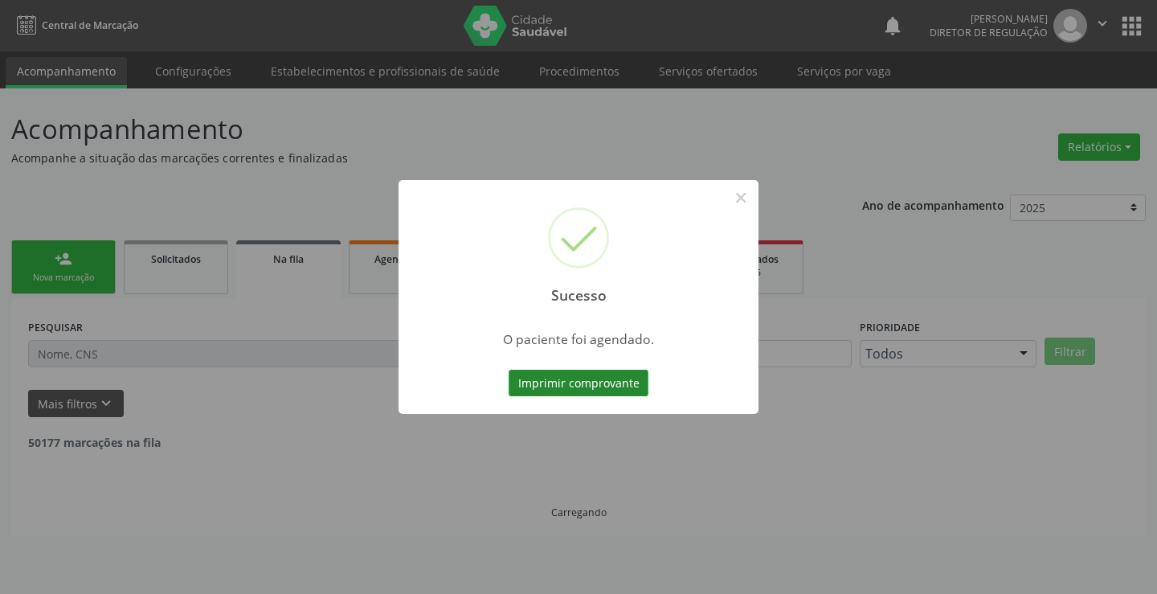
click at [558, 393] on button "Imprimir comprovante" at bounding box center [579, 383] width 140 height 27
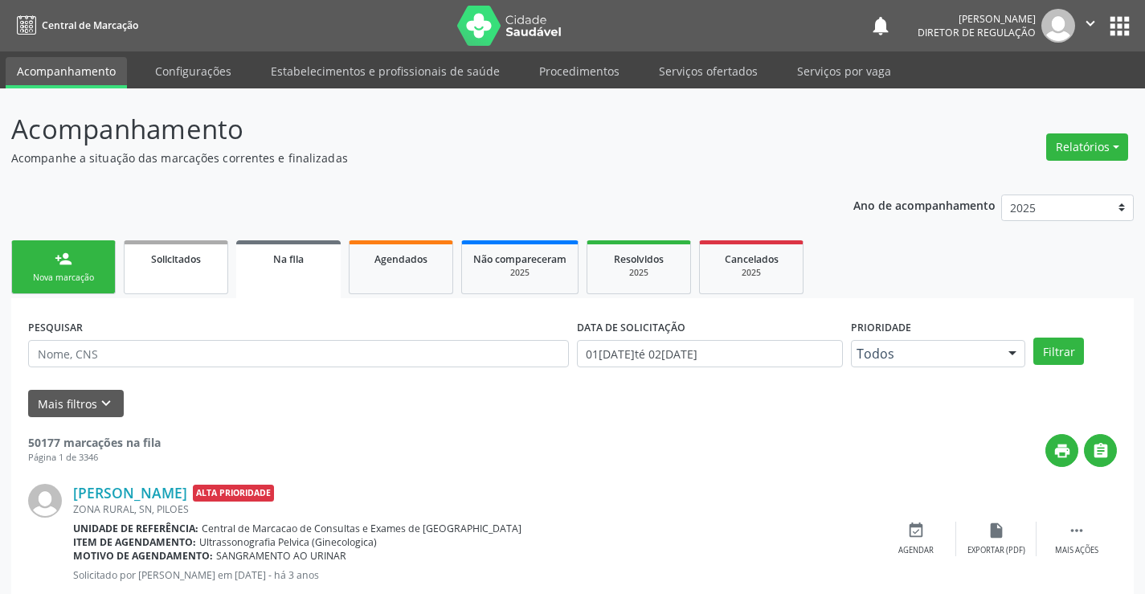
click at [207, 272] on link "Solicitados" at bounding box center [176, 267] width 104 height 54
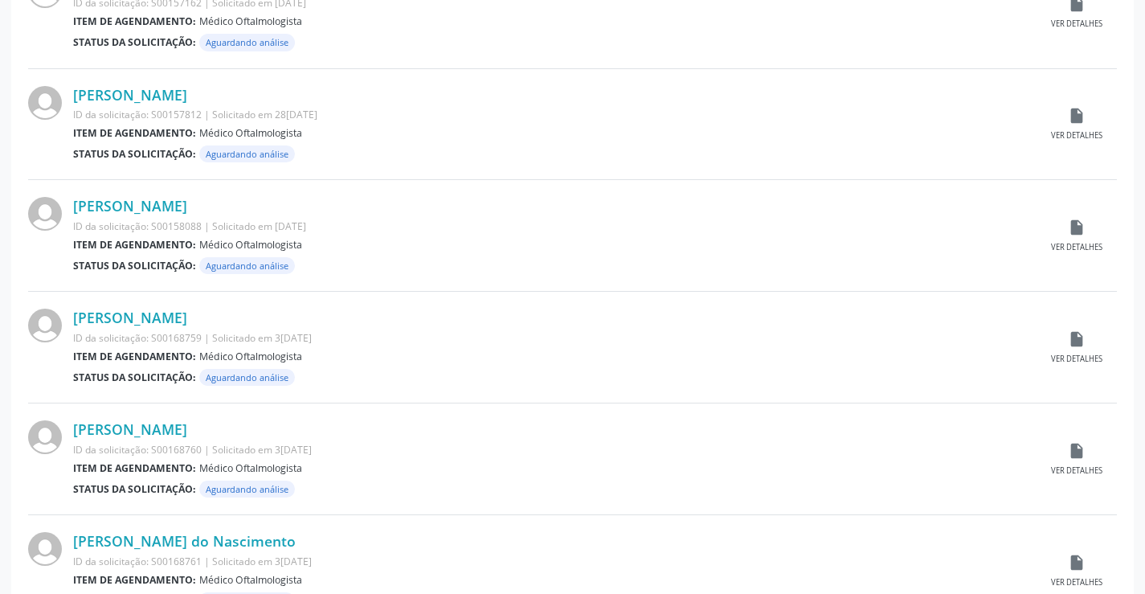
scroll to position [1585, 0]
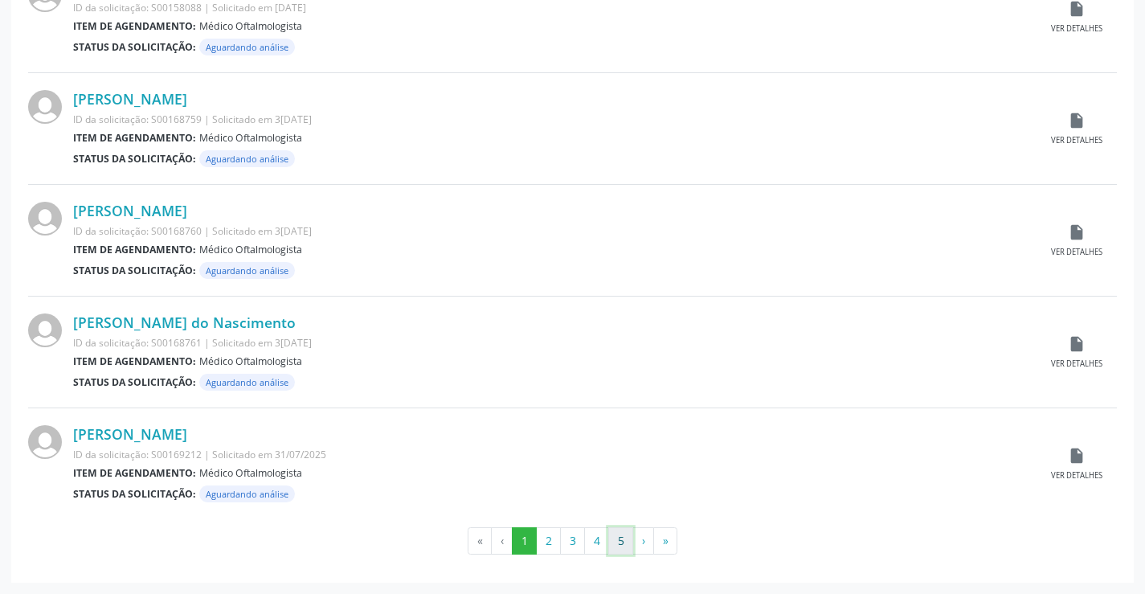
click at [618, 554] on button "5" at bounding box center [620, 540] width 25 height 27
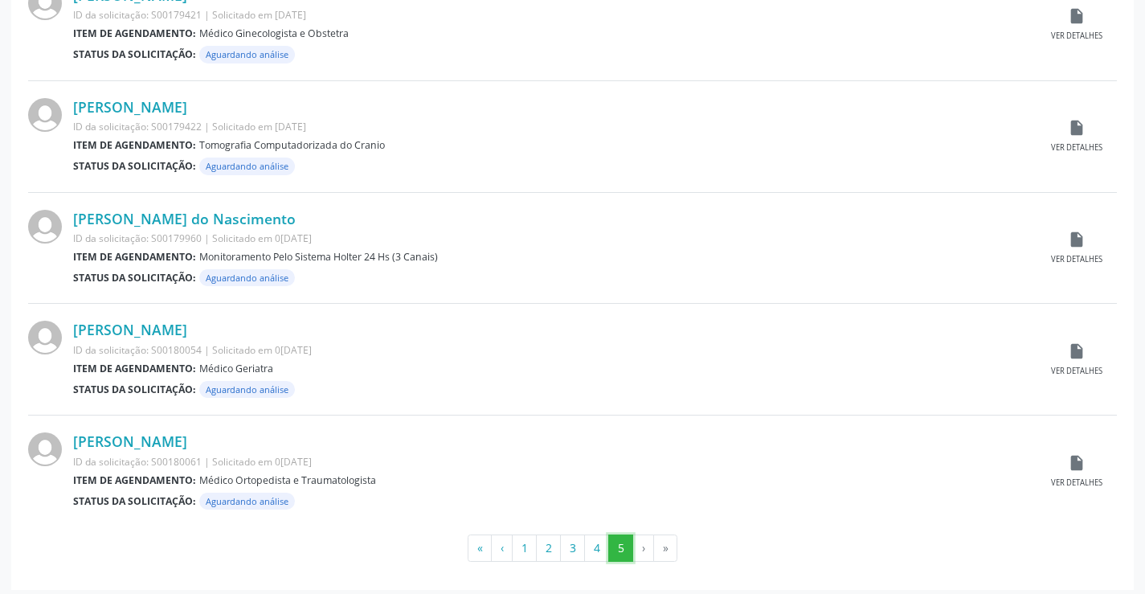
scroll to position [1250, 0]
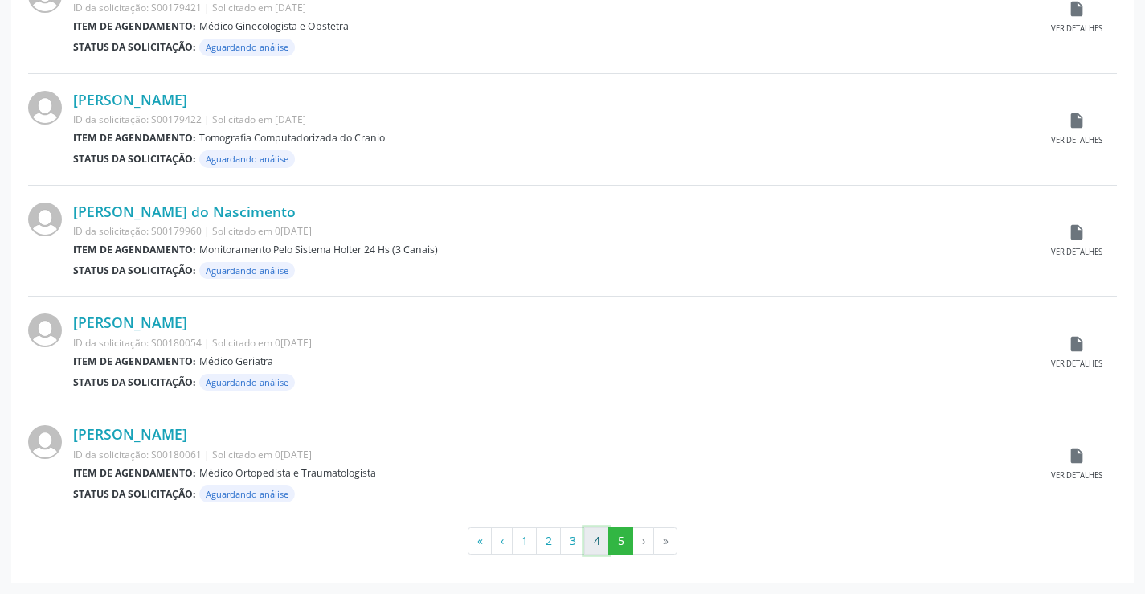
click at [600, 540] on button "4" at bounding box center [596, 540] width 25 height 27
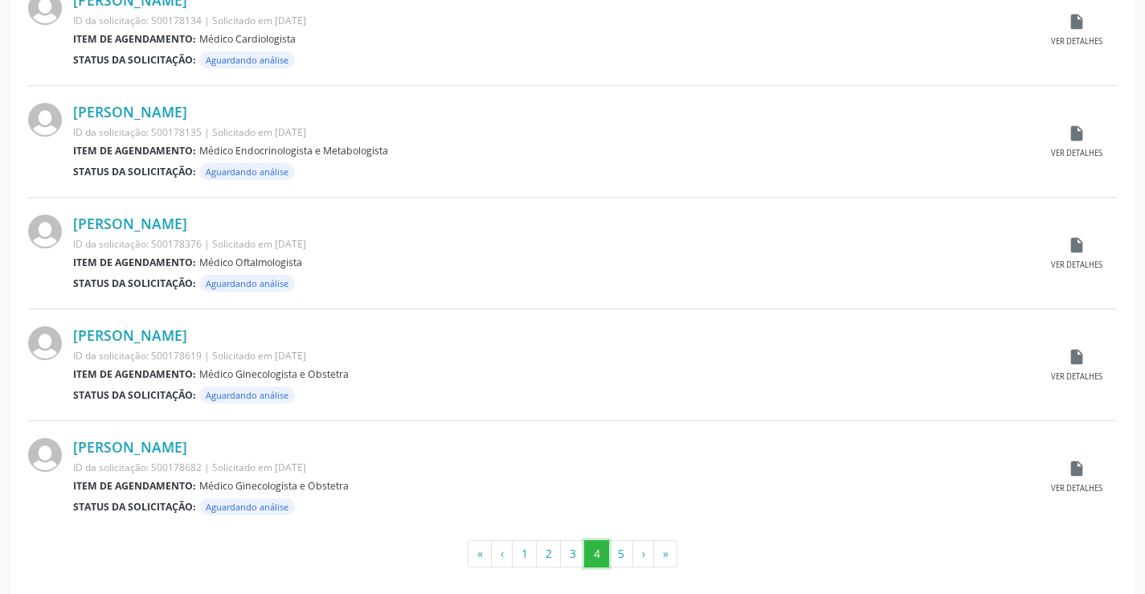
scroll to position [1585, 0]
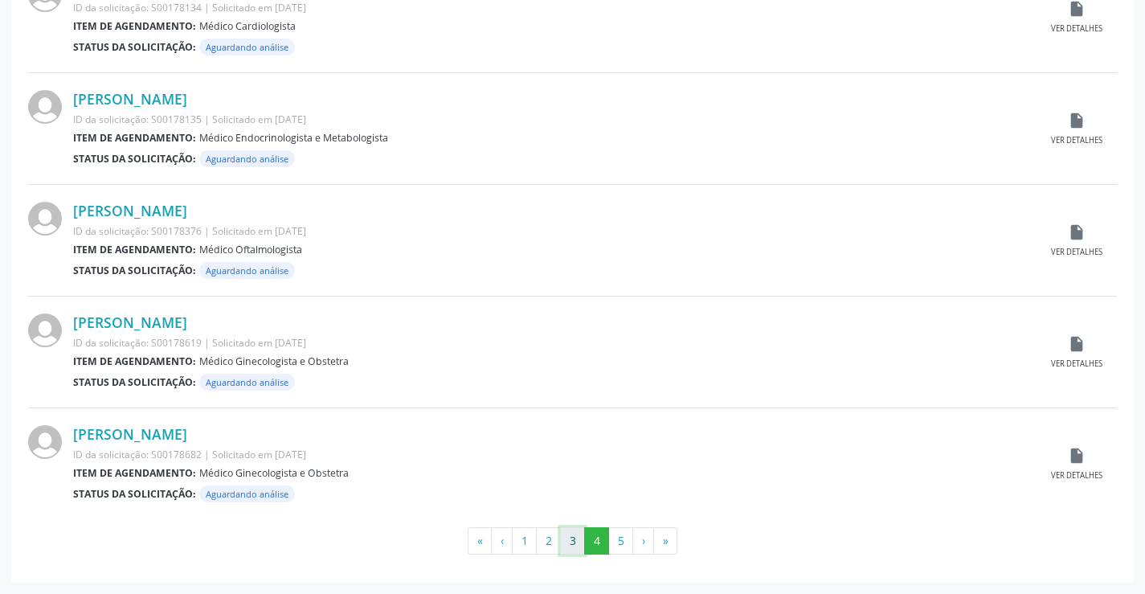
click at [576, 540] on button "3" at bounding box center [572, 540] width 25 height 27
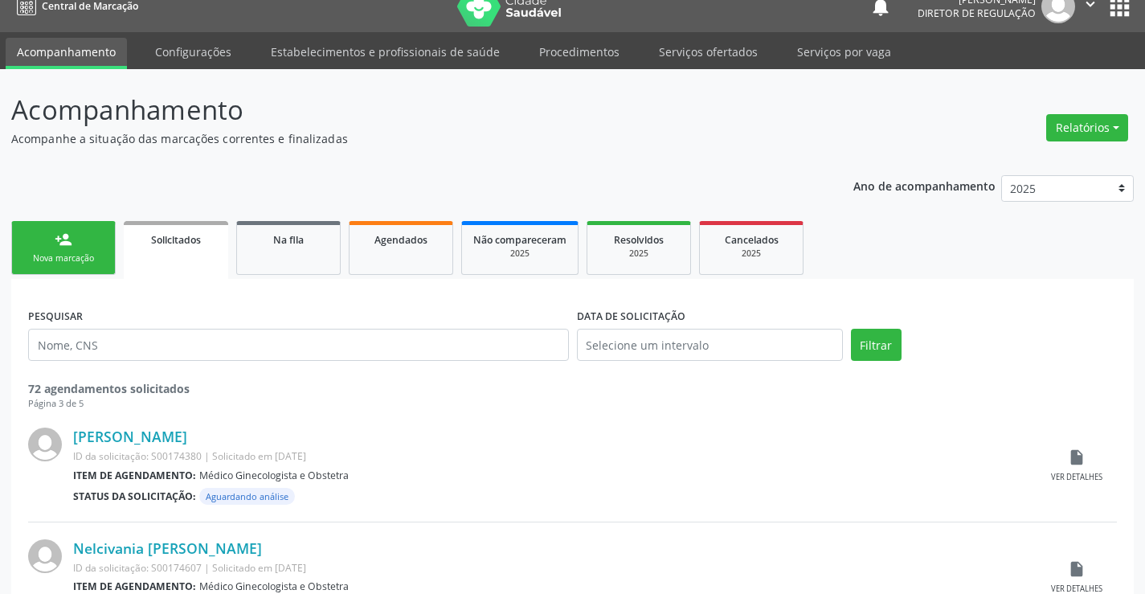
scroll to position [0, 0]
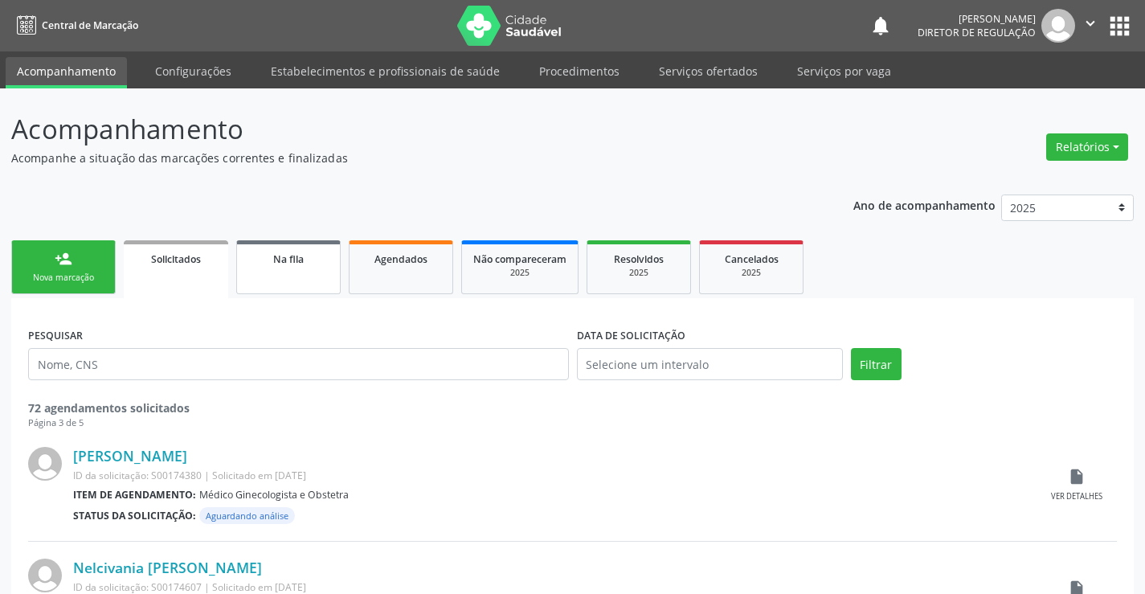
click at [259, 276] on link "Na fila" at bounding box center [288, 267] width 104 height 54
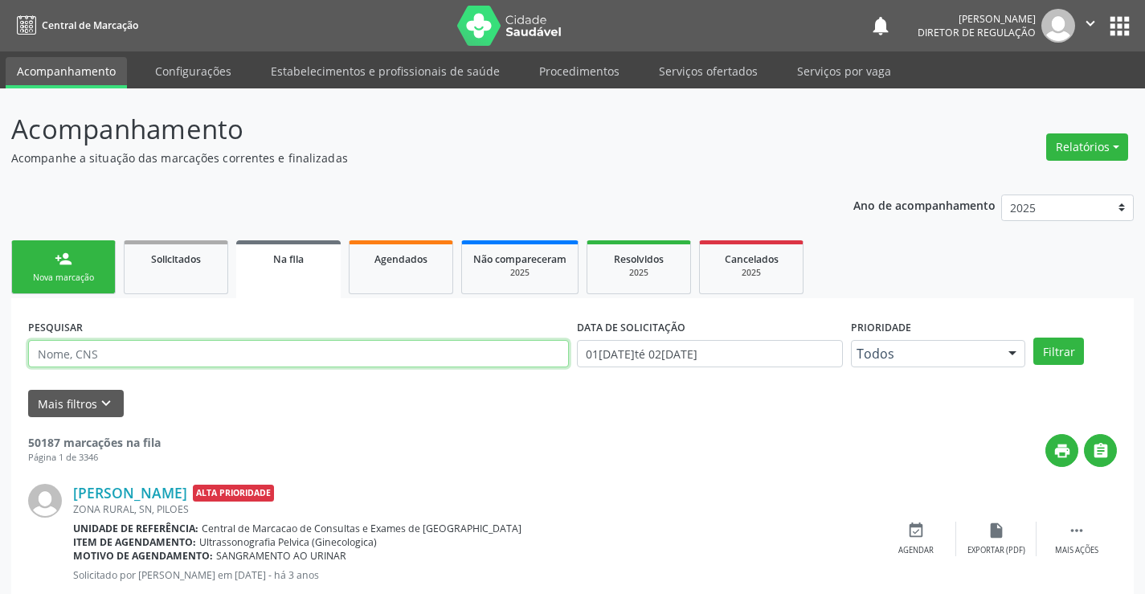
click at [124, 359] on input "text" at bounding box center [298, 353] width 541 height 27
type input "700304951439540"
click at [1067, 371] on div "PESQUISAR 700304951439540 DATA DE SOLICITAÇÃO 0[DATE] até 0[DATE] Prioridade To…" at bounding box center [572, 346] width 1097 height 63
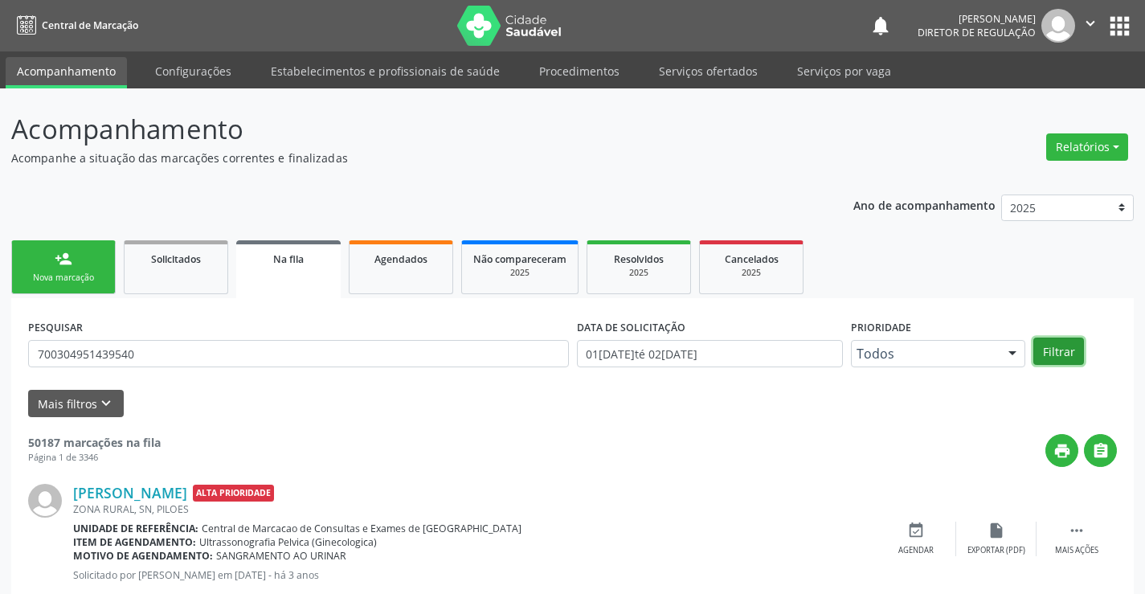
click at [1063, 358] on button "Filtrar" at bounding box center [1059, 351] width 51 height 27
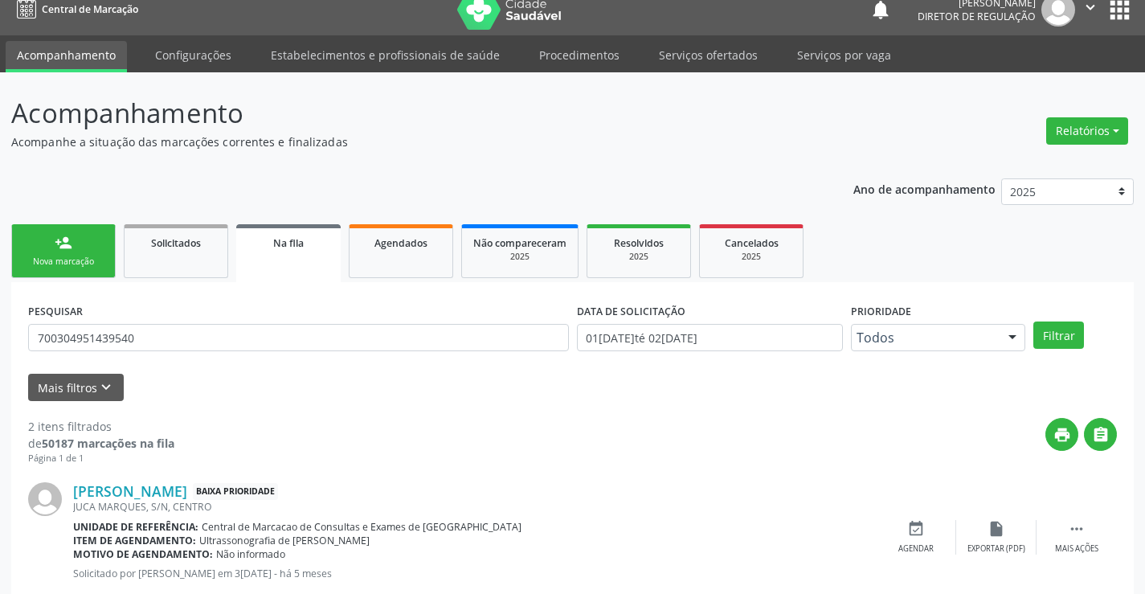
scroll to position [203, 0]
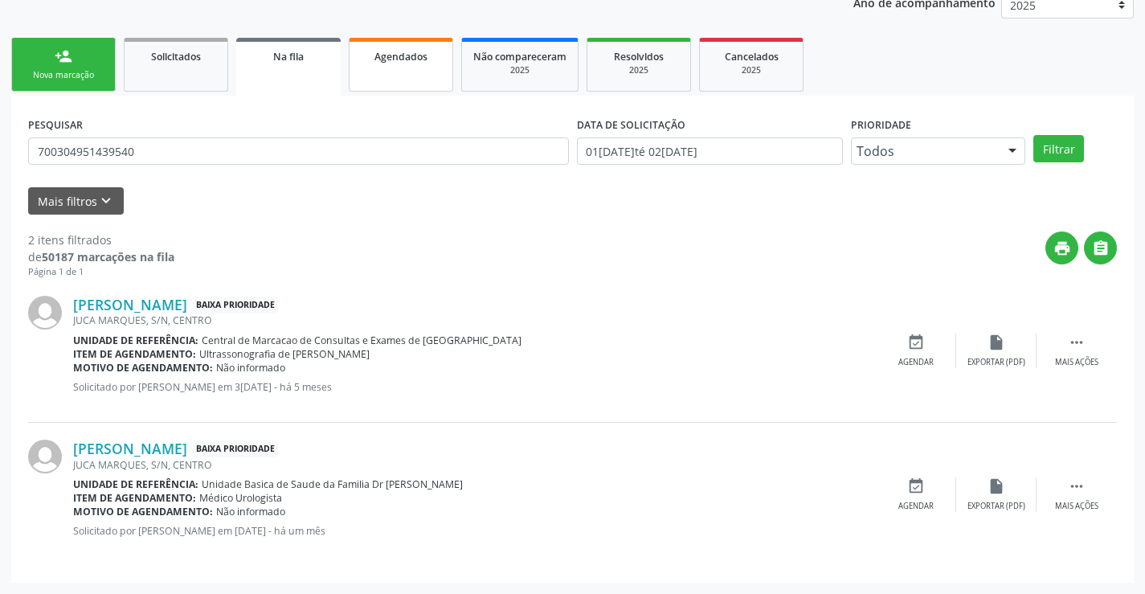
click at [387, 59] on span "Agendados" at bounding box center [401, 57] width 53 height 14
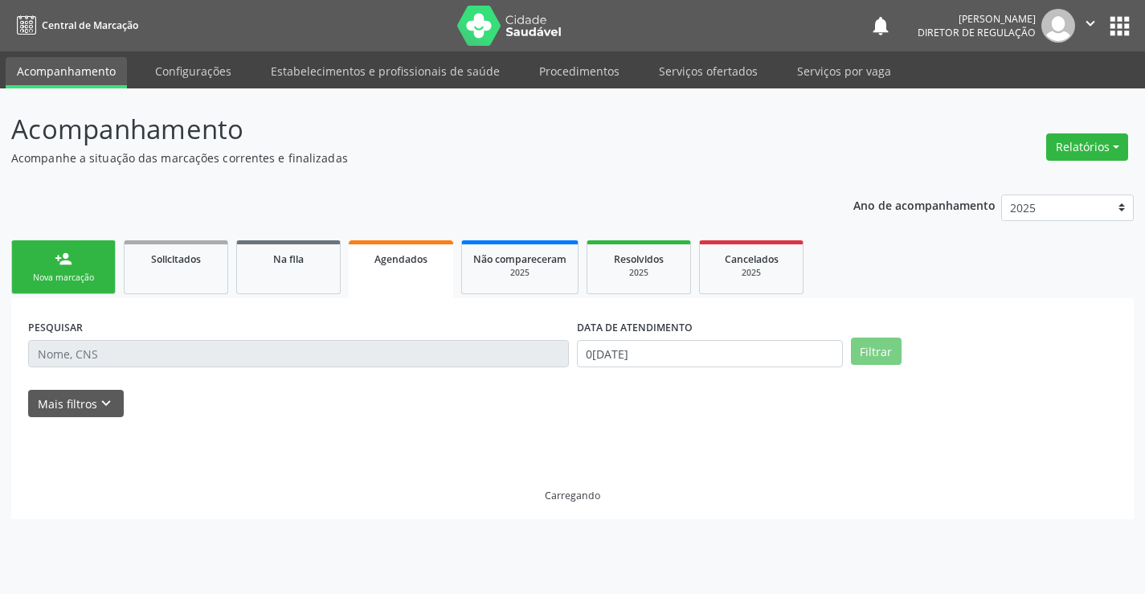
scroll to position [0, 0]
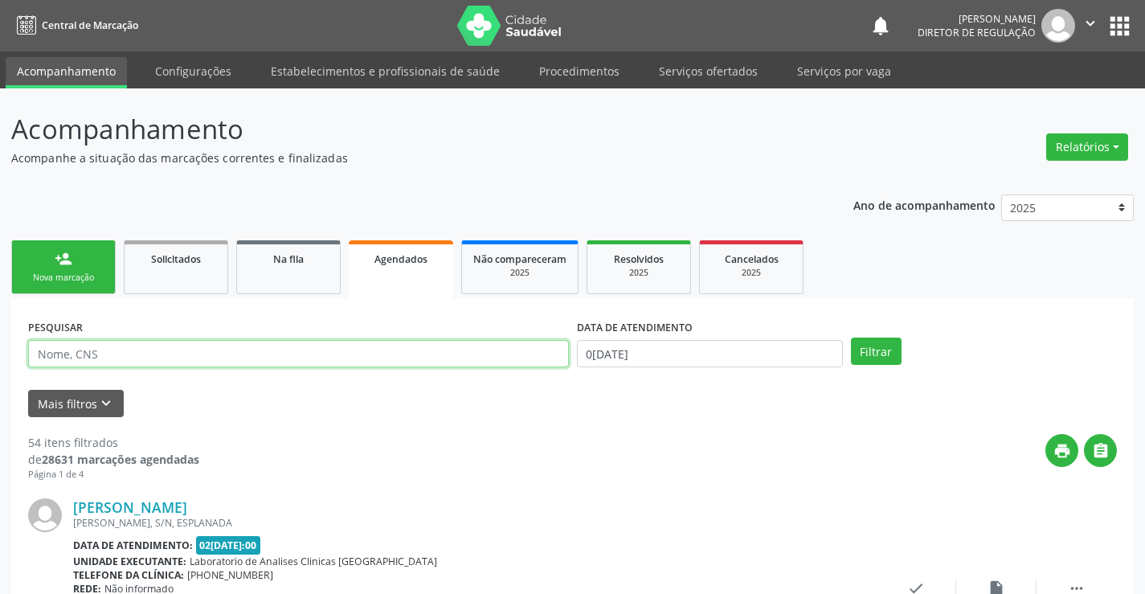
click at [248, 343] on input "text" at bounding box center [298, 353] width 541 height 27
type input "704806569990144"
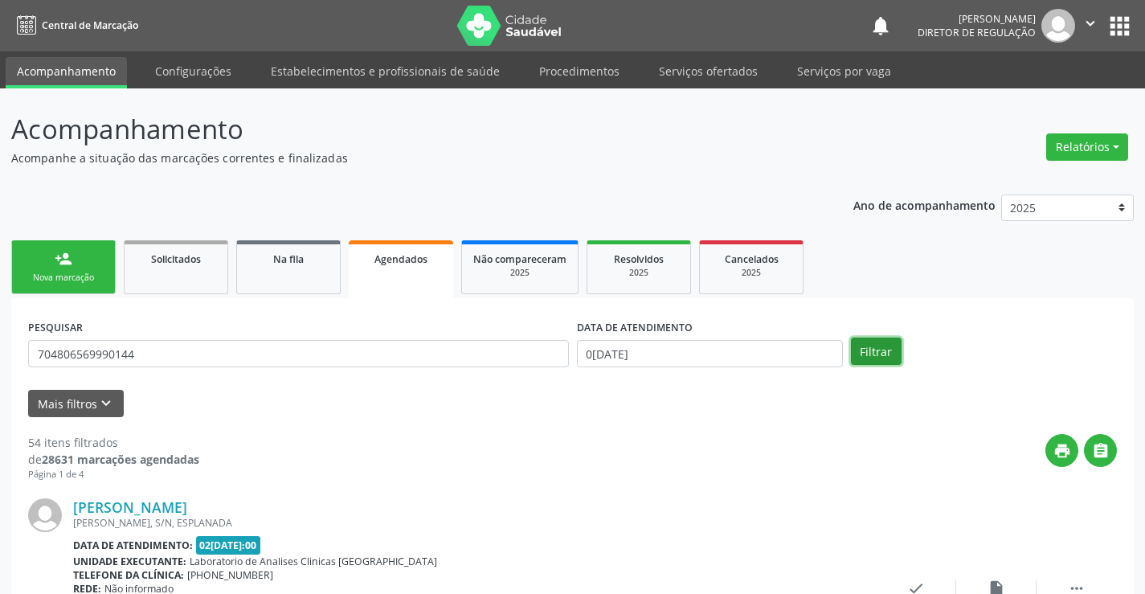
click at [866, 352] on button "Filtrar" at bounding box center [876, 351] width 51 height 27
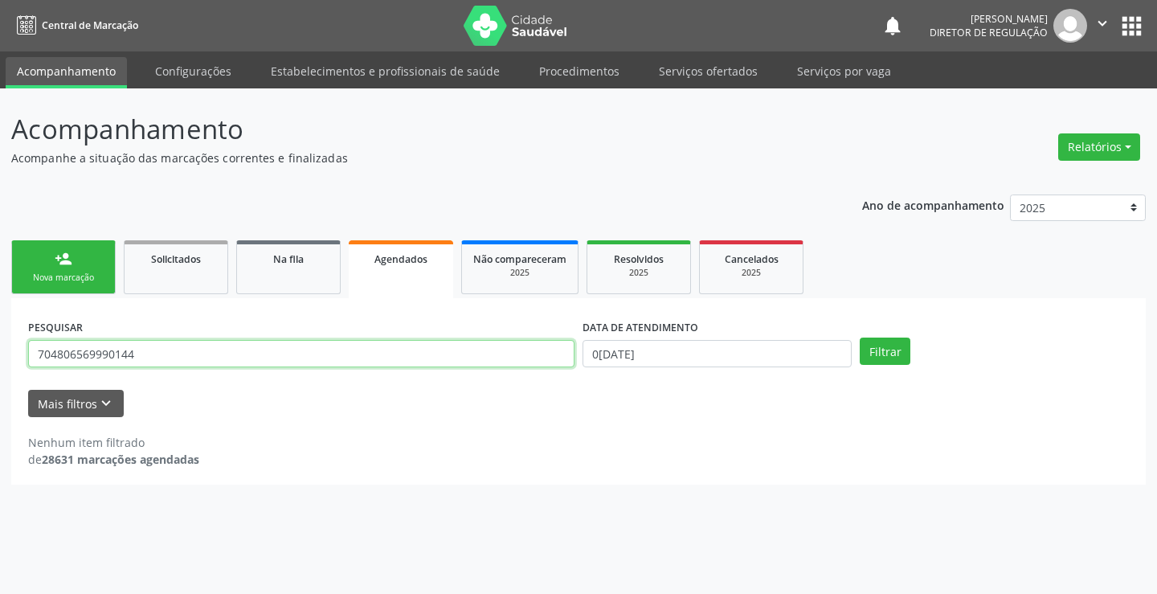
click at [176, 360] on input "704806569990144" at bounding box center [301, 353] width 547 height 27
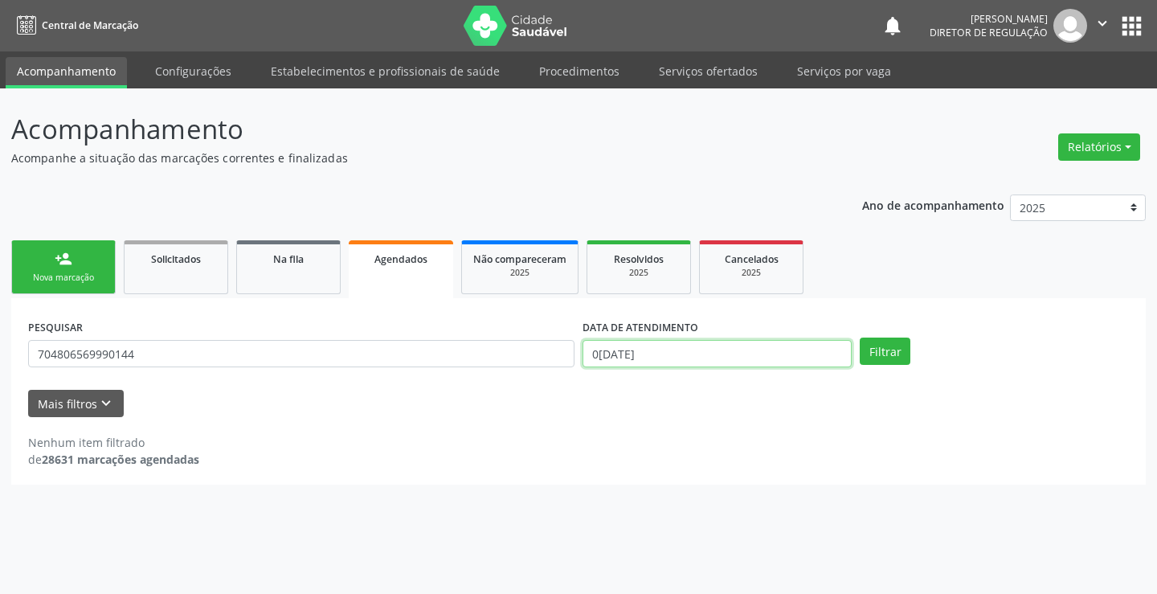
click at [807, 365] on input "0[DATE]" at bounding box center [717, 353] width 269 height 27
click at [868, 350] on button "Filtrar" at bounding box center [885, 351] width 51 height 27
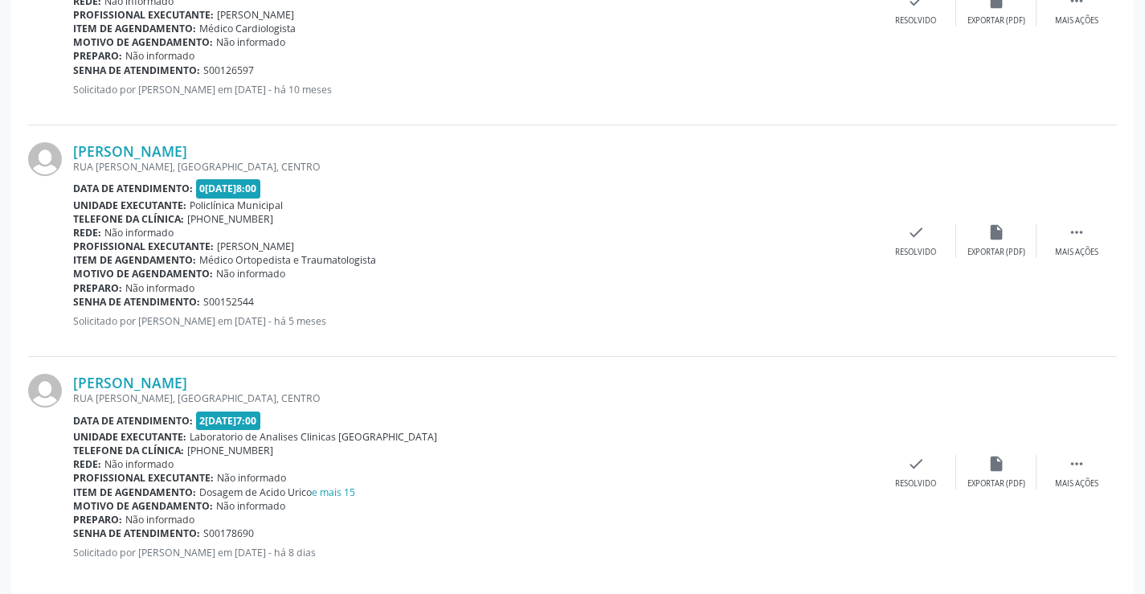
scroll to position [1073, 0]
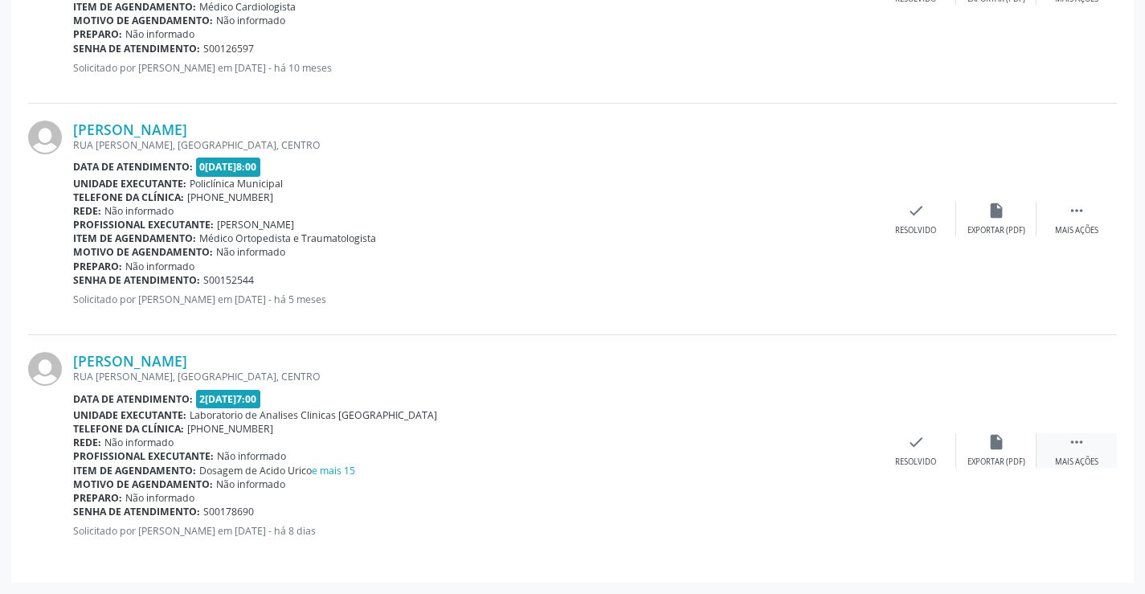
click at [1085, 445] on icon "" at bounding box center [1077, 442] width 18 height 18
click at [771, 445] on div "print Imprimir" at bounding box center [755, 450] width 80 height 35
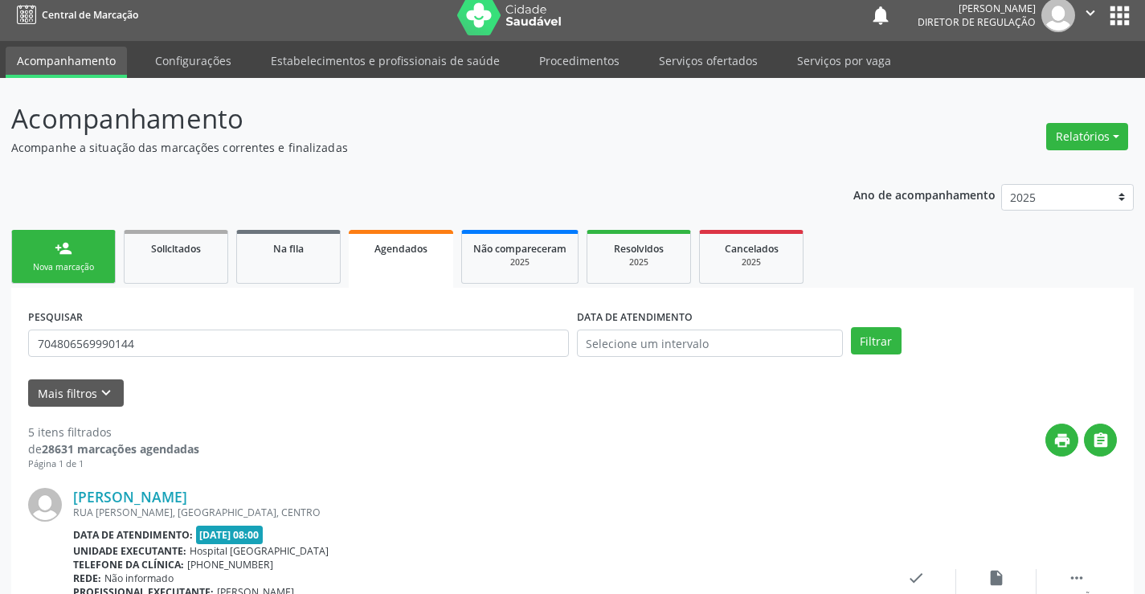
scroll to position [0, 0]
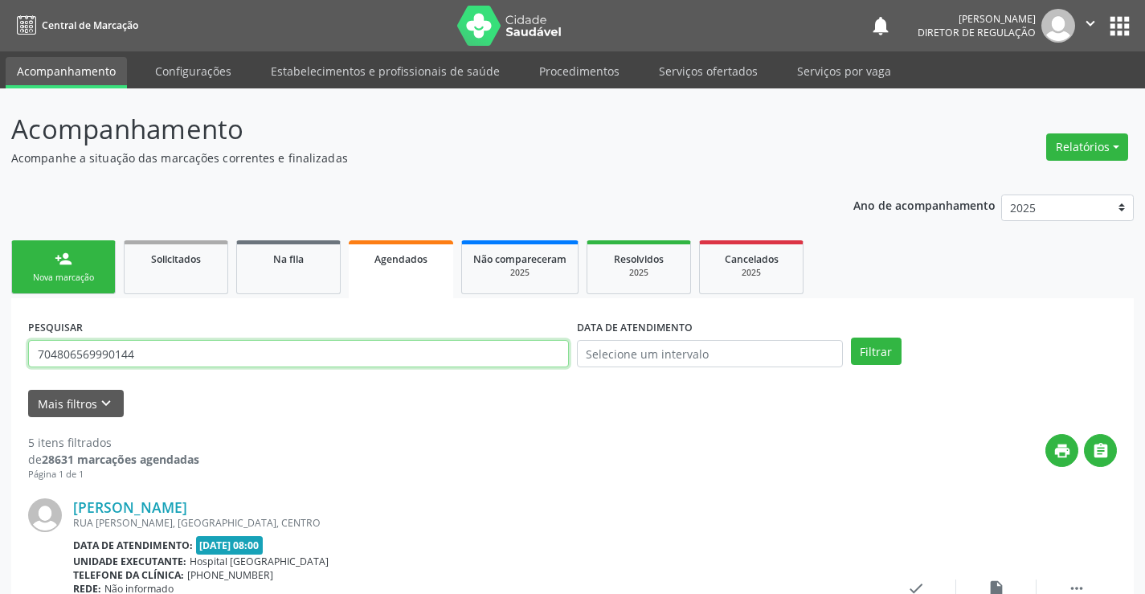
click at [207, 357] on input "704806569990144" at bounding box center [298, 353] width 541 height 27
type input "7"
click at [878, 357] on button "Filtrar" at bounding box center [876, 351] width 51 height 27
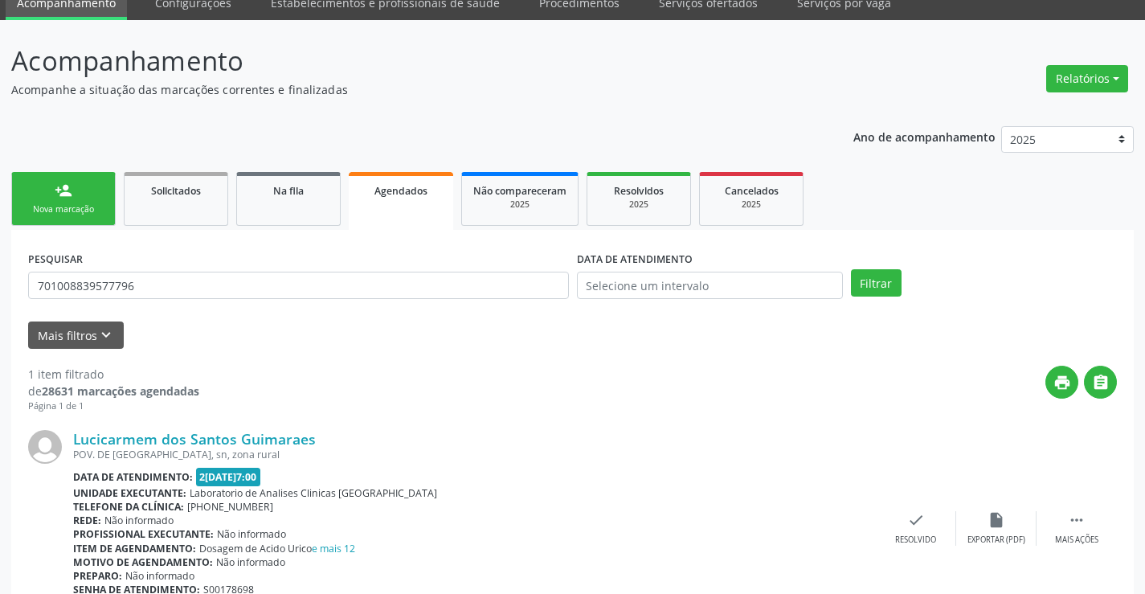
scroll to position [146, 0]
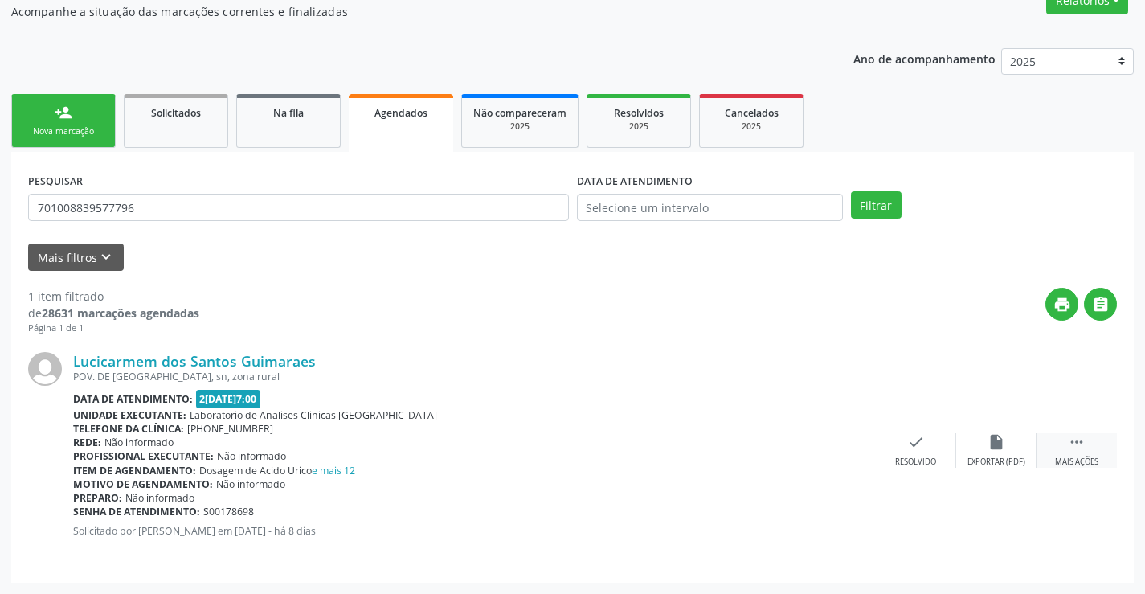
click at [1074, 453] on div " Mais ações" at bounding box center [1077, 450] width 80 height 35
click at [756, 450] on icon "print" at bounding box center [756, 442] width 18 height 18
drag, startPoint x: 160, startPoint y: 227, endPoint x: 169, endPoint y: 204, distance: 24.9
click at [163, 221] on div "PESQUISAR 701008839577796" at bounding box center [298, 200] width 549 height 63
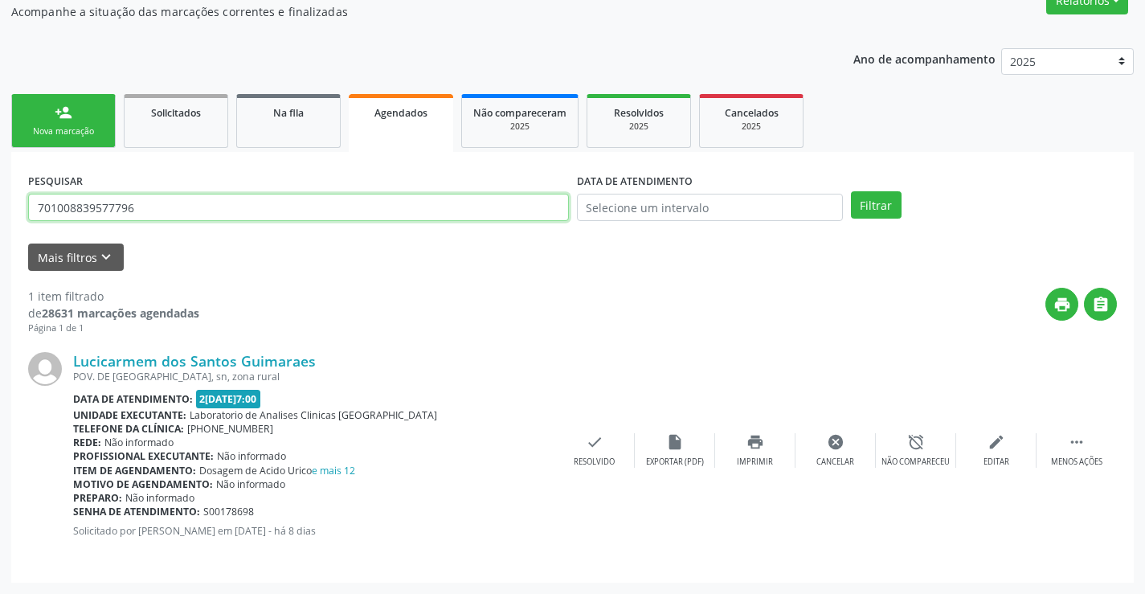
click at [169, 204] on input "701008839577796" at bounding box center [298, 207] width 541 height 27
type input "7"
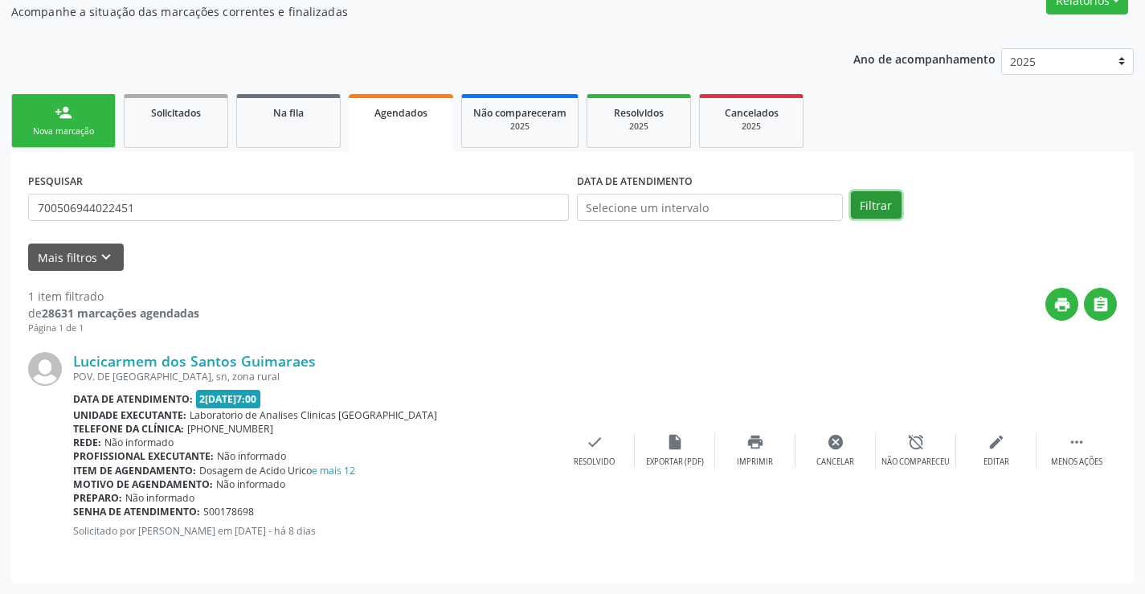
click at [876, 204] on button "Filtrar" at bounding box center [876, 204] width 51 height 27
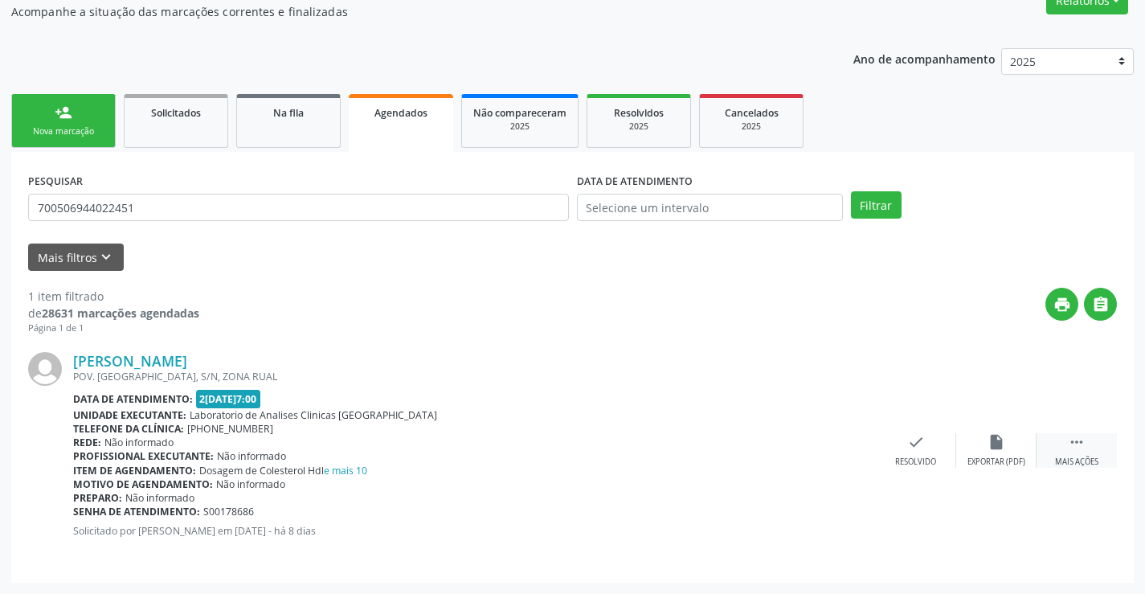
click at [1096, 457] on div "Mais ações" at bounding box center [1076, 462] width 43 height 11
click at [765, 455] on div "print Imprimir" at bounding box center [755, 450] width 80 height 35
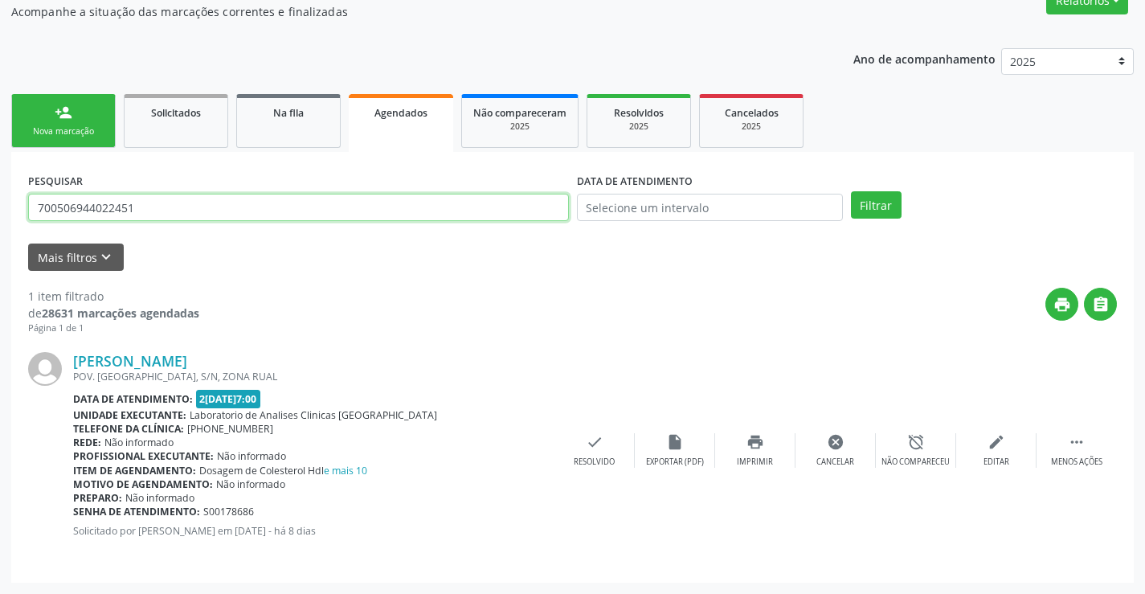
click at [174, 207] on input "700506944022451" at bounding box center [298, 207] width 541 height 27
type input "7"
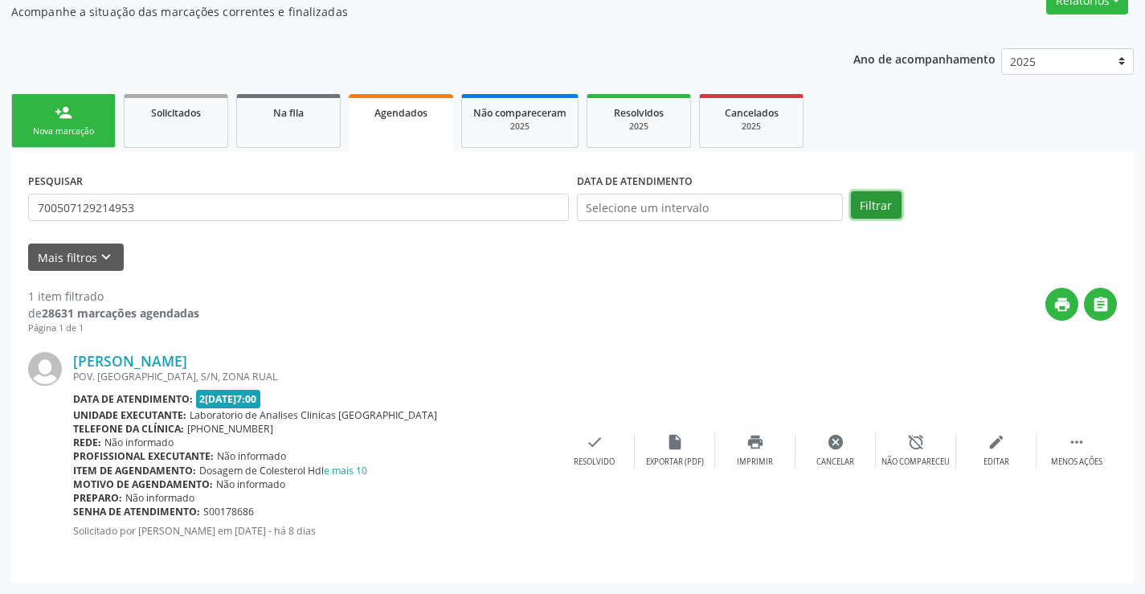
click at [872, 203] on button "Filtrar" at bounding box center [876, 204] width 51 height 27
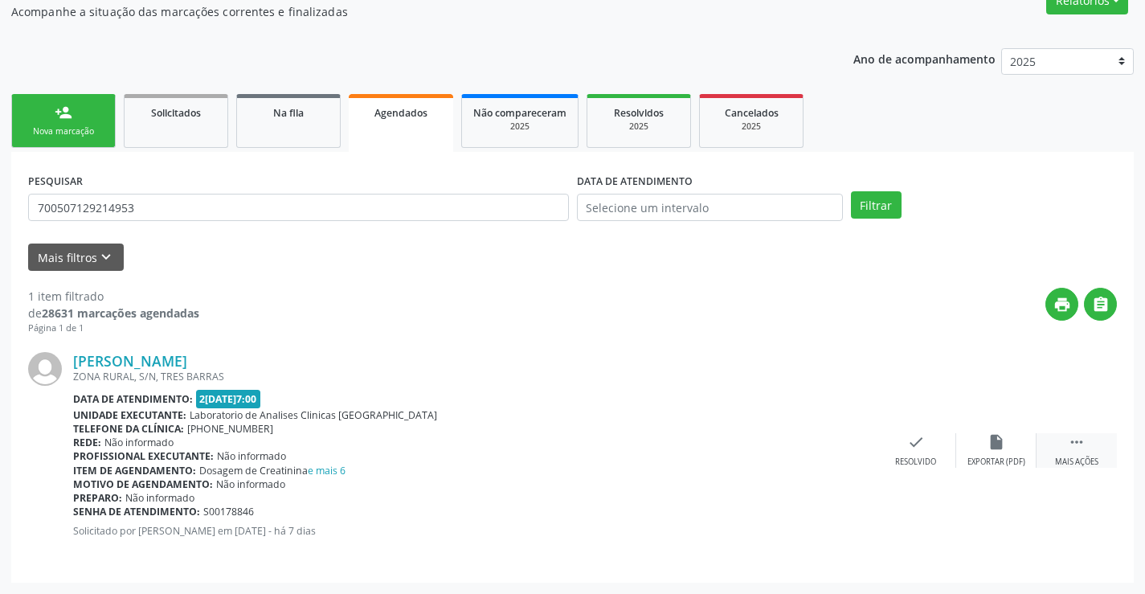
click at [1092, 450] on div " Mais ações" at bounding box center [1077, 450] width 80 height 35
click at [776, 454] on div "print Imprimir" at bounding box center [755, 450] width 80 height 35
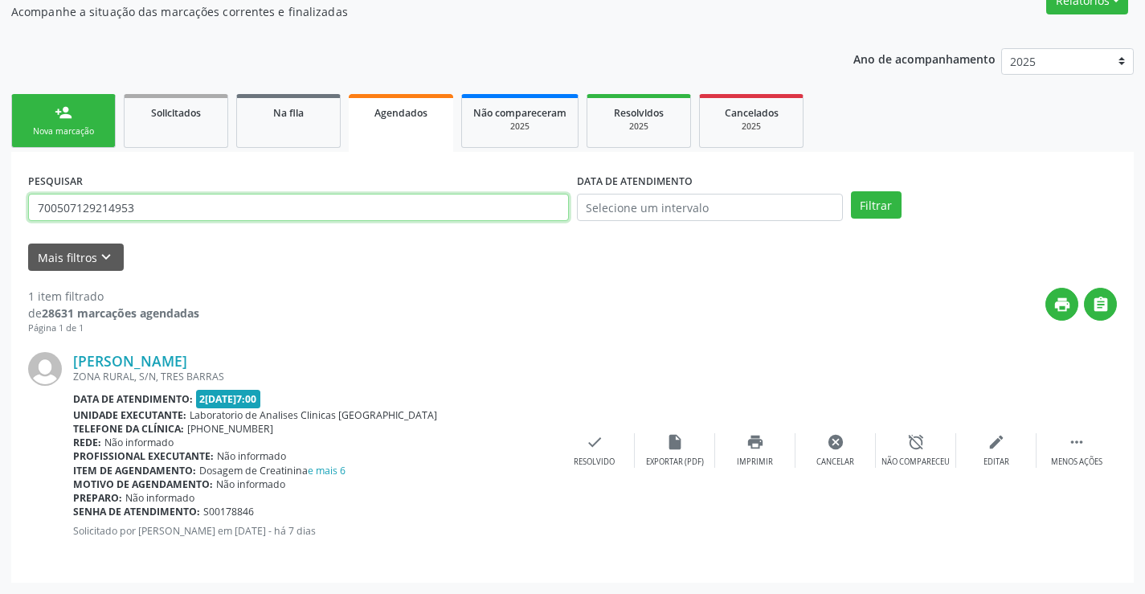
click at [189, 212] on input "700507129214953" at bounding box center [298, 207] width 541 height 27
type input "7"
type input "702405041501421"
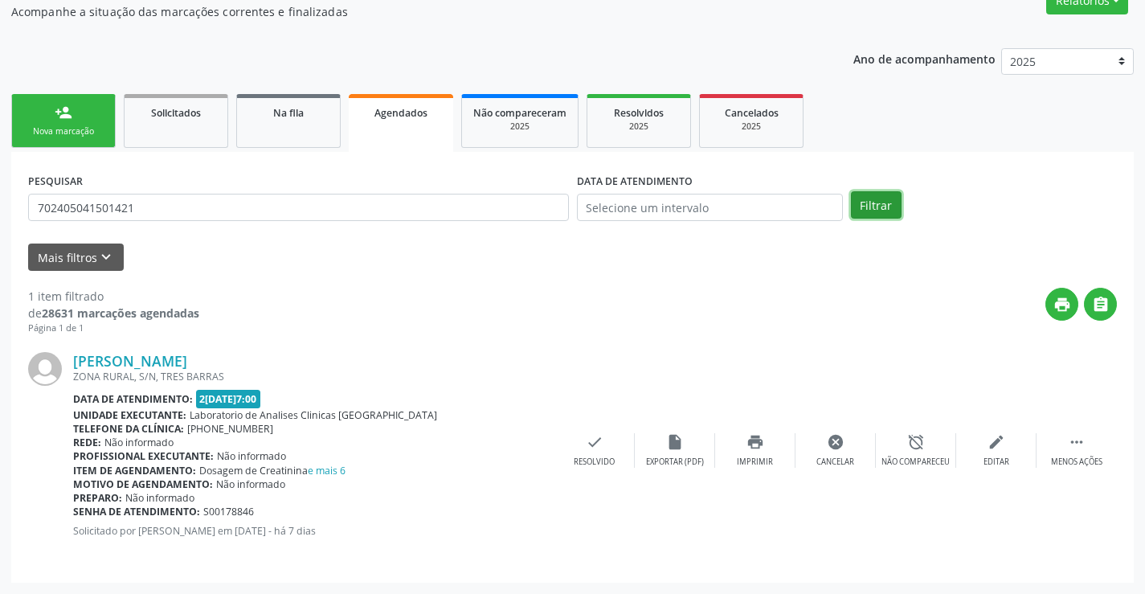
click at [877, 211] on button "Filtrar" at bounding box center [876, 204] width 51 height 27
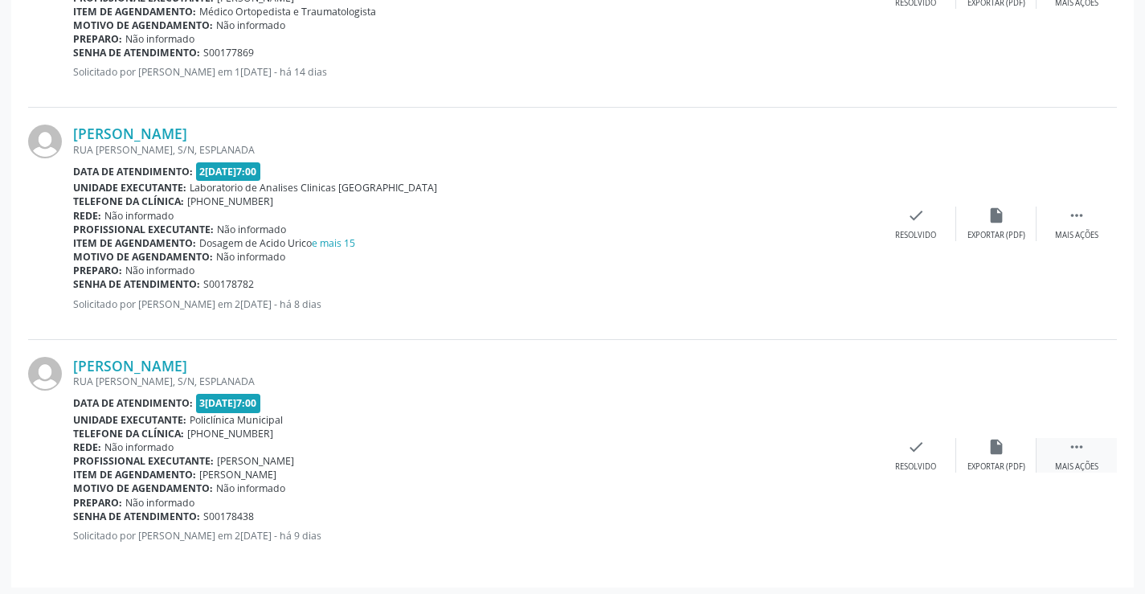
scroll to position [1551, 0]
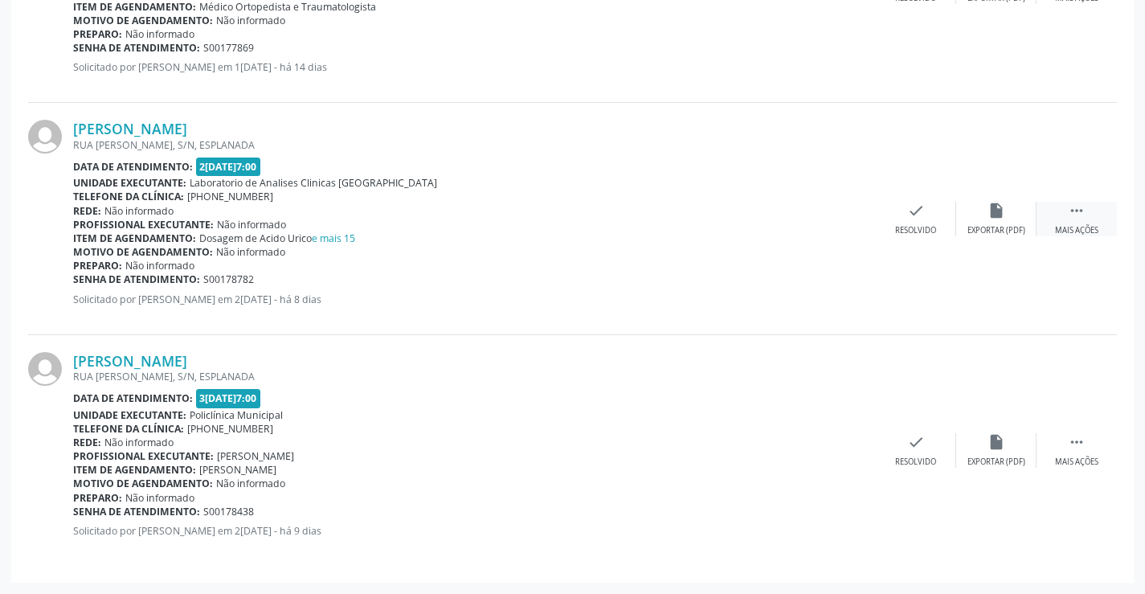
click at [1090, 213] on div " Mais ações" at bounding box center [1077, 219] width 80 height 35
click at [759, 221] on div "print Imprimir" at bounding box center [755, 219] width 80 height 35
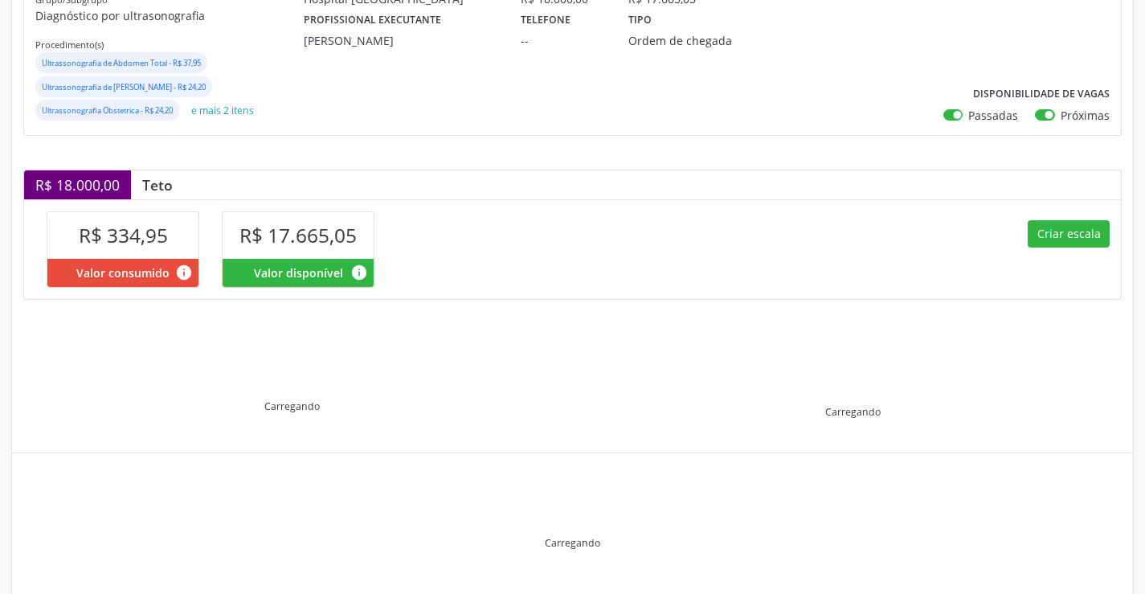
scroll to position [277, 0]
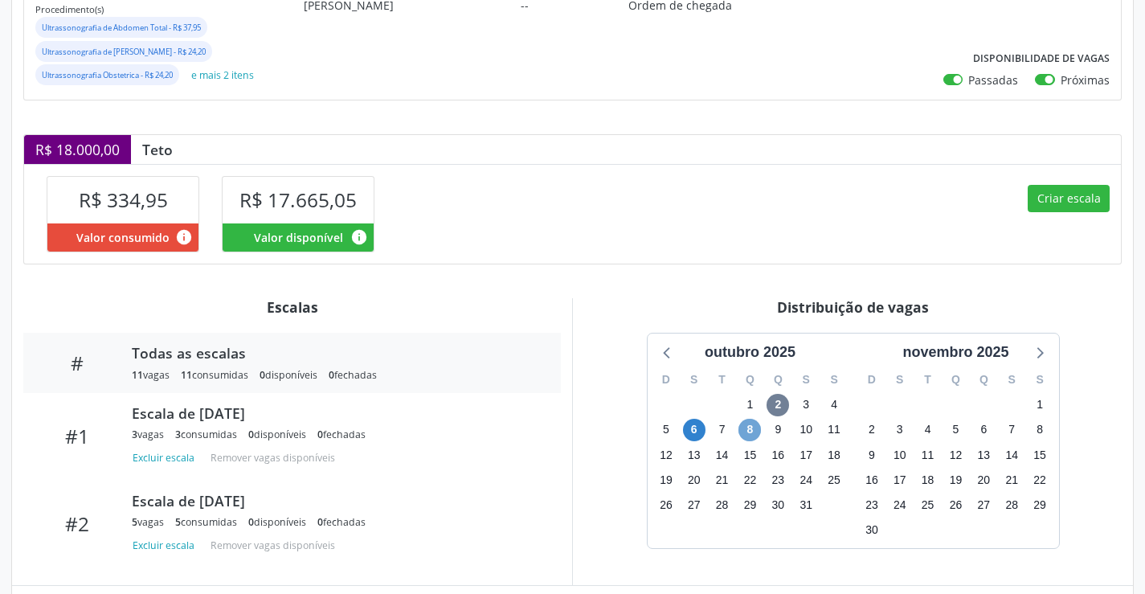
click at [748, 428] on span "8" at bounding box center [750, 430] width 23 height 23
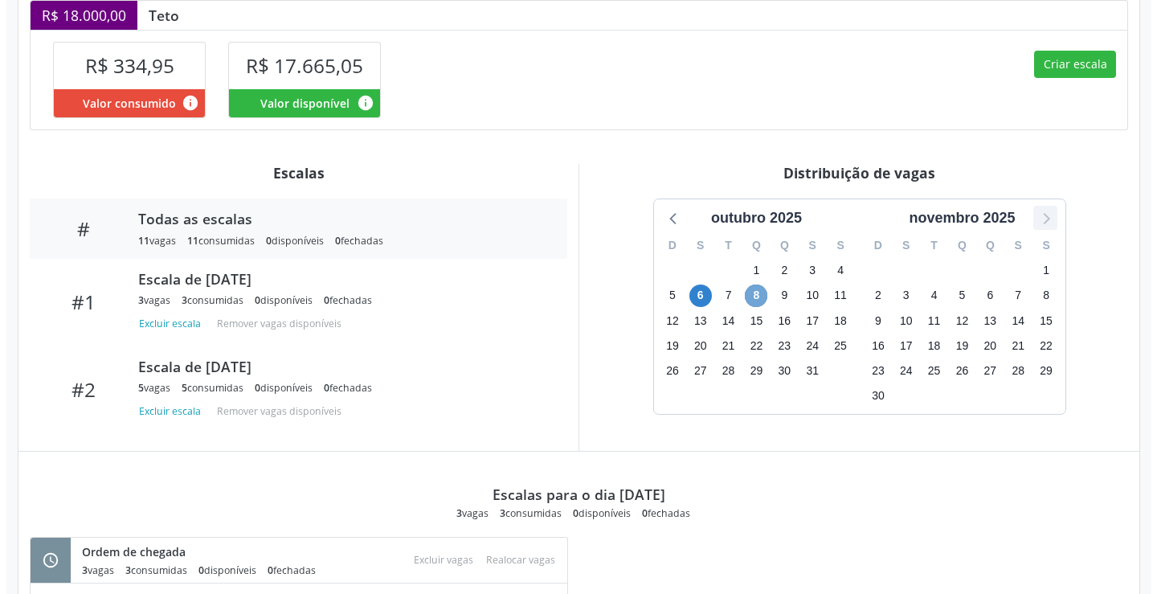
scroll to position [319, 0]
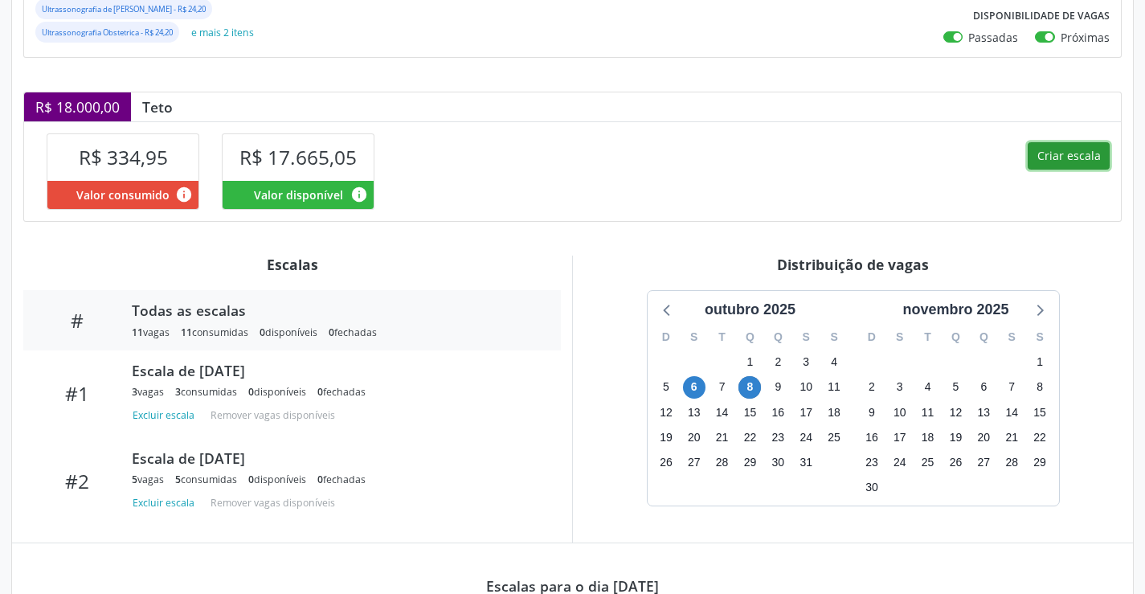
click at [1047, 157] on button "Criar escala" at bounding box center [1069, 155] width 82 height 27
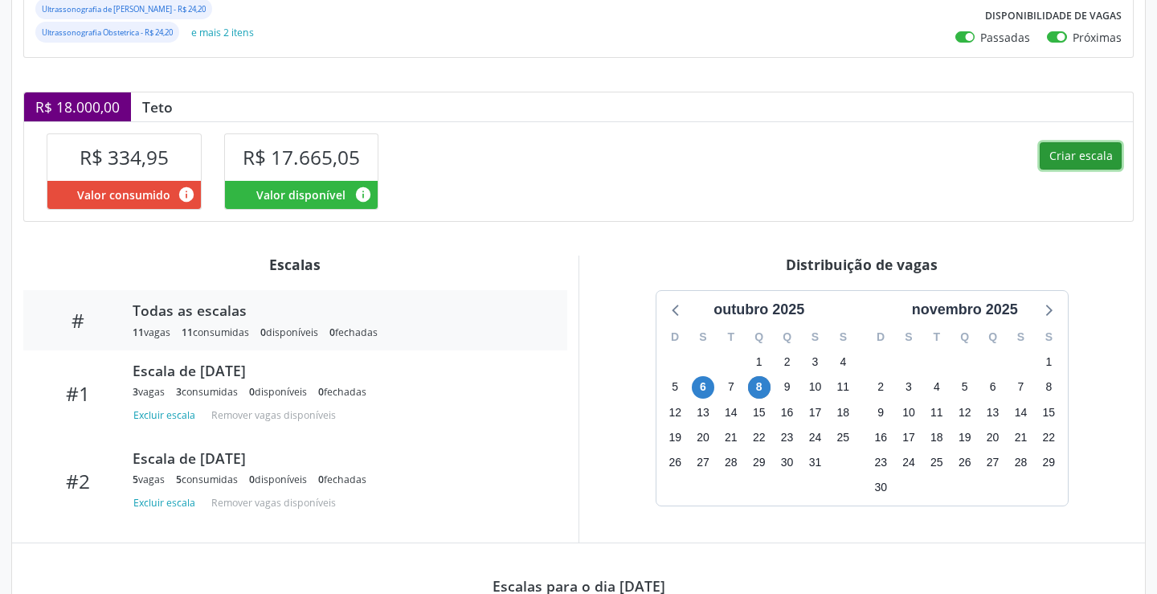
select select "9"
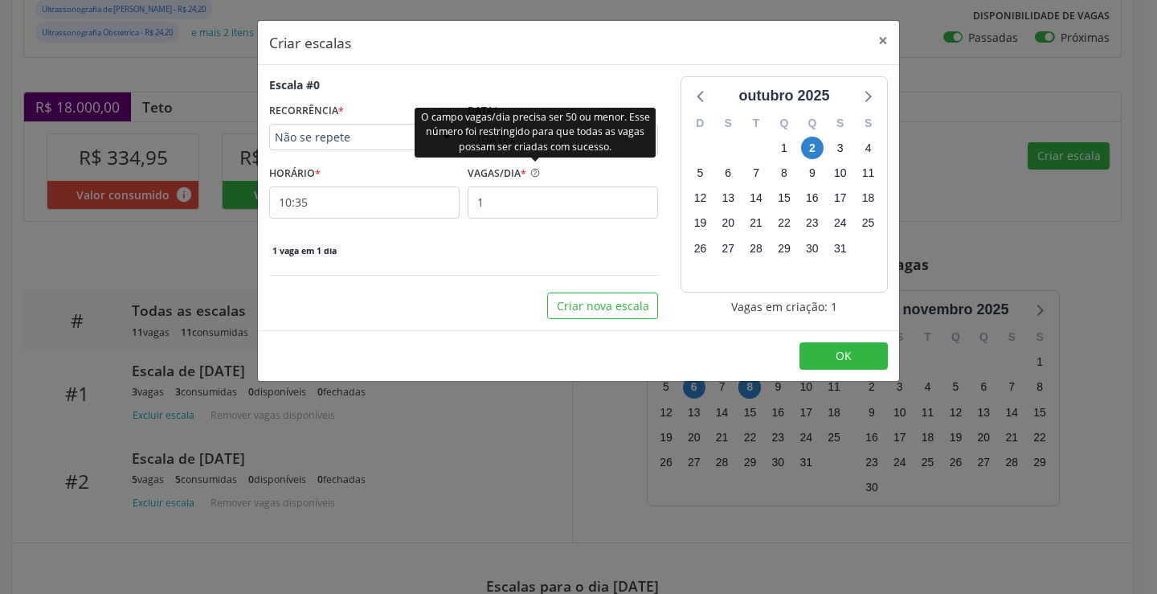
click at [525, 133] on div "O campo vagas/dia precisa ser 50 ou menor. Esse número foi restringido para que…" at bounding box center [535, 132] width 241 height 50
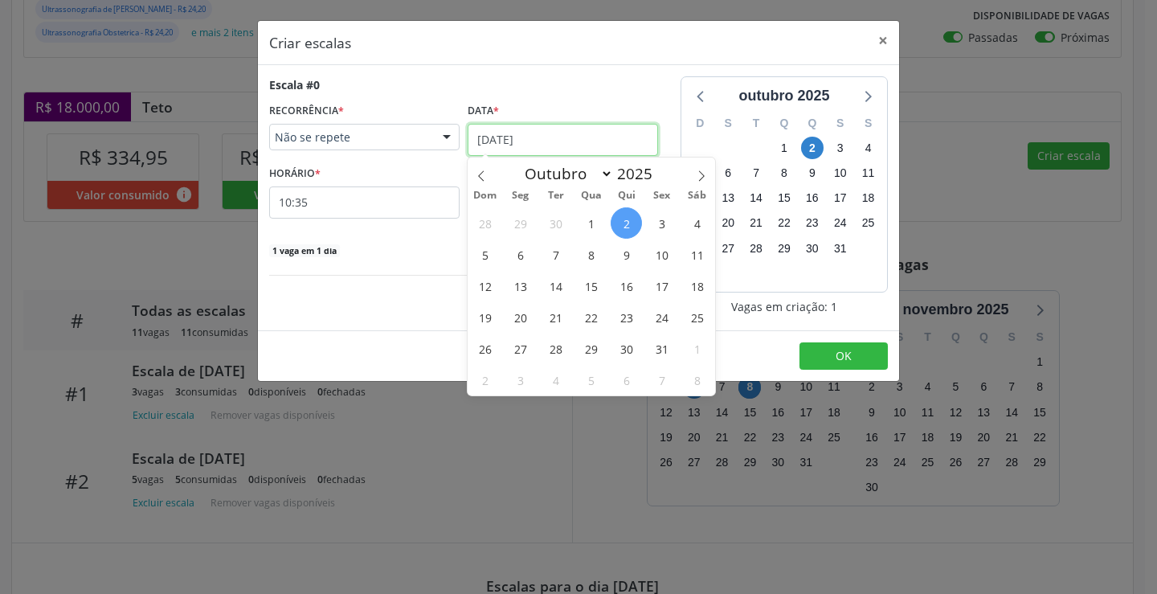
click at [584, 137] on input "0[DATE]" at bounding box center [563, 140] width 191 height 32
click at [589, 259] on span "8" at bounding box center [591, 254] width 31 height 31
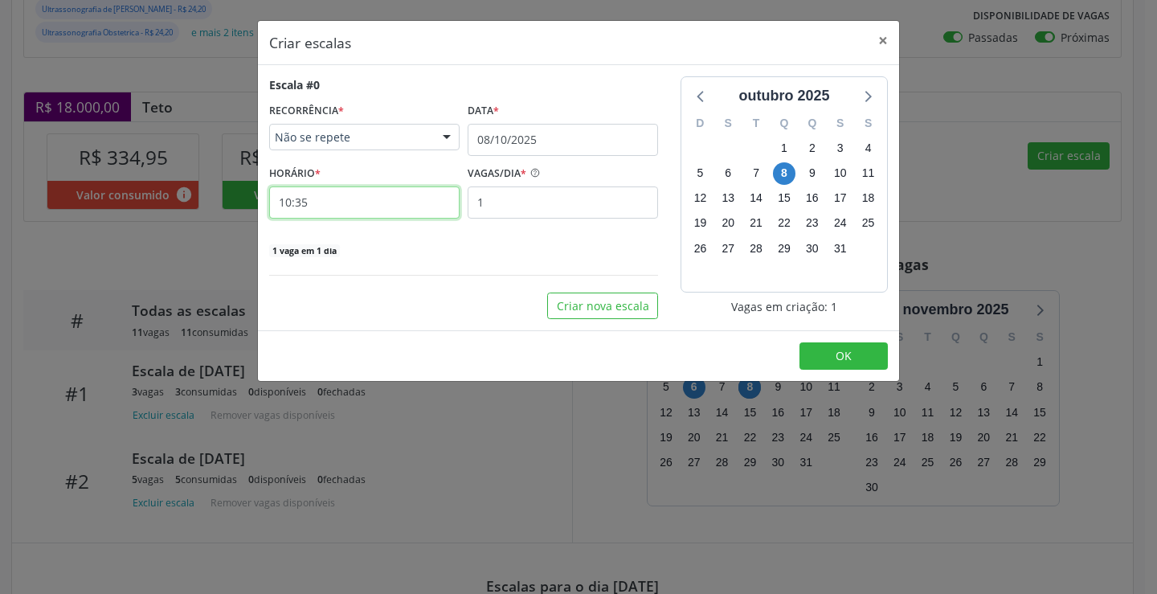
click at [306, 205] on input "10:35" at bounding box center [364, 202] width 191 height 32
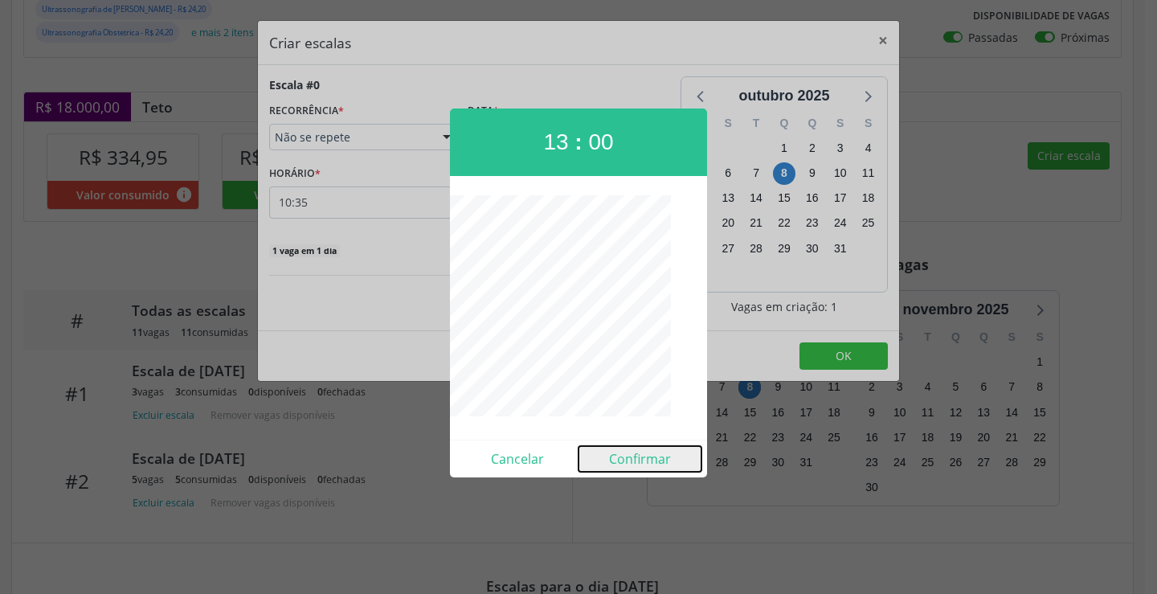
click at [633, 465] on button "Confirmar" at bounding box center [640, 459] width 123 height 26
type input "13:00"
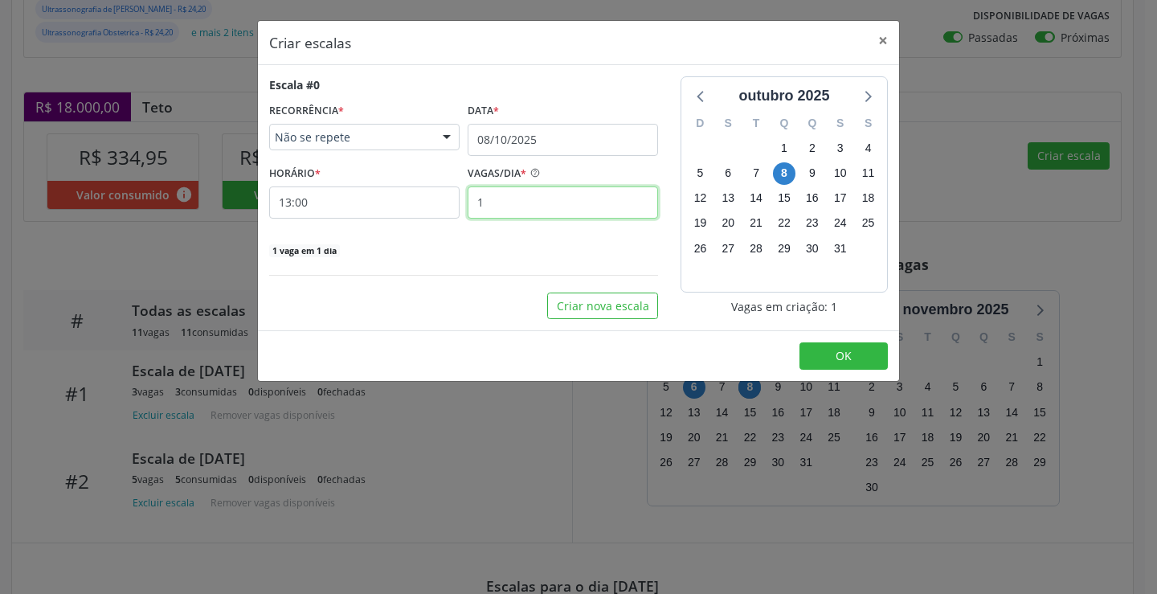
click at [507, 196] on input "1" at bounding box center [563, 202] width 191 height 32
type input "5"
click at [814, 348] on button "OK" at bounding box center [844, 355] width 88 height 27
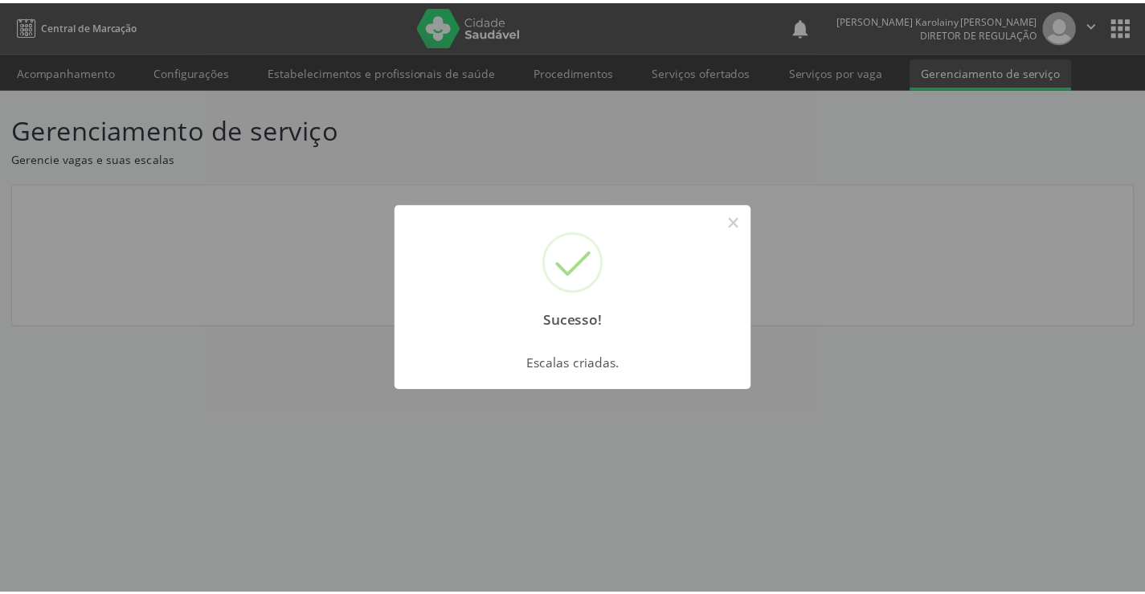
scroll to position [0, 0]
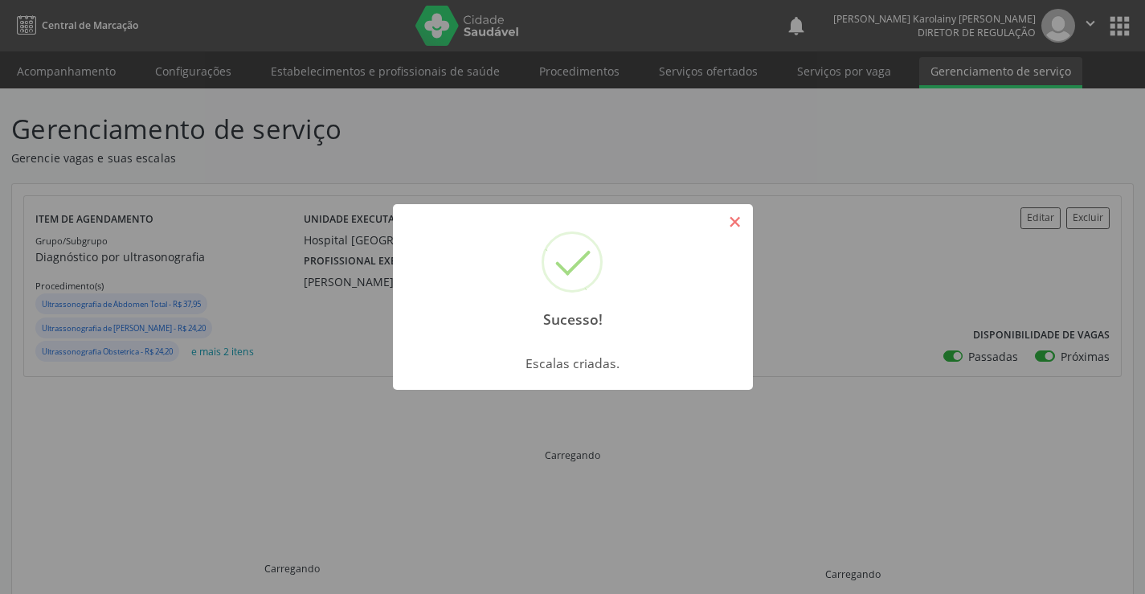
click at [743, 219] on button "×" at bounding box center [735, 221] width 27 height 27
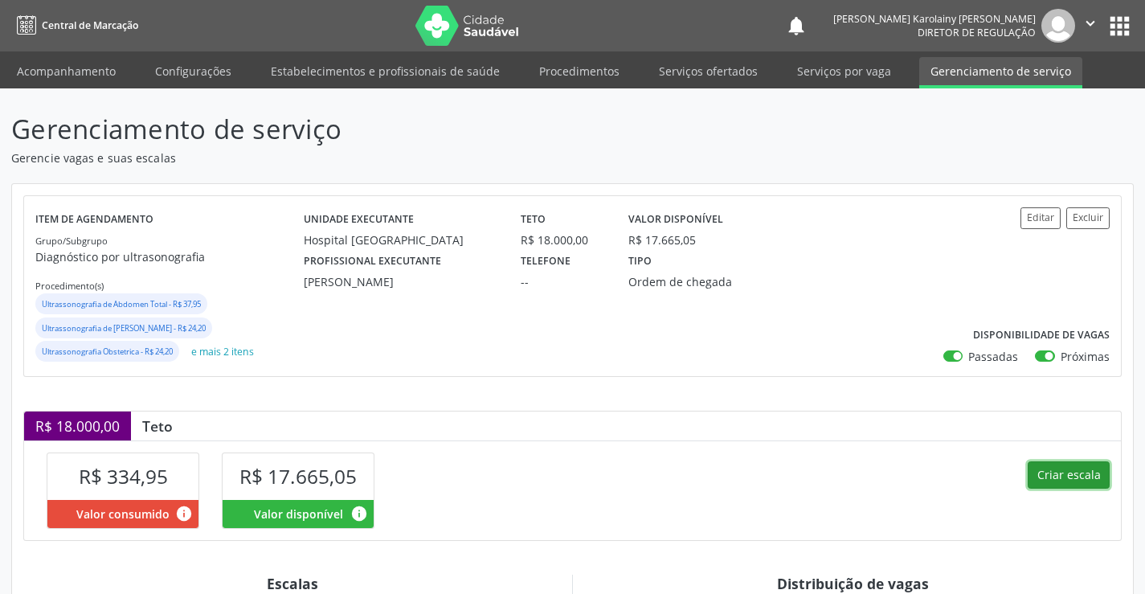
click at [1054, 481] on button "Criar escala" at bounding box center [1069, 474] width 82 height 27
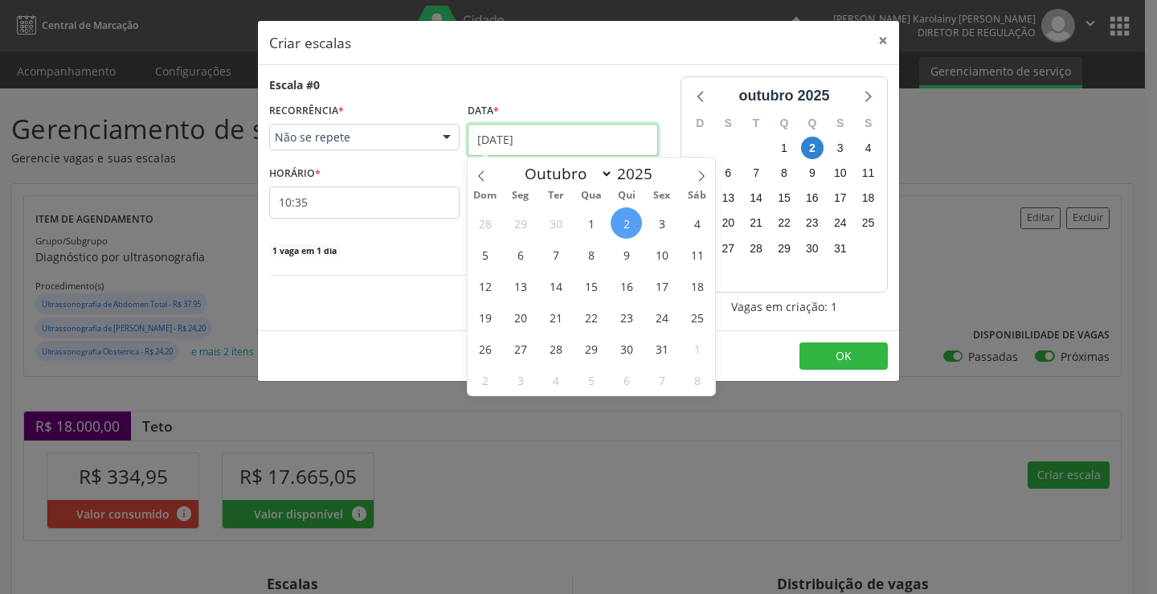
click at [494, 137] on input "0[DATE]" at bounding box center [563, 140] width 191 height 32
click at [635, 258] on span "9" at bounding box center [626, 254] width 31 height 31
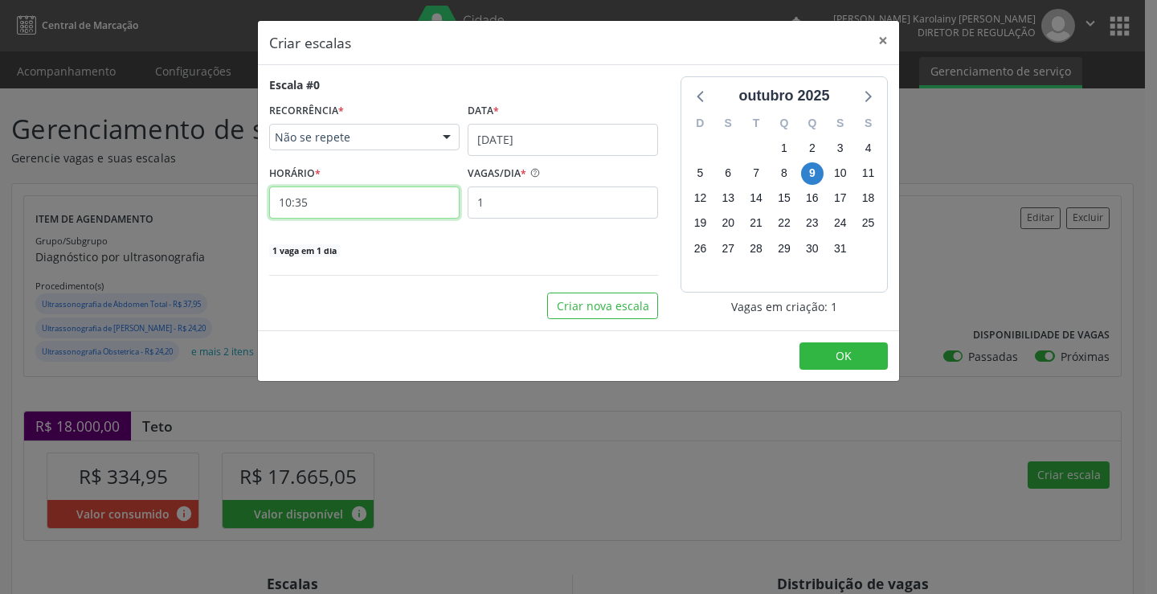
click at [381, 204] on input "10:35" at bounding box center [364, 202] width 191 height 32
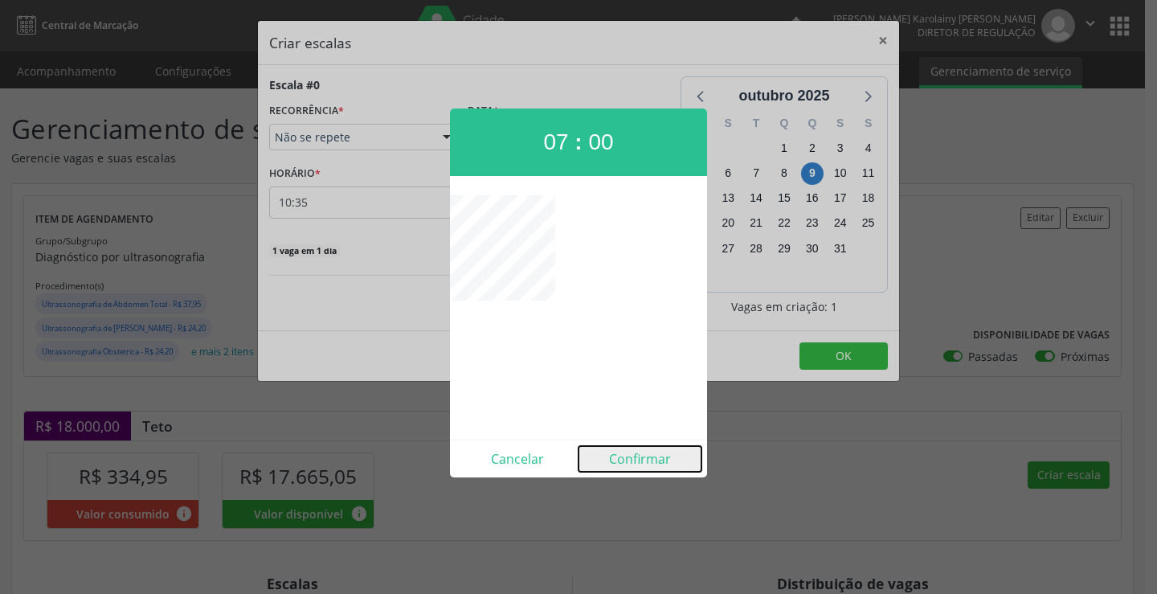
click at [637, 462] on button "Confirmar" at bounding box center [640, 459] width 123 height 26
type input "07:00"
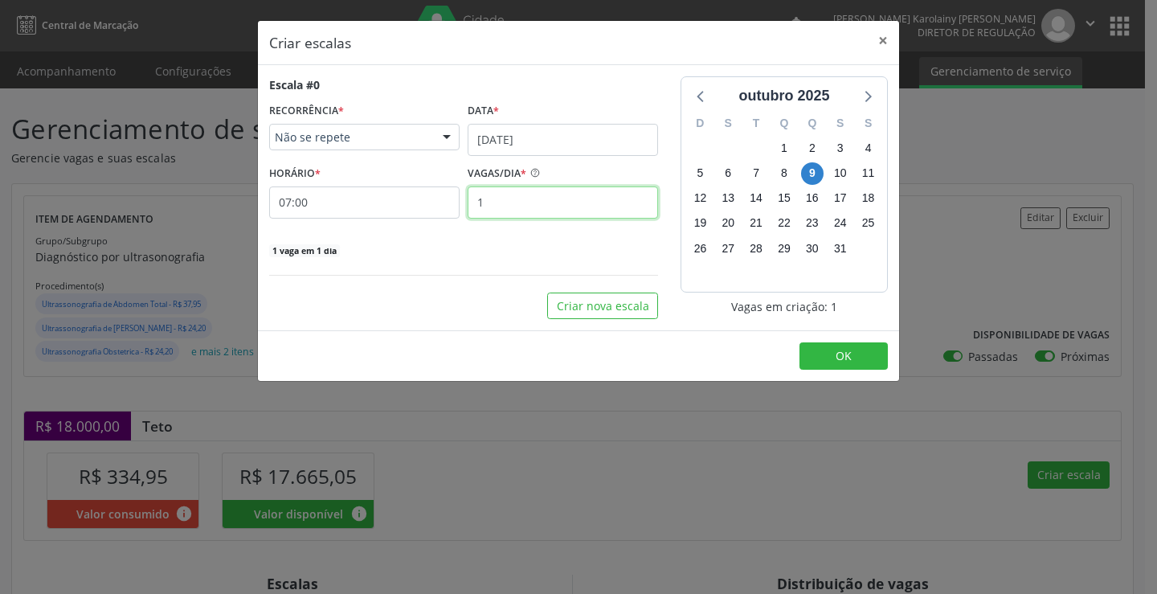
click at [543, 199] on input "1" at bounding box center [563, 202] width 191 height 32
type input "3"
click at [854, 364] on button "OK" at bounding box center [844, 355] width 88 height 27
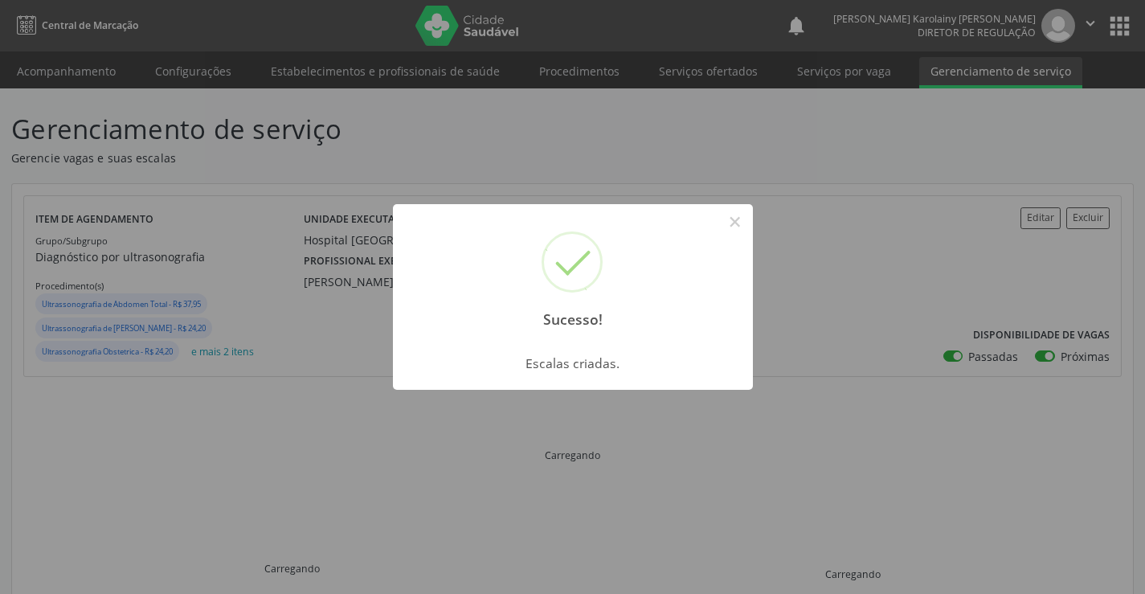
drag, startPoint x: 748, startPoint y: 223, endPoint x: 789, endPoint y: 256, distance: 53.2
click at [748, 223] on button "×" at bounding box center [735, 221] width 27 height 27
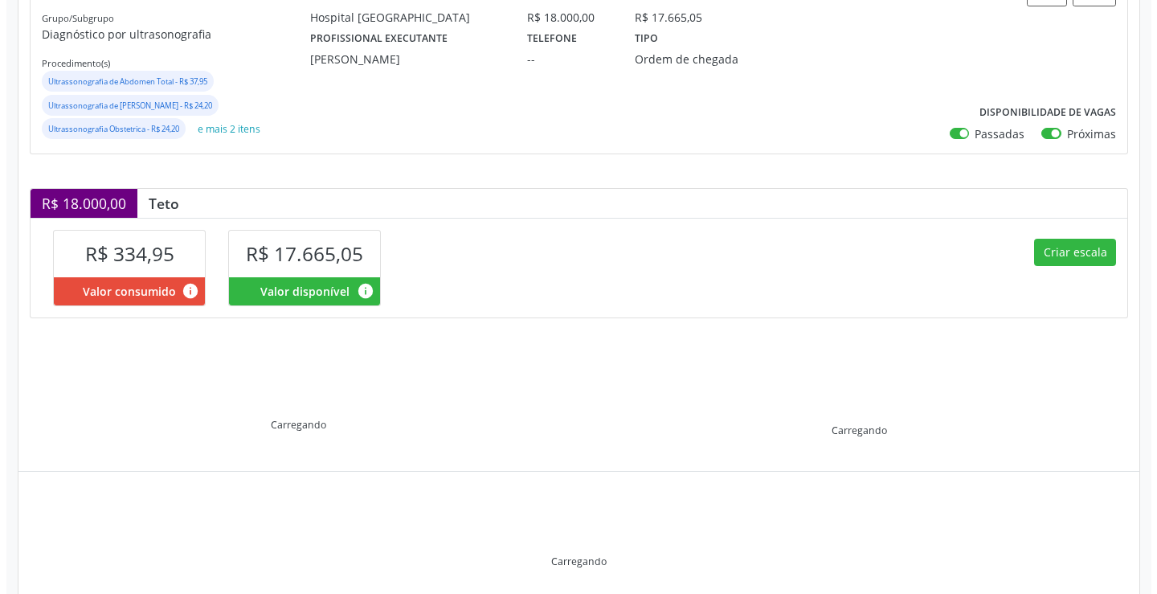
scroll to position [241, 0]
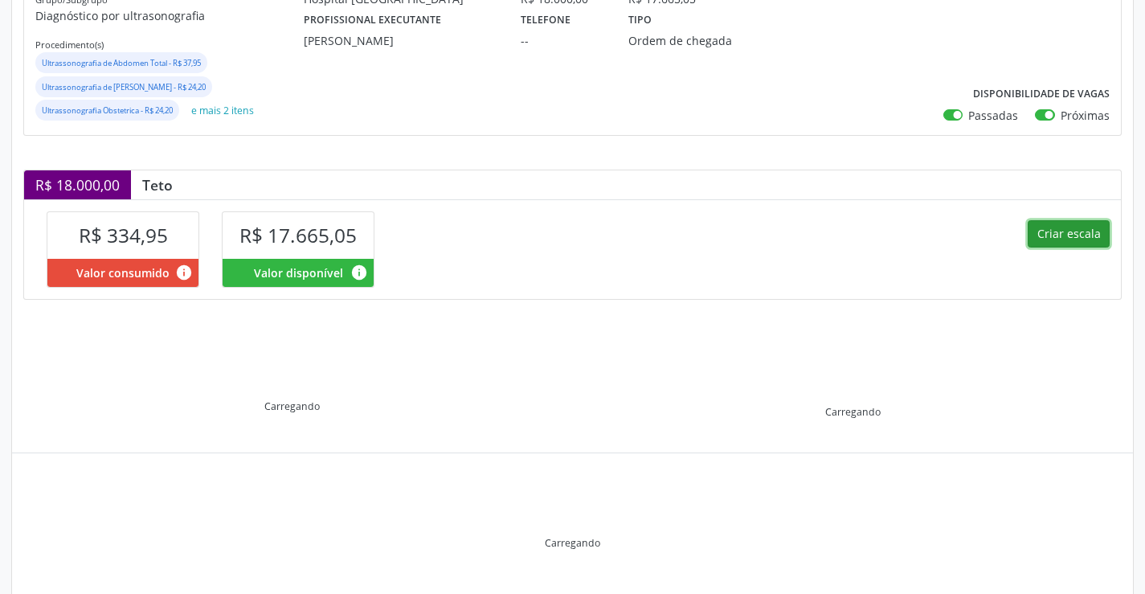
click at [1080, 226] on button "Criar escala" at bounding box center [1069, 233] width 82 height 27
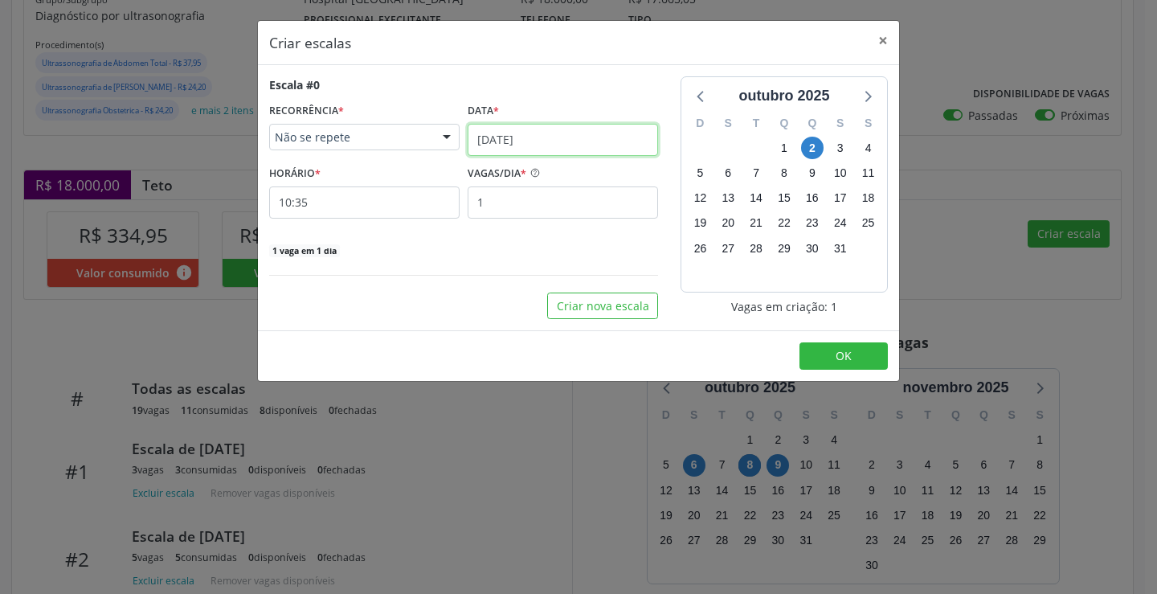
click at [550, 151] on input "0[DATE]" at bounding box center [563, 140] width 191 height 32
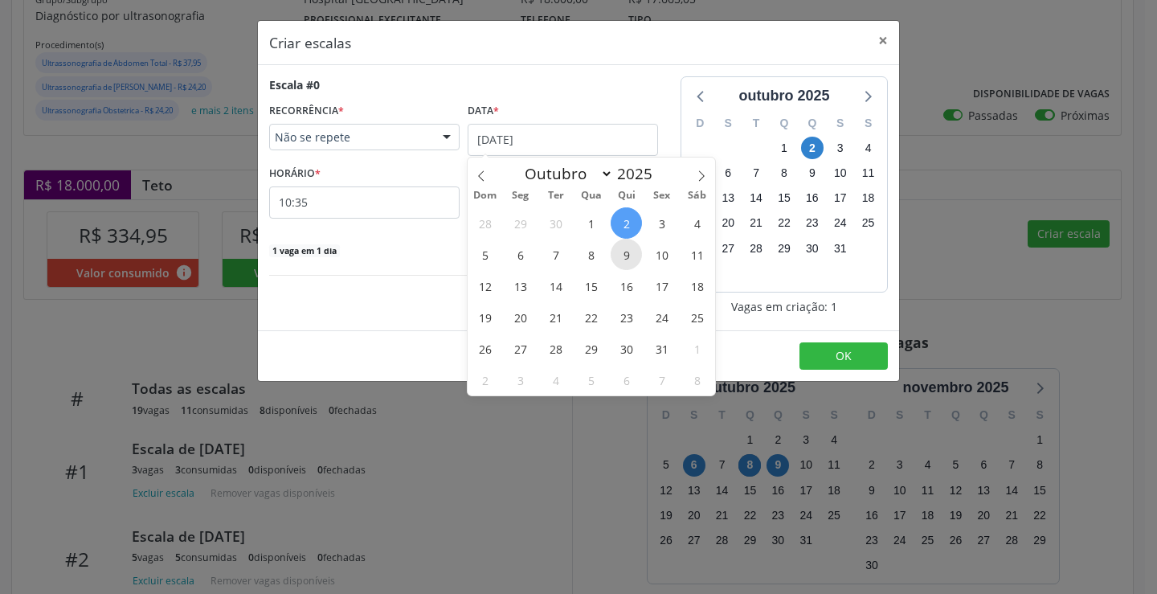
click at [633, 254] on span "9" at bounding box center [626, 254] width 31 height 31
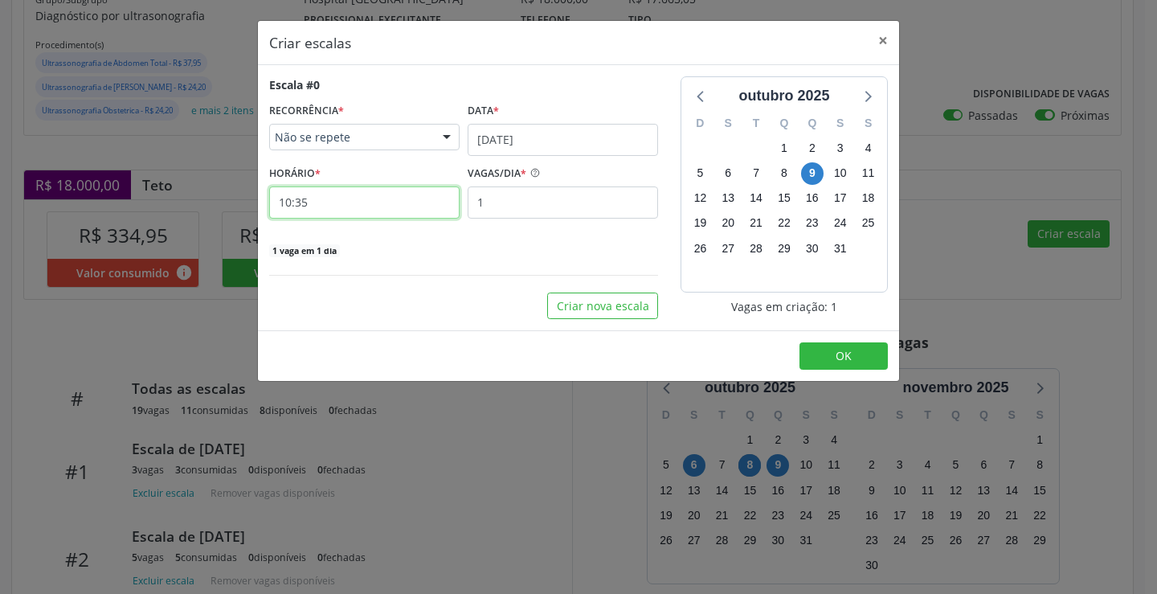
click at [342, 189] on input "10:35" at bounding box center [364, 202] width 191 height 32
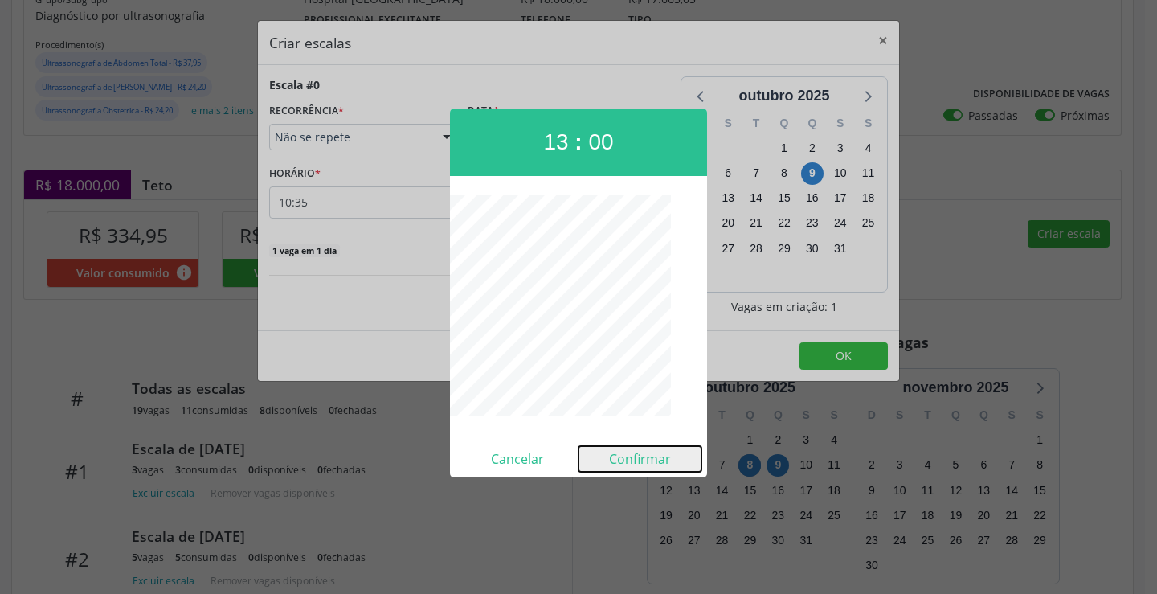
click at [645, 466] on button "Confirmar" at bounding box center [640, 459] width 123 height 26
type input "13:00"
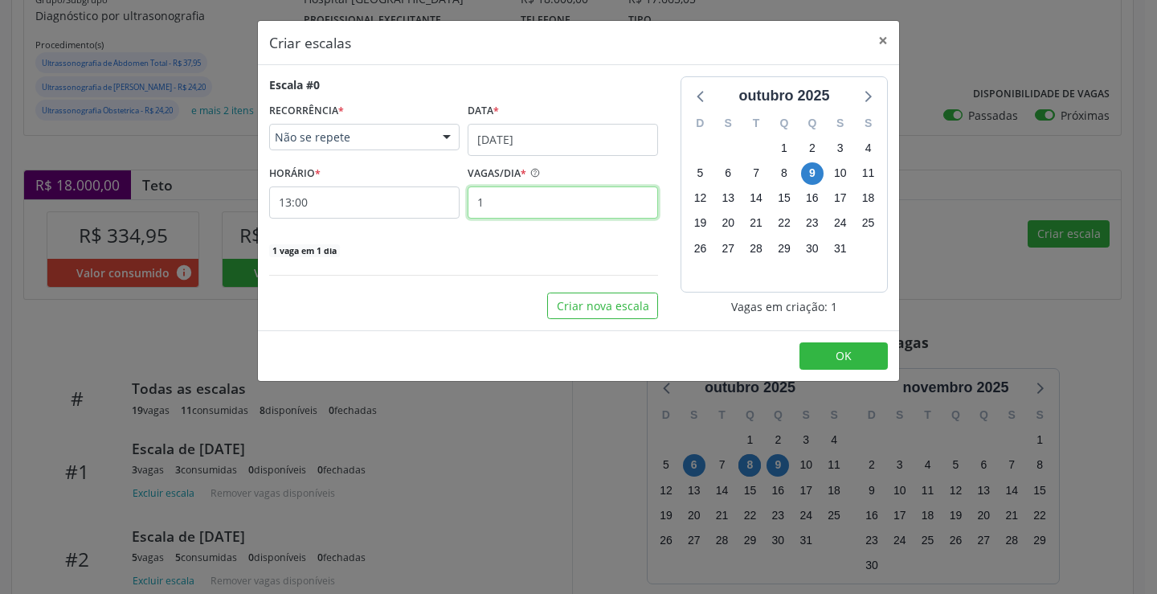
click at [549, 211] on input "1" at bounding box center [563, 202] width 191 height 32
type input "5"
click at [849, 346] on button "OK" at bounding box center [844, 355] width 88 height 27
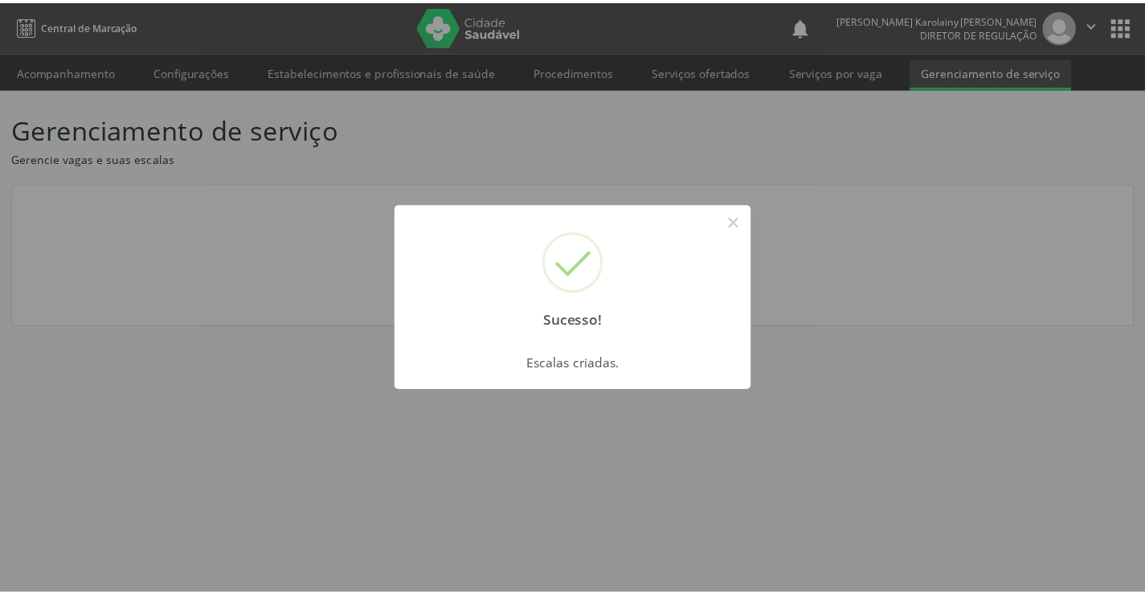
scroll to position [0, 0]
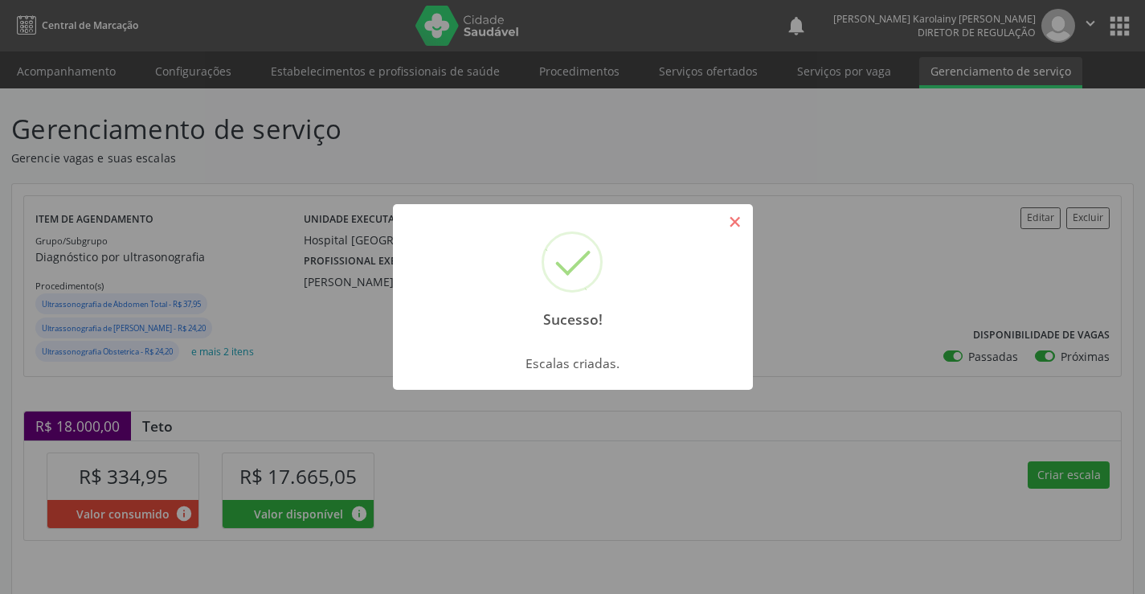
click at [746, 226] on button "×" at bounding box center [735, 221] width 27 height 27
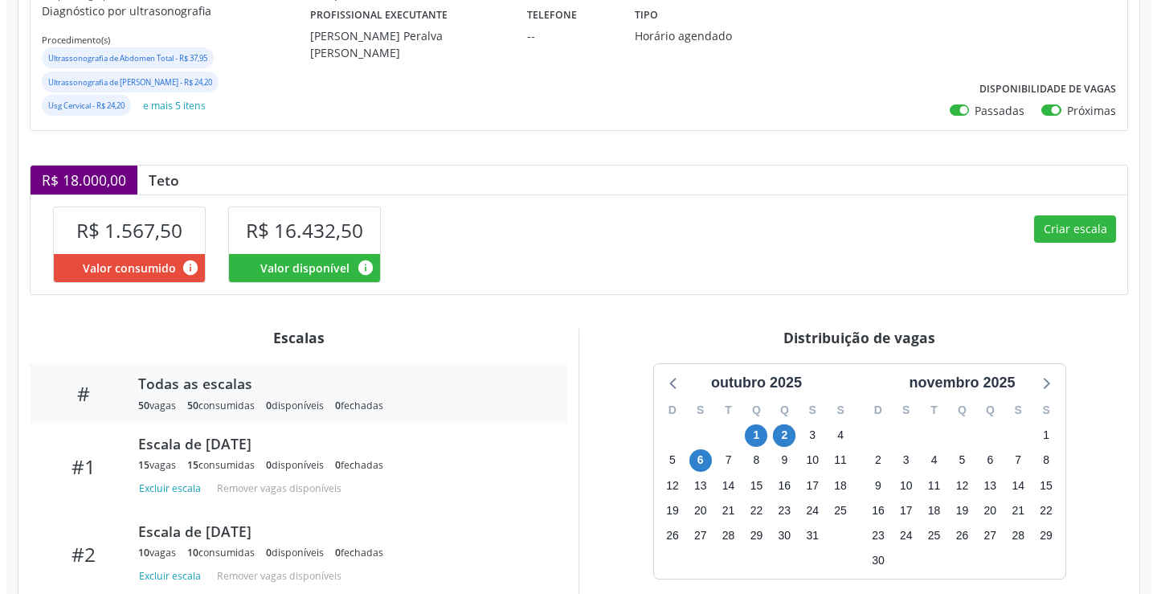
scroll to position [322, 0]
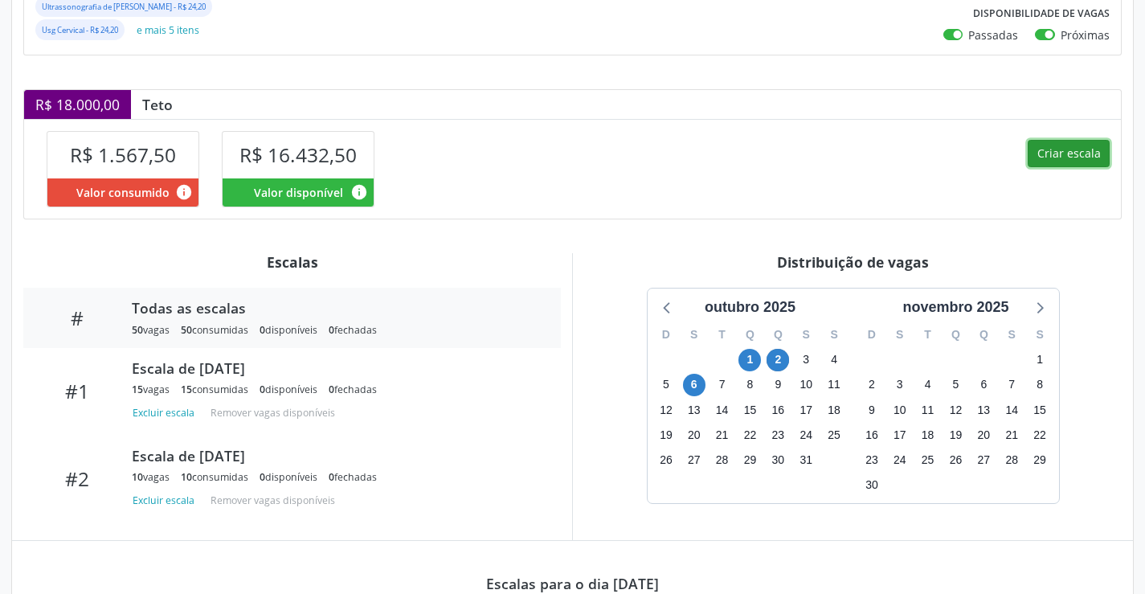
click at [1079, 158] on button "Criar escala" at bounding box center [1069, 153] width 82 height 27
select select "9"
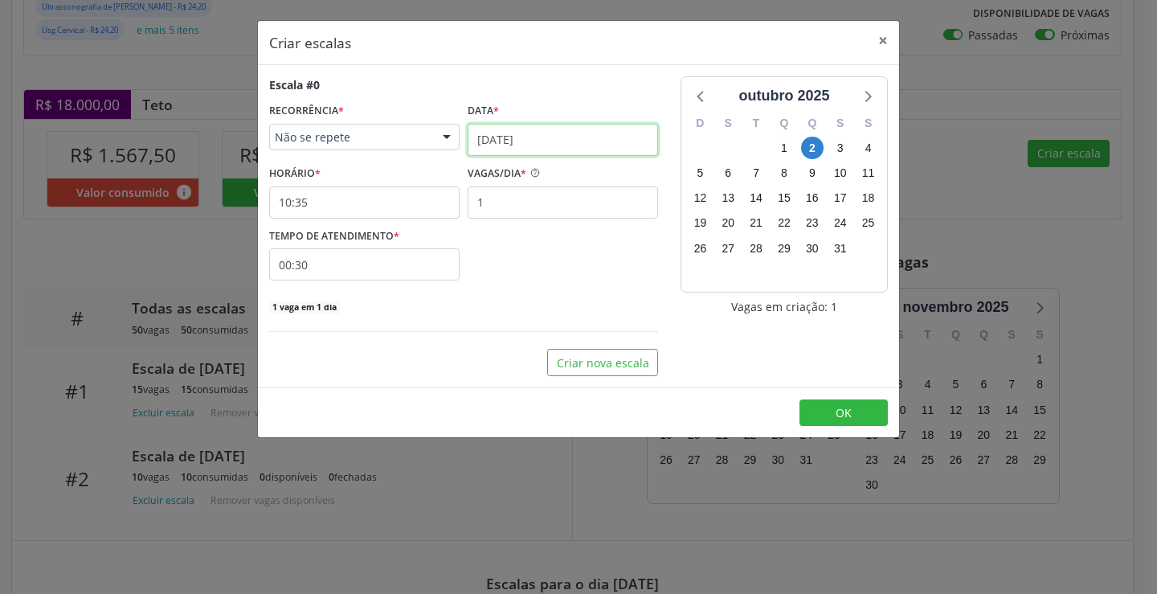
click at [565, 146] on input "[DATE]" at bounding box center [563, 140] width 191 height 32
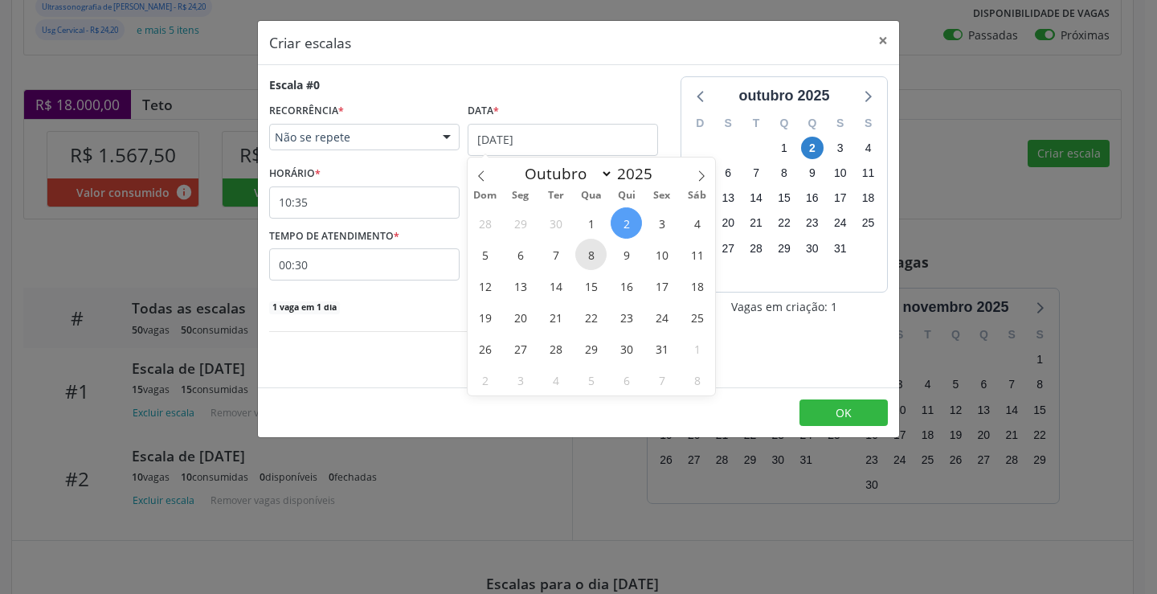
click at [589, 255] on span "8" at bounding box center [591, 254] width 31 height 31
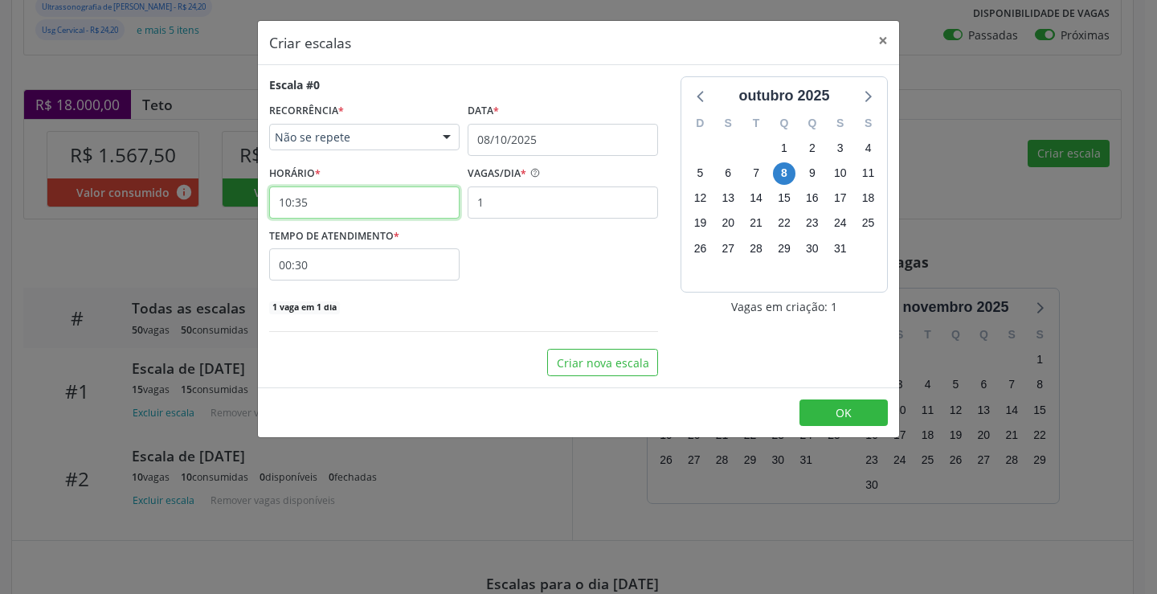
click at [397, 205] on input "10:35" at bounding box center [364, 202] width 191 height 32
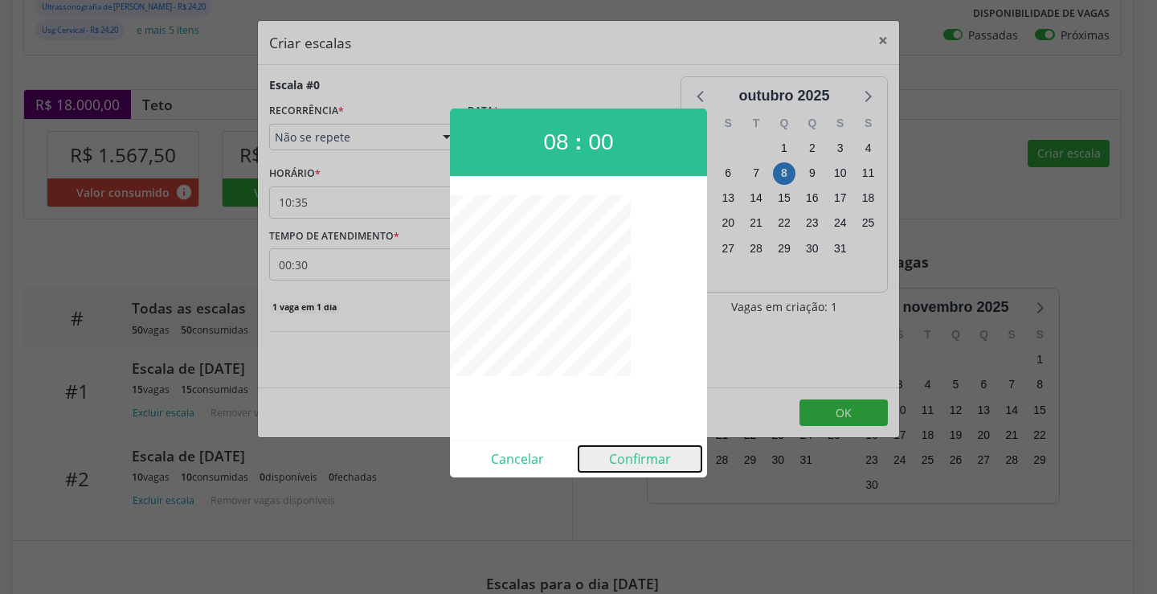
click at [647, 465] on button "Confirmar" at bounding box center [640, 459] width 123 height 26
type input "08:00"
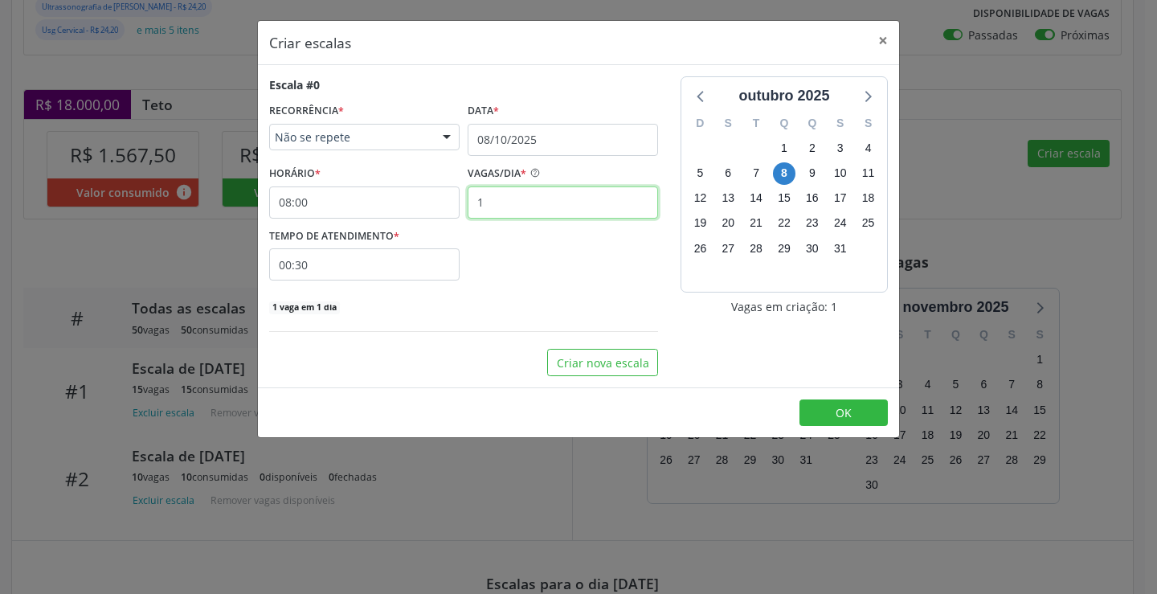
click at [498, 197] on input "1" at bounding box center [563, 202] width 191 height 32
type input "15"
click at [437, 273] on input "00:30" at bounding box center [364, 264] width 191 height 32
click at [507, 309] on span at bounding box center [511, 307] width 11 height 16
type input "00:25"
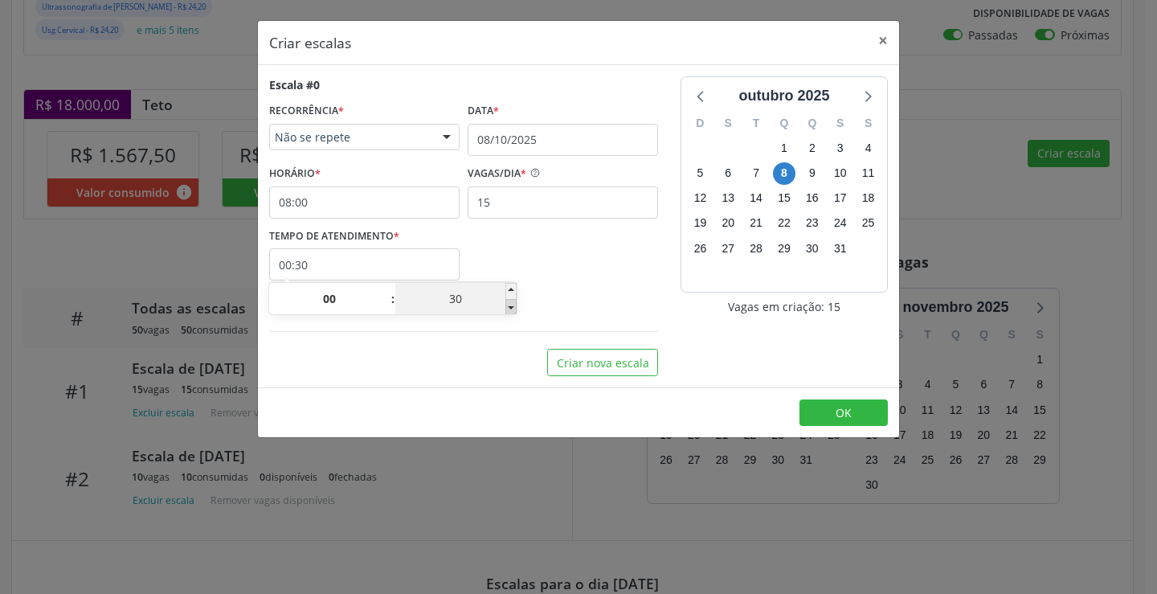
type input "25"
click at [510, 309] on span at bounding box center [511, 307] width 11 height 16
type input "00:20"
type input "20"
click at [510, 309] on span at bounding box center [511, 307] width 11 height 16
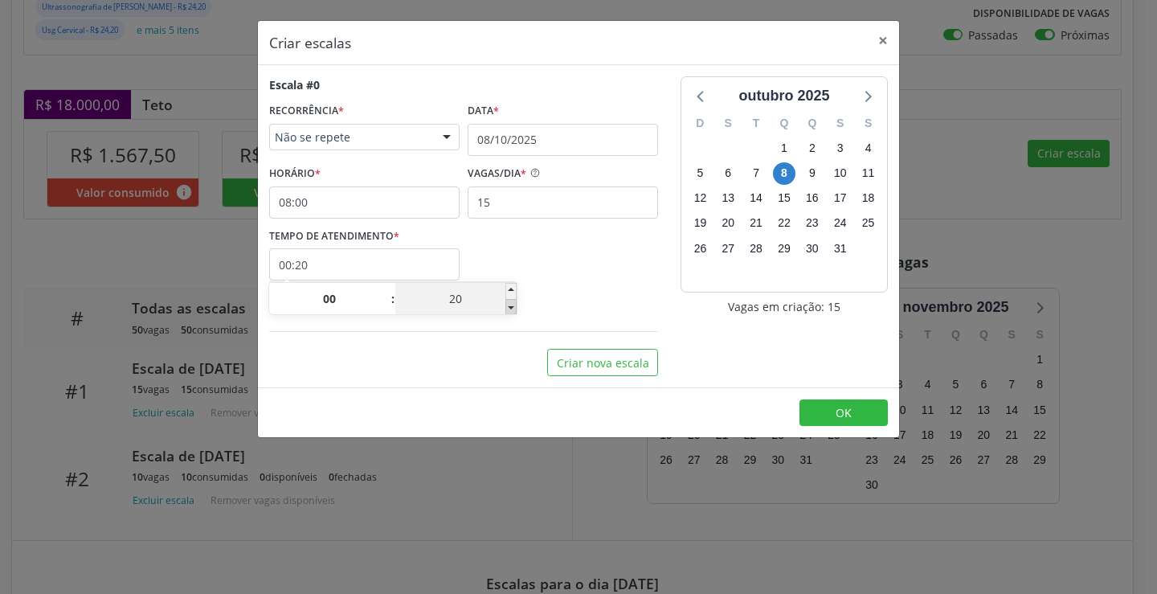
type input "00:15"
type input "15"
click at [859, 410] on button "OK" at bounding box center [844, 412] width 88 height 27
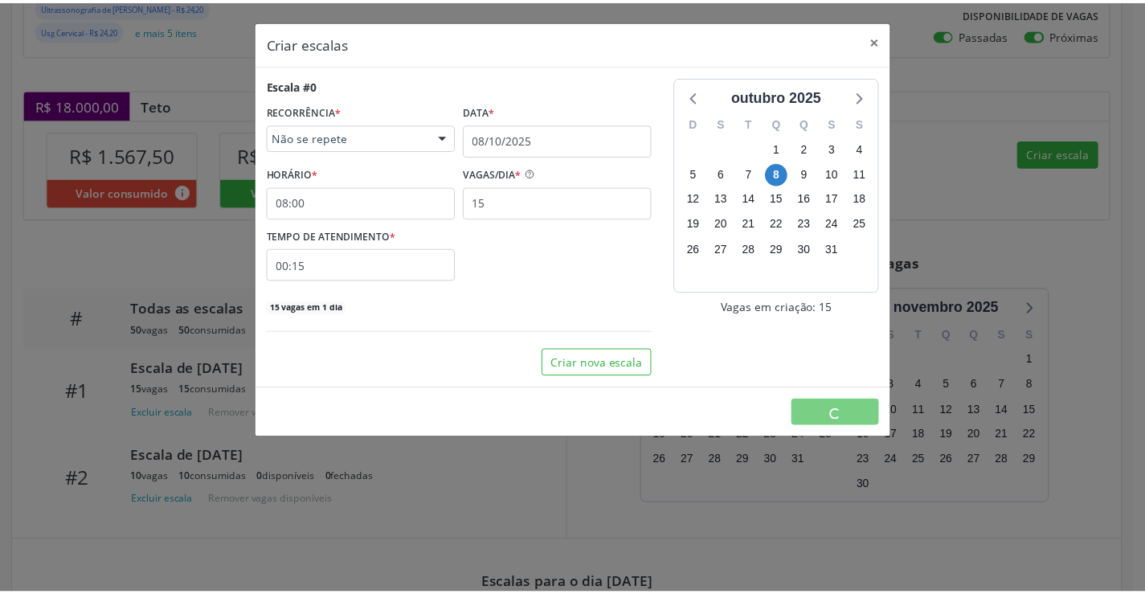
scroll to position [0, 0]
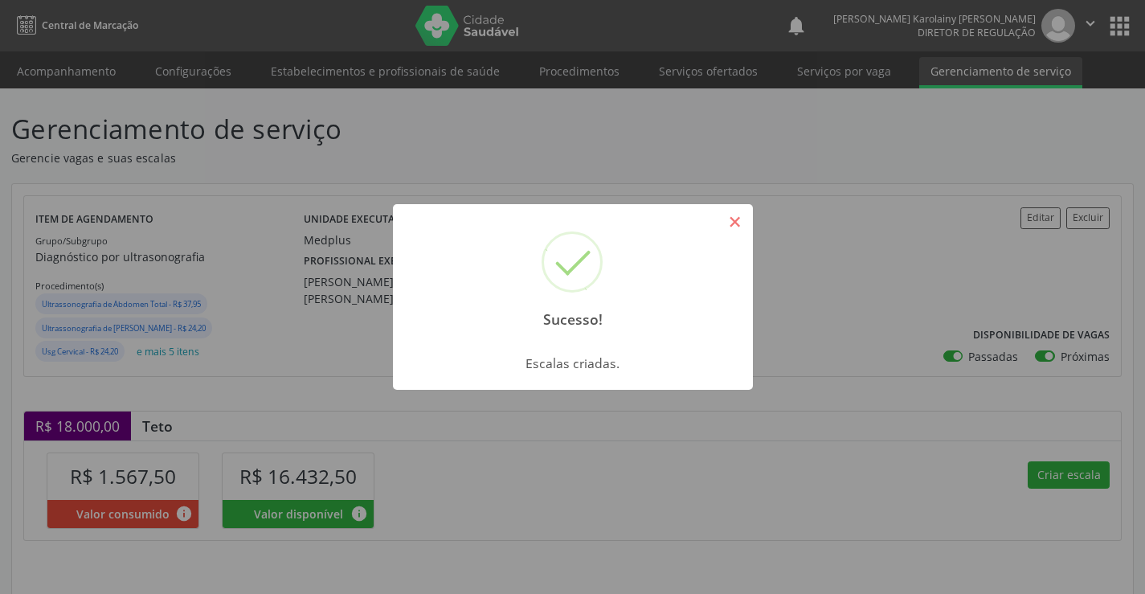
click at [744, 227] on button "×" at bounding box center [735, 221] width 27 height 27
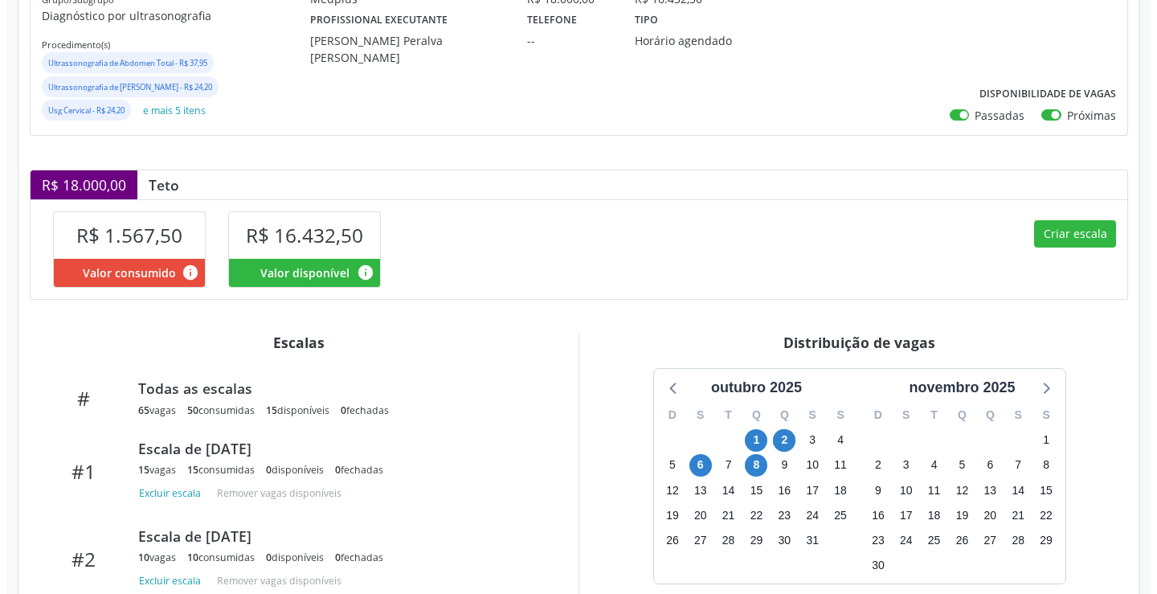
scroll to position [322, 0]
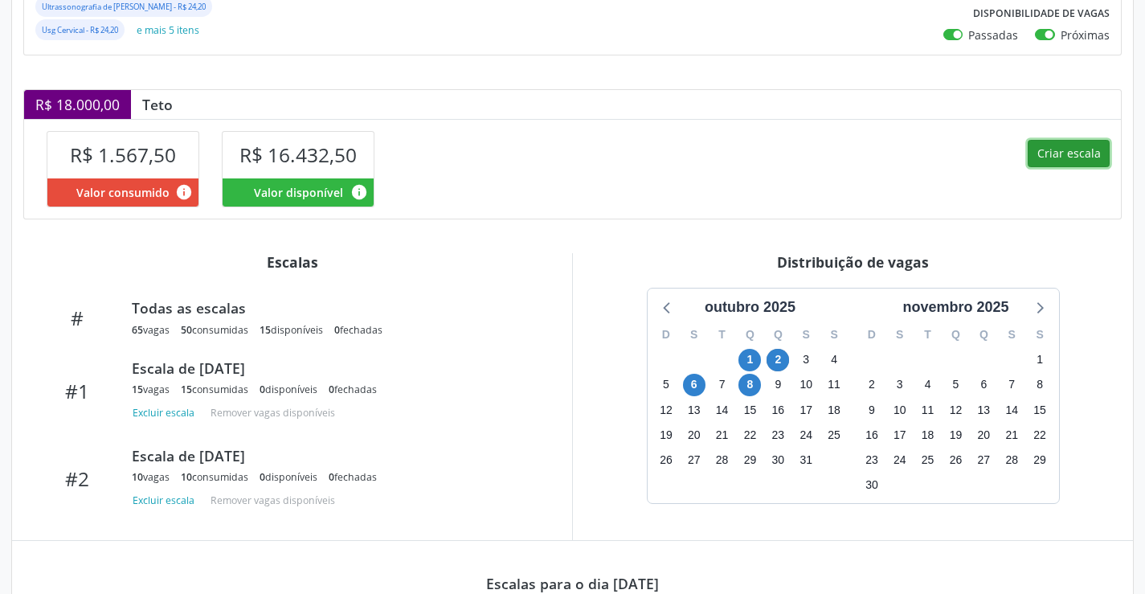
click at [1047, 157] on button "Criar escala" at bounding box center [1069, 153] width 82 height 27
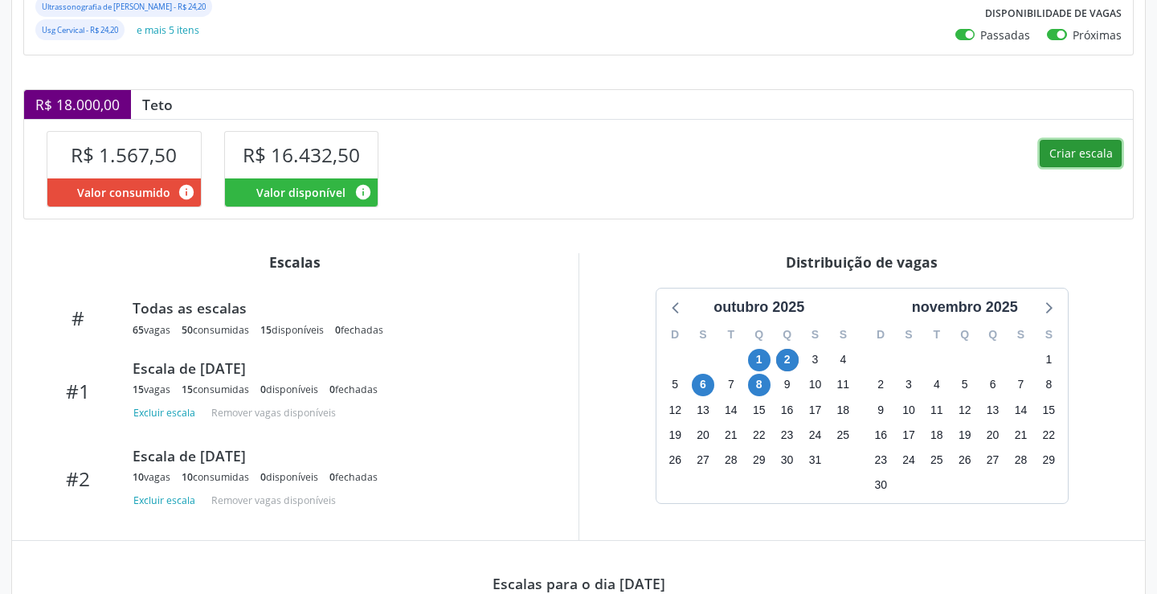
select select "9"
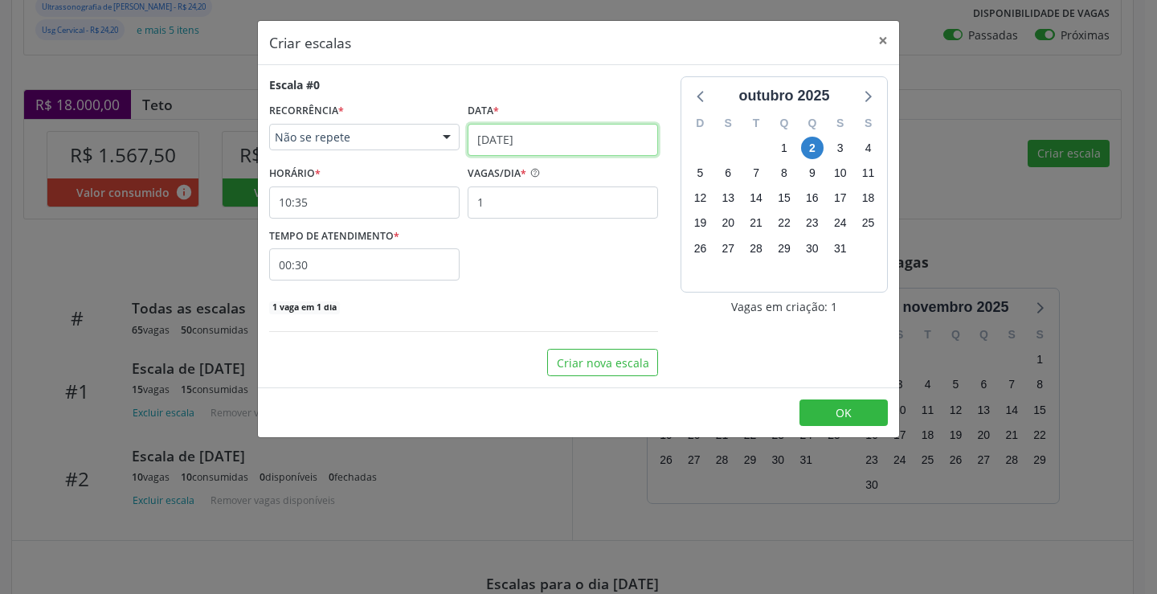
click at [528, 144] on input "0[DATE]" at bounding box center [563, 140] width 191 height 32
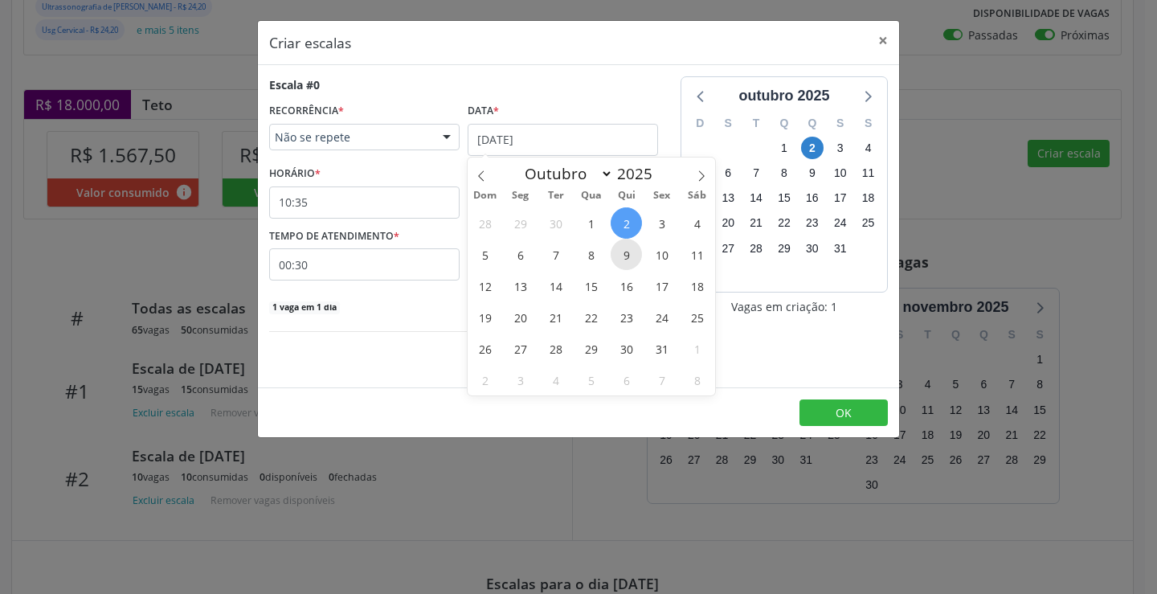
click at [627, 256] on span "9" at bounding box center [626, 254] width 31 height 31
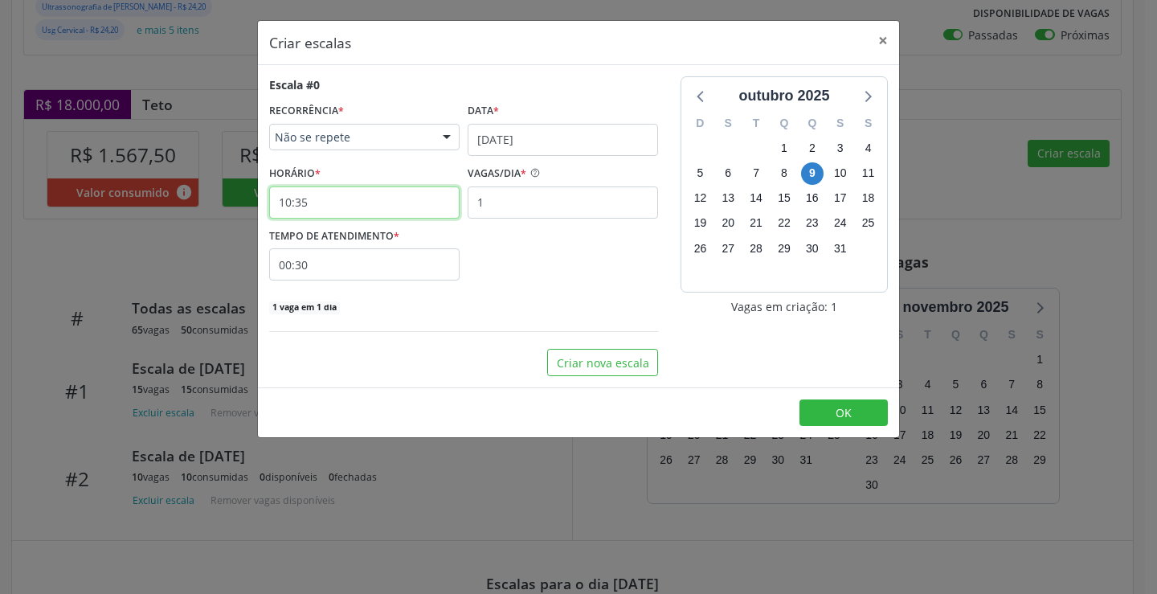
click at [335, 207] on input "10:35" at bounding box center [364, 202] width 191 height 32
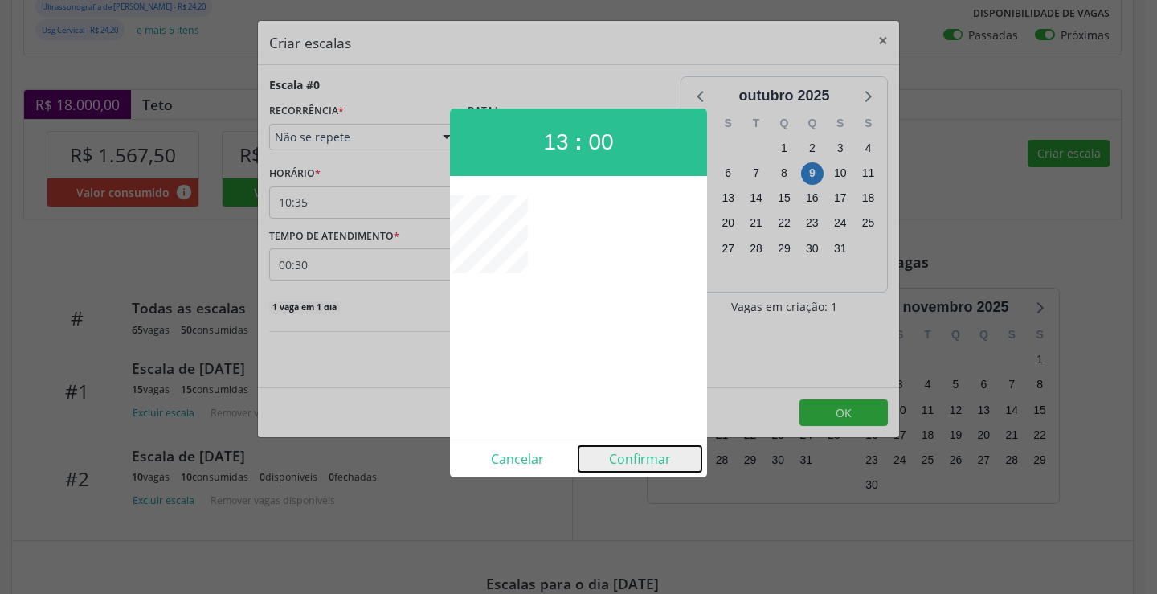
click at [625, 454] on button "Confirmar" at bounding box center [640, 459] width 123 height 26
type input "13:00"
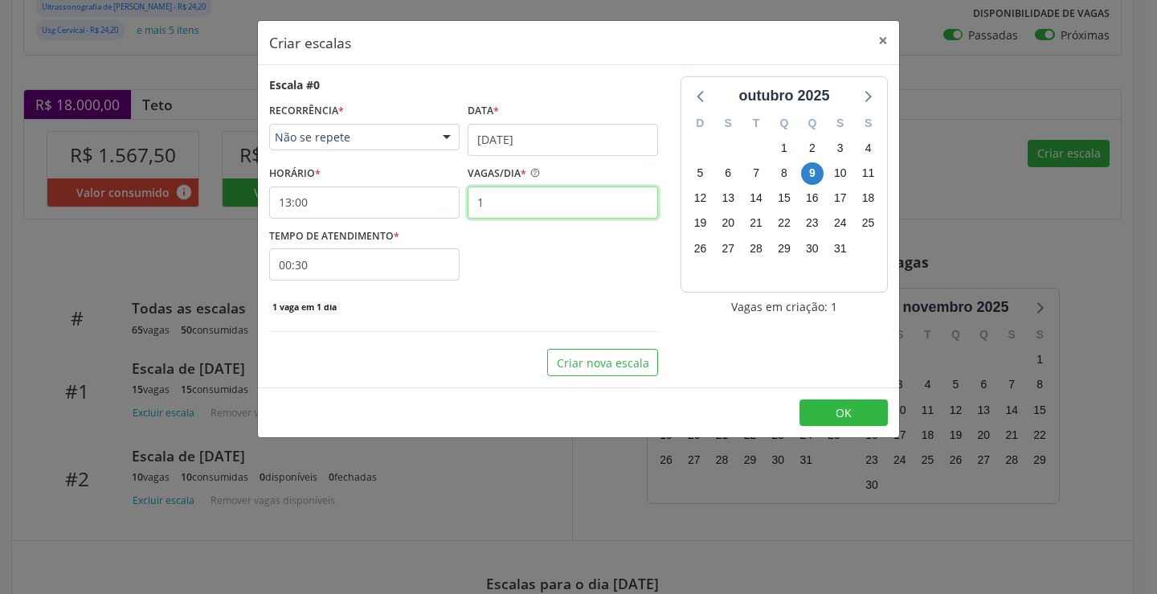
click at [531, 186] on input "1" at bounding box center [563, 202] width 191 height 32
type input "10"
click at [450, 272] on input "00:30" at bounding box center [364, 264] width 191 height 32
click at [513, 305] on span at bounding box center [511, 307] width 11 height 16
type input "00:25"
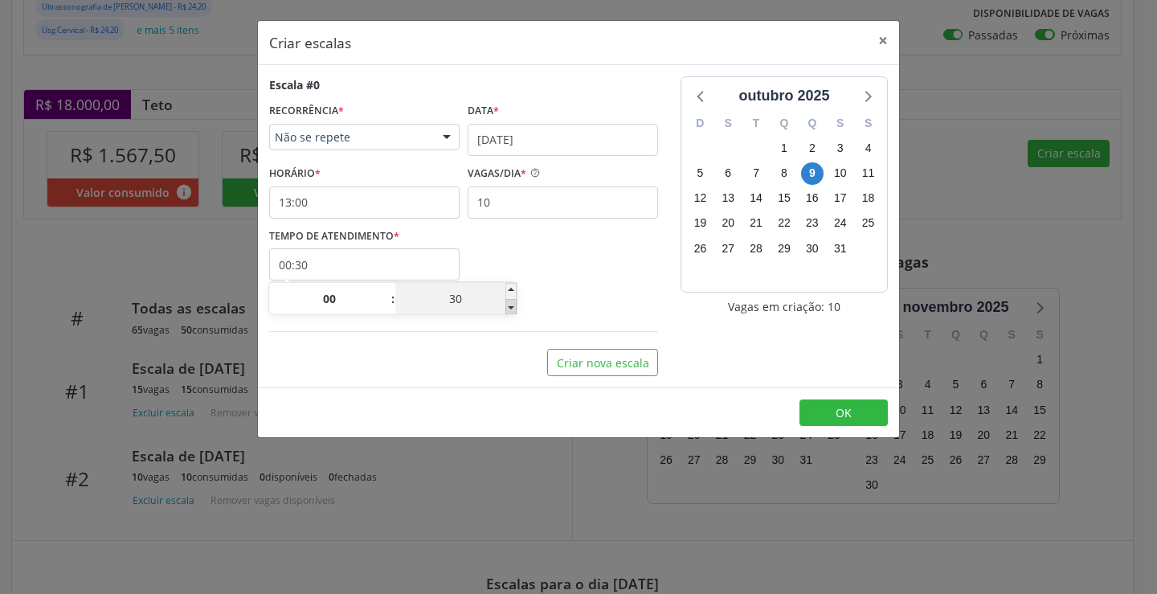
type input "25"
click at [513, 305] on span at bounding box center [511, 307] width 11 height 16
type input "00:20"
type input "20"
click at [513, 305] on span at bounding box center [511, 307] width 11 height 16
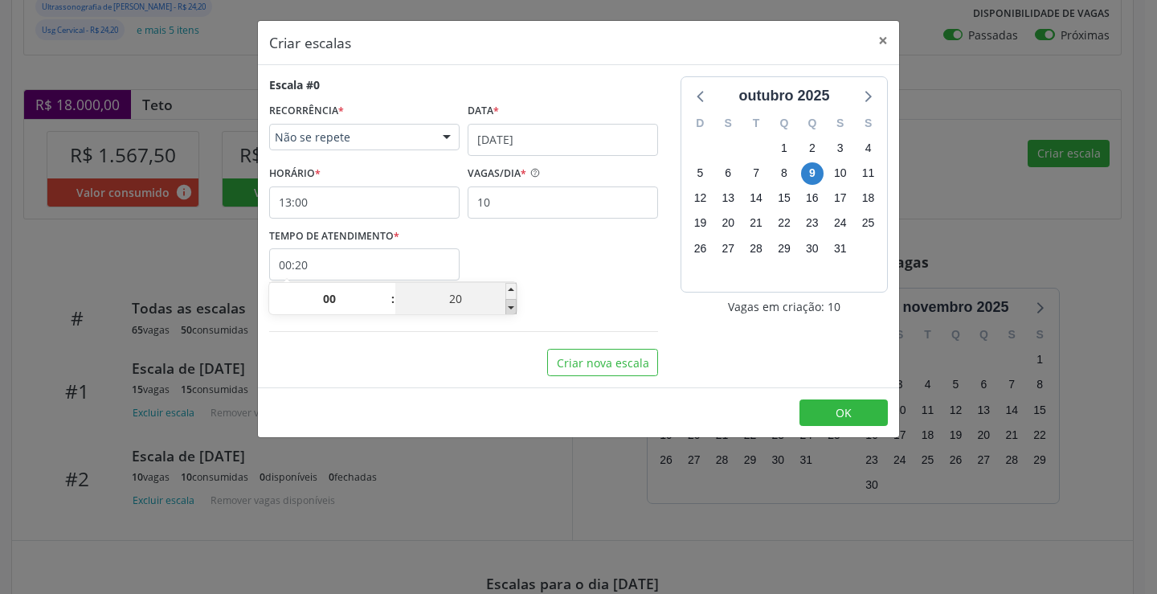
type input "00:15"
type input "15"
click at [875, 420] on button "OK" at bounding box center [844, 412] width 88 height 27
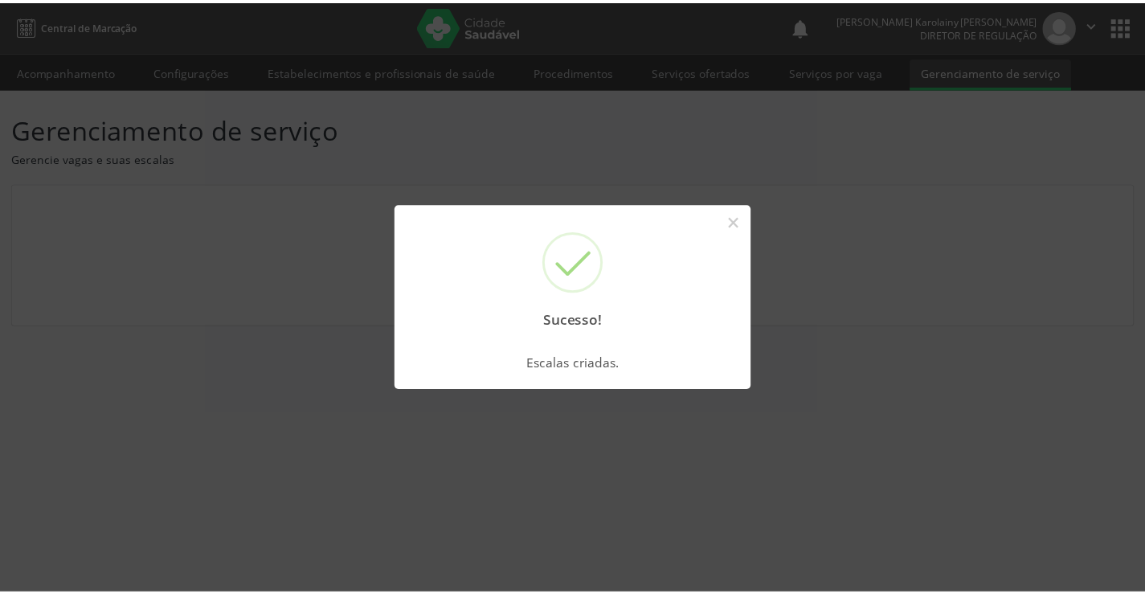
scroll to position [0, 0]
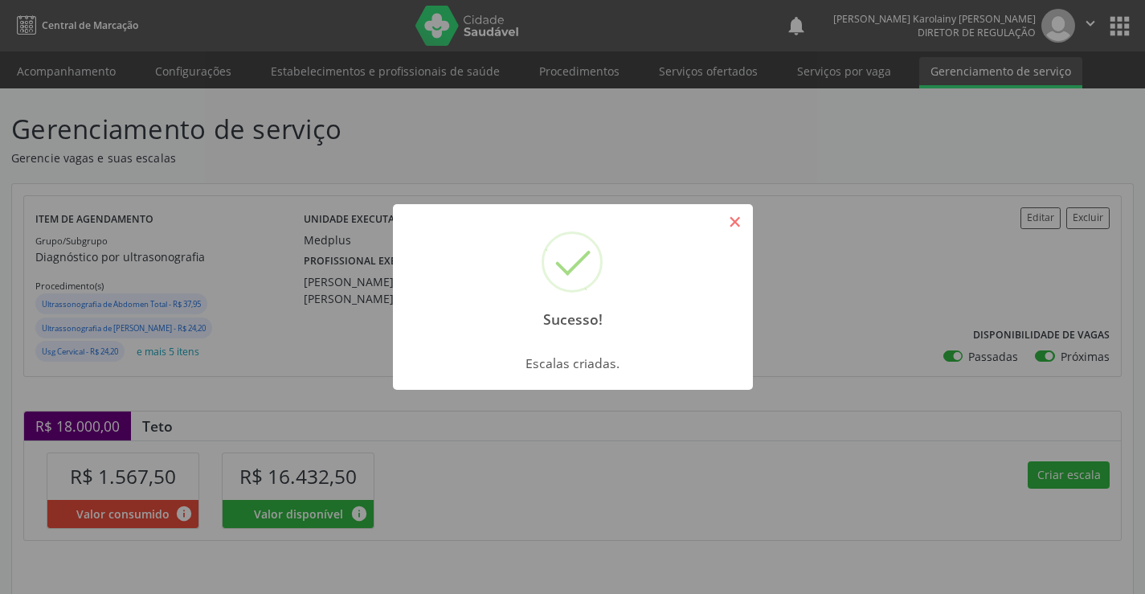
click at [733, 234] on button "×" at bounding box center [735, 221] width 27 height 27
